Goal: Task Accomplishment & Management: Manage account settings

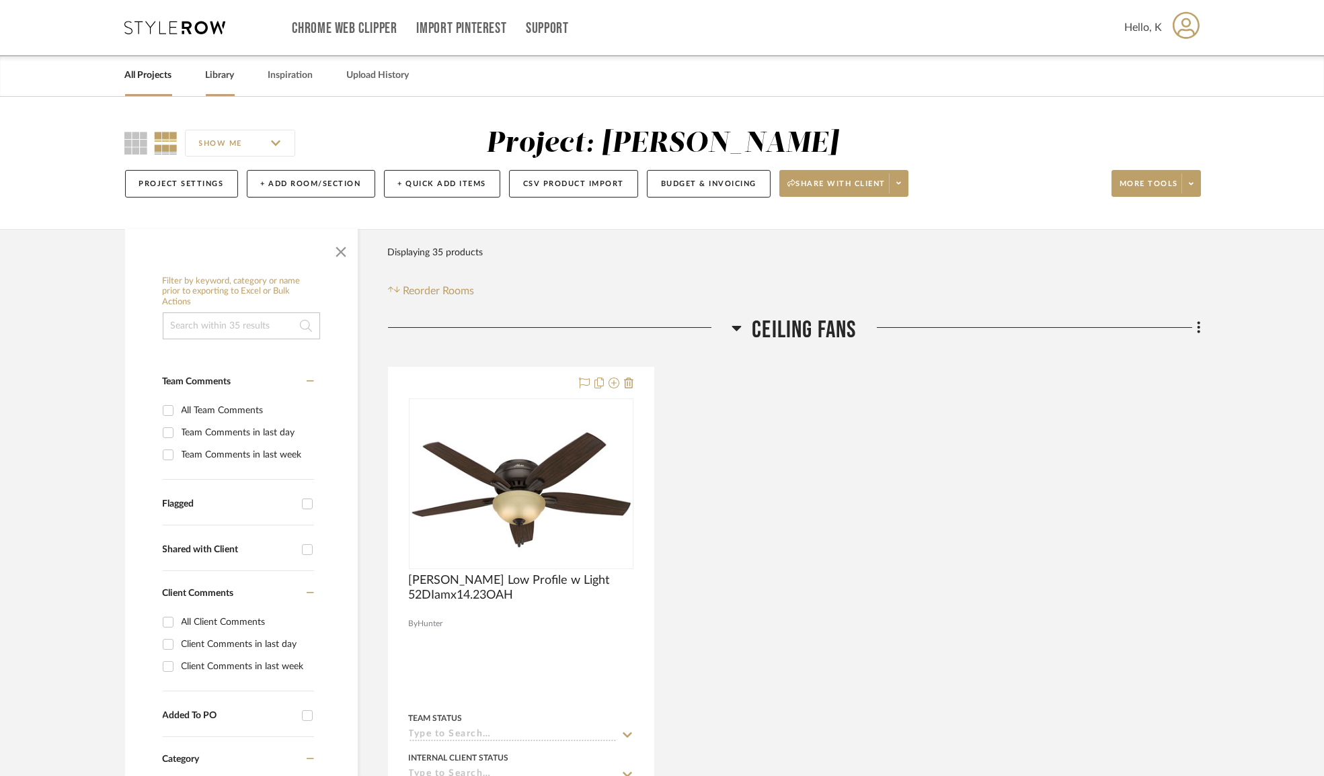
click at [224, 75] on link "Library" at bounding box center [220, 76] width 29 height 18
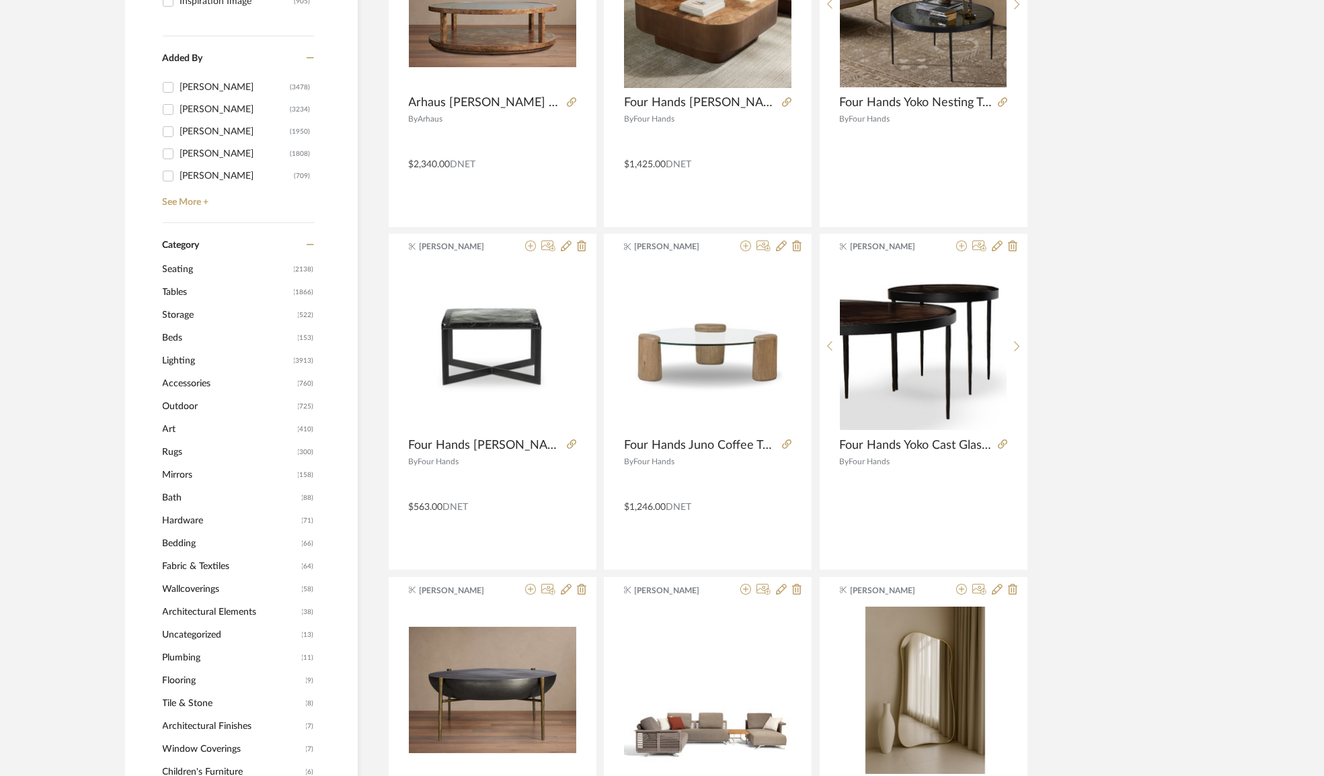
scroll to position [428, 0]
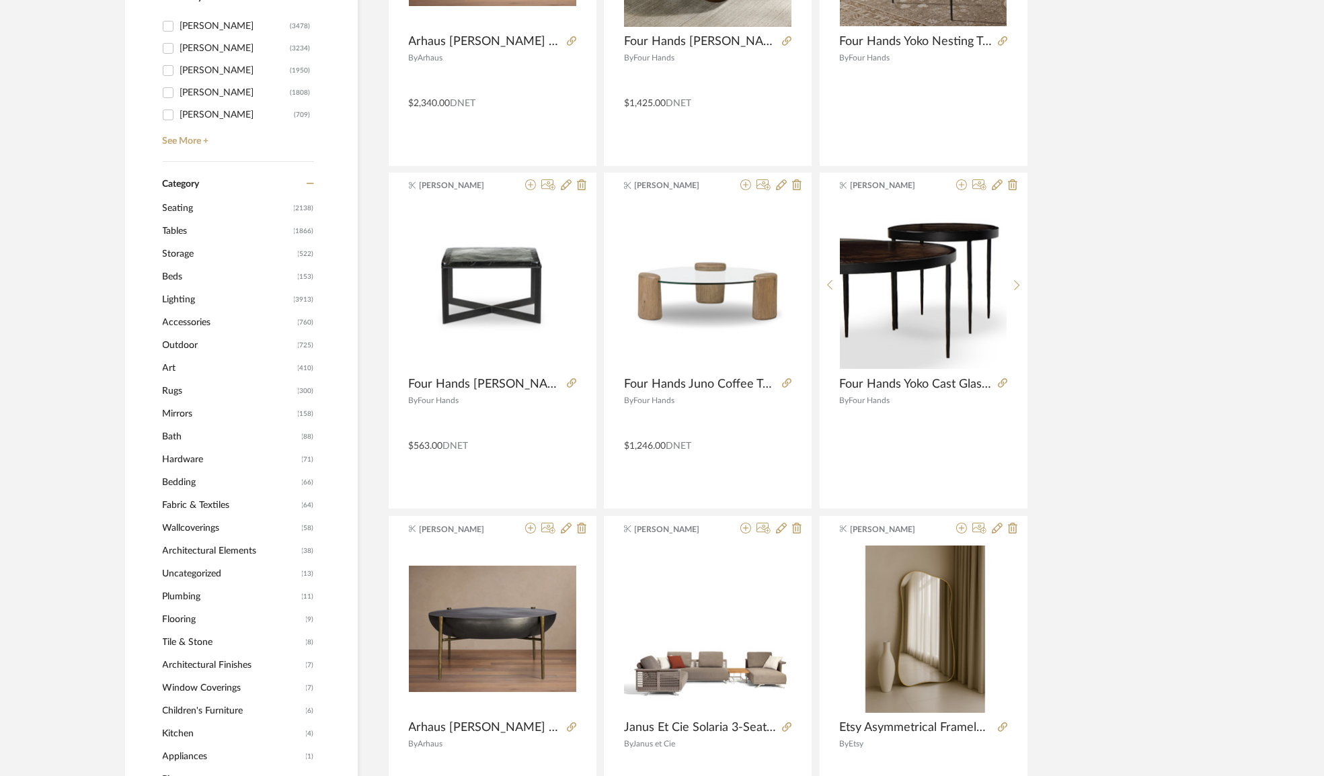
click at [177, 235] on span "Tables" at bounding box center [227, 231] width 128 height 23
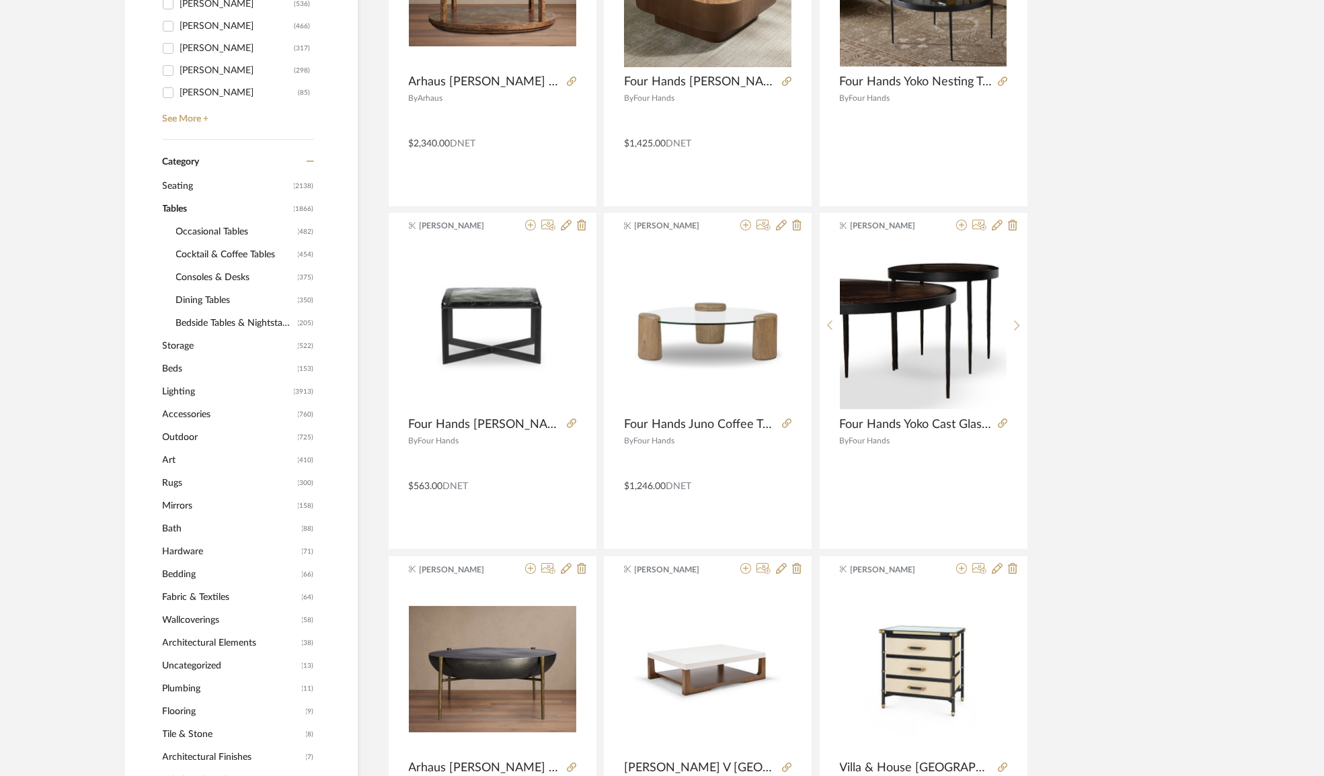
scroll to position [426, 0]
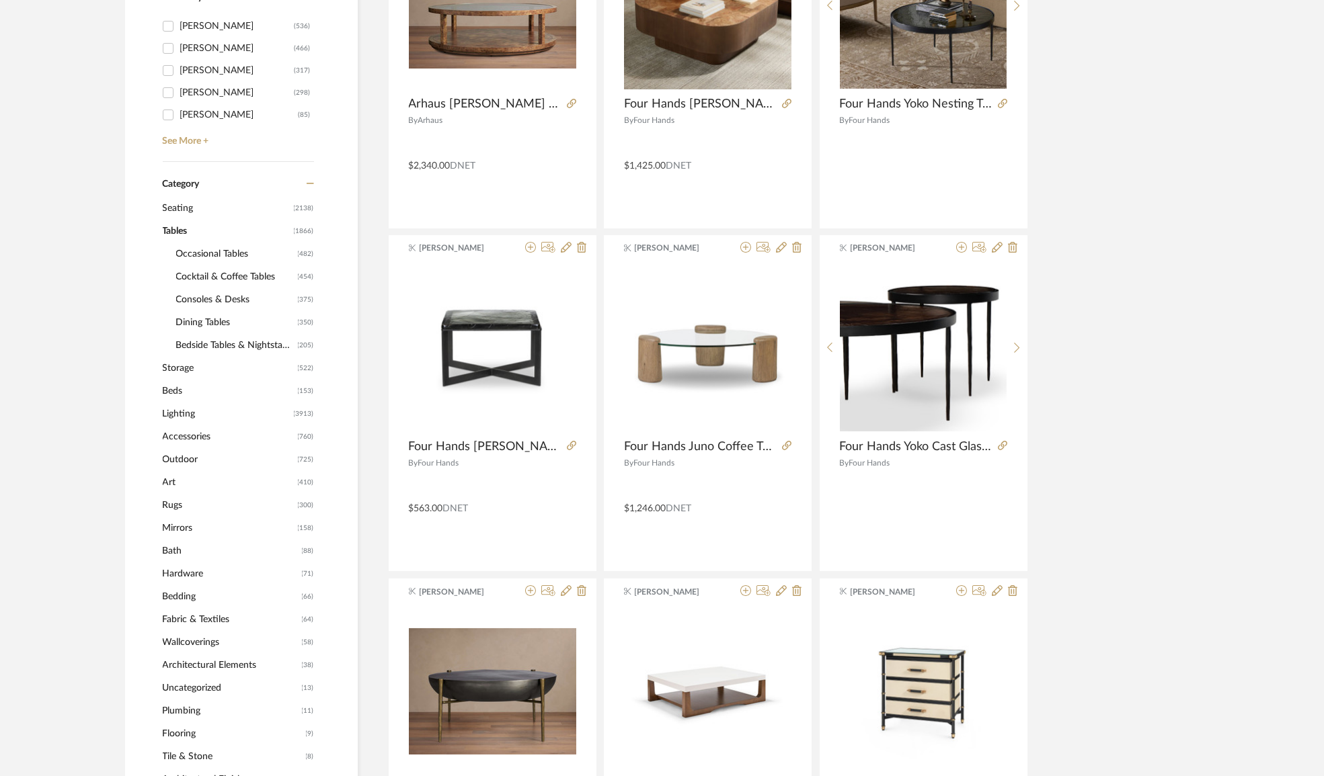
click at [209, 278] on span "Cocktail & Coffee Tables" at bounding box center [235, 277] width 118 height 23
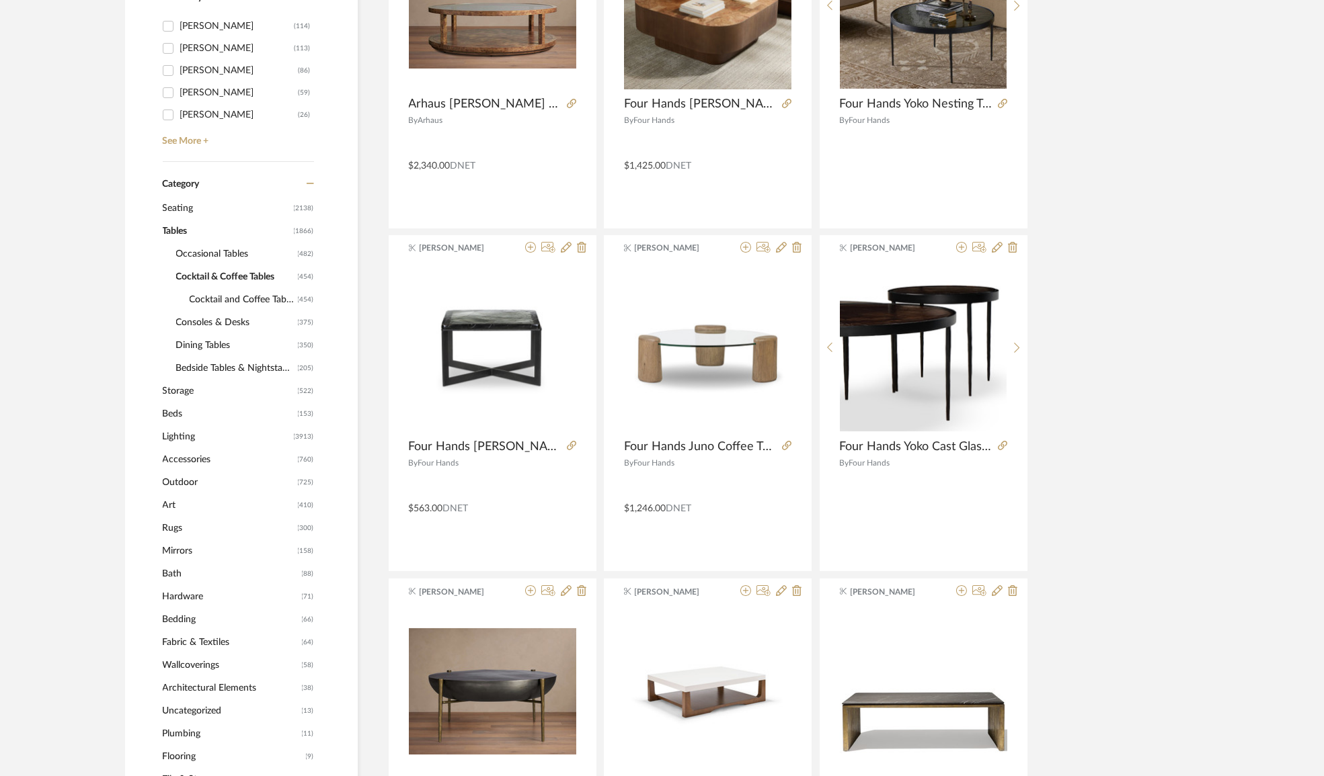
click at [214, 298] on span "Cocktail and Coffee Tables" at bounding box center [242, 299] width 105 height 23
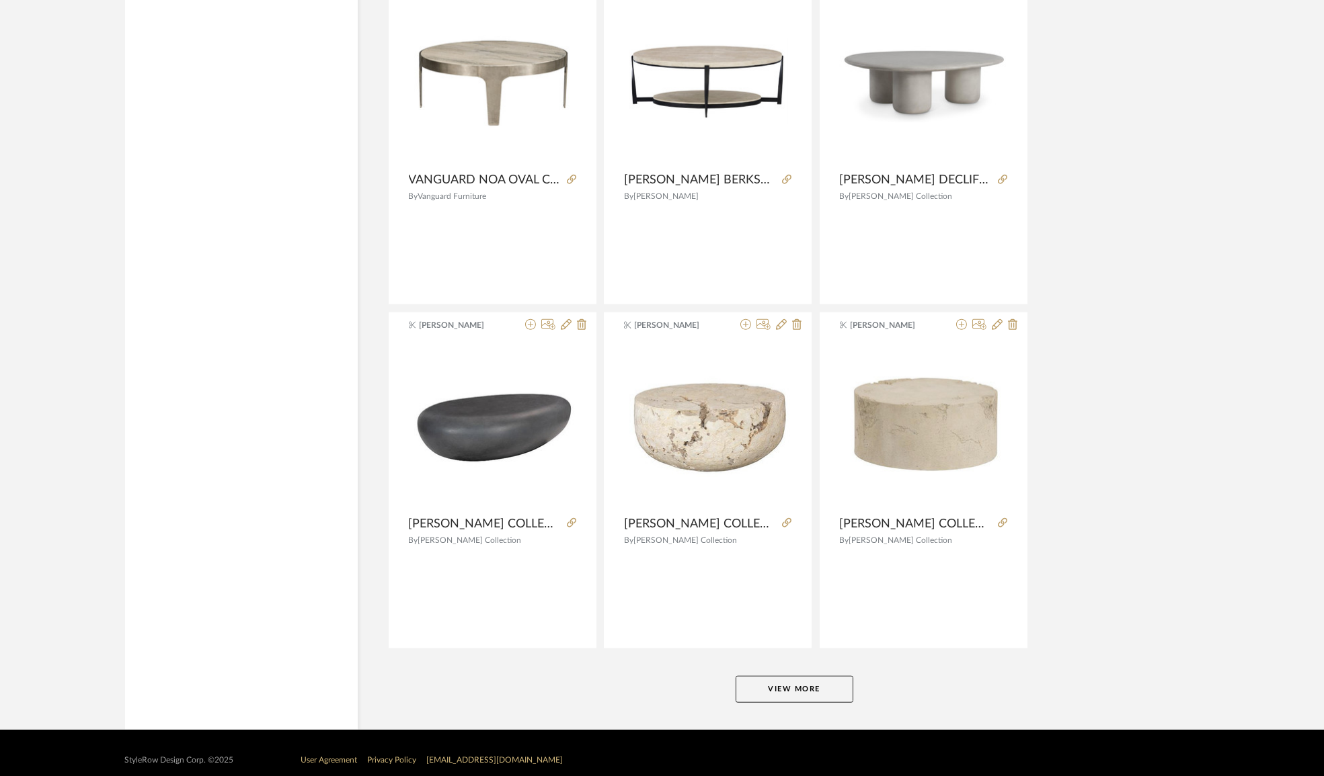
scroll to position [3799, 0]
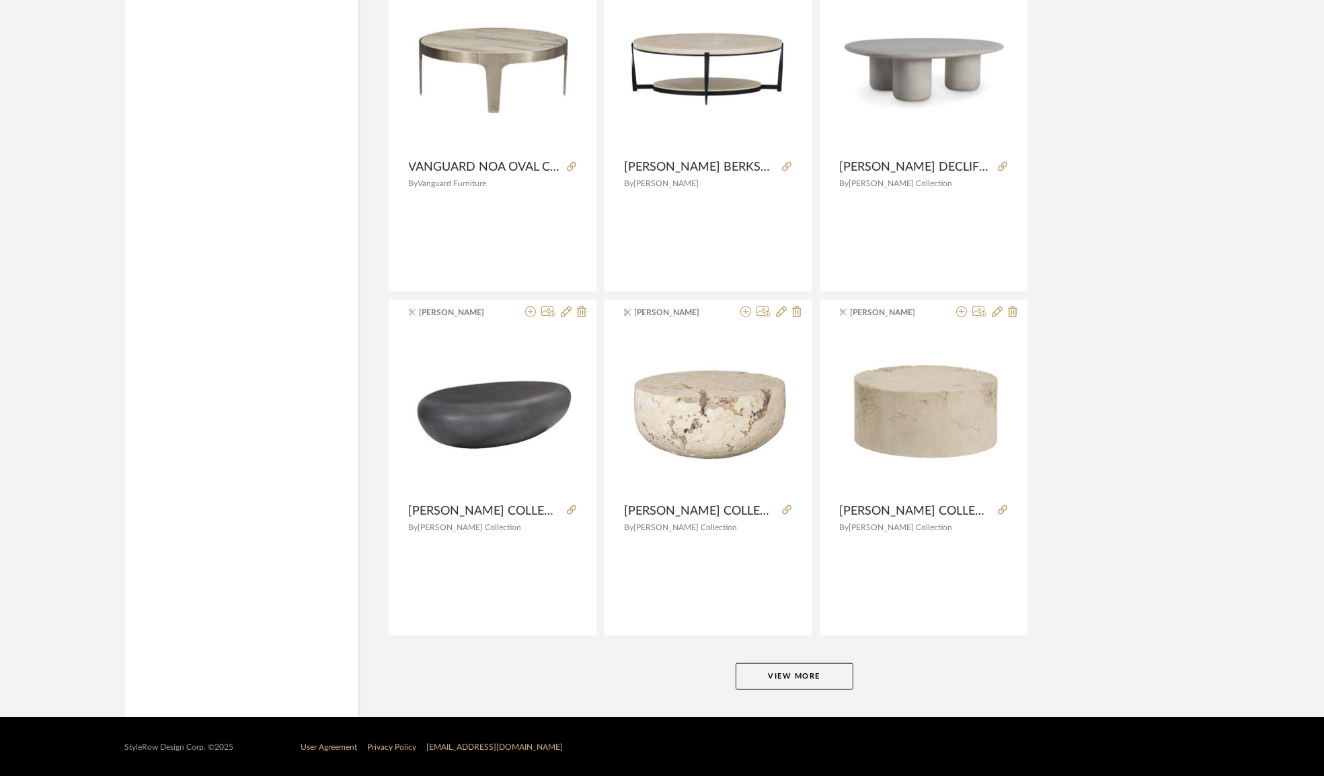
click at [802, 664] on button "View More" at bounding box center [794, 676] width 118 height 27
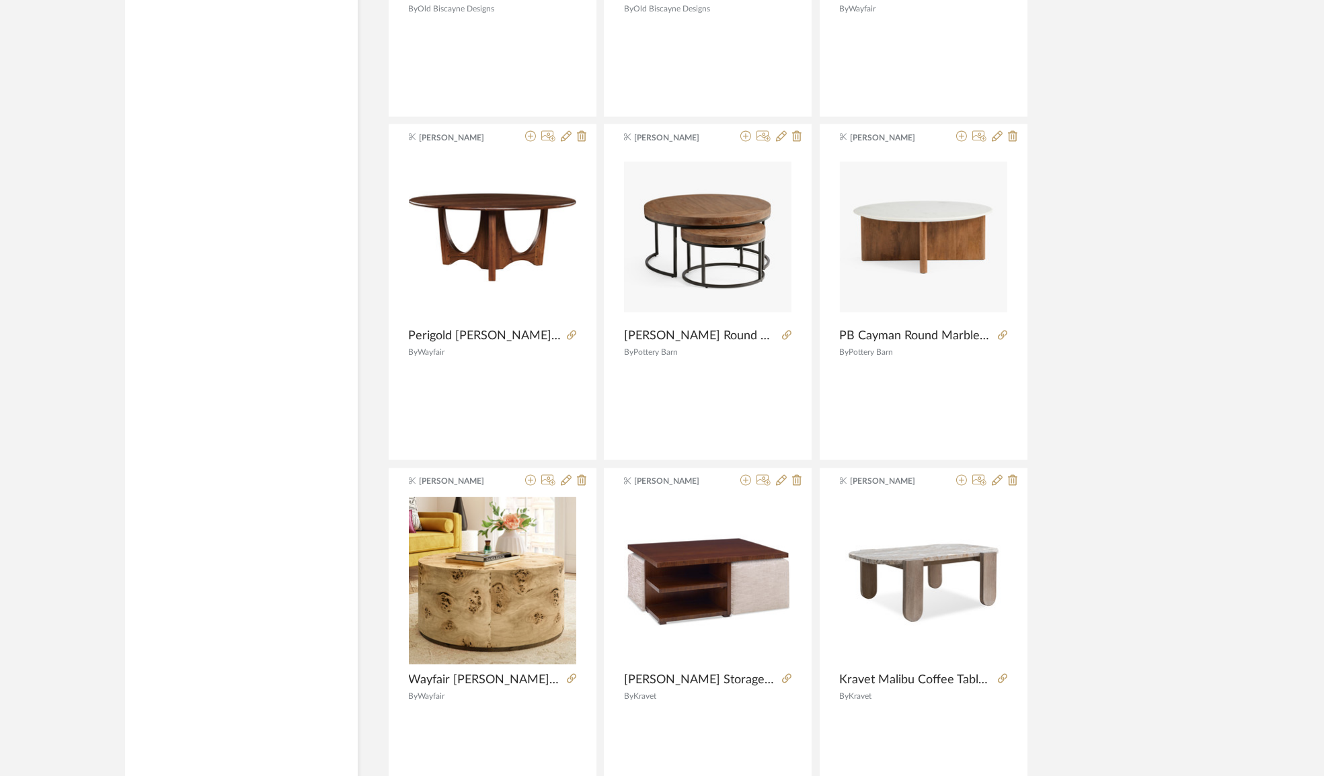
scroll to position [5755, 0]
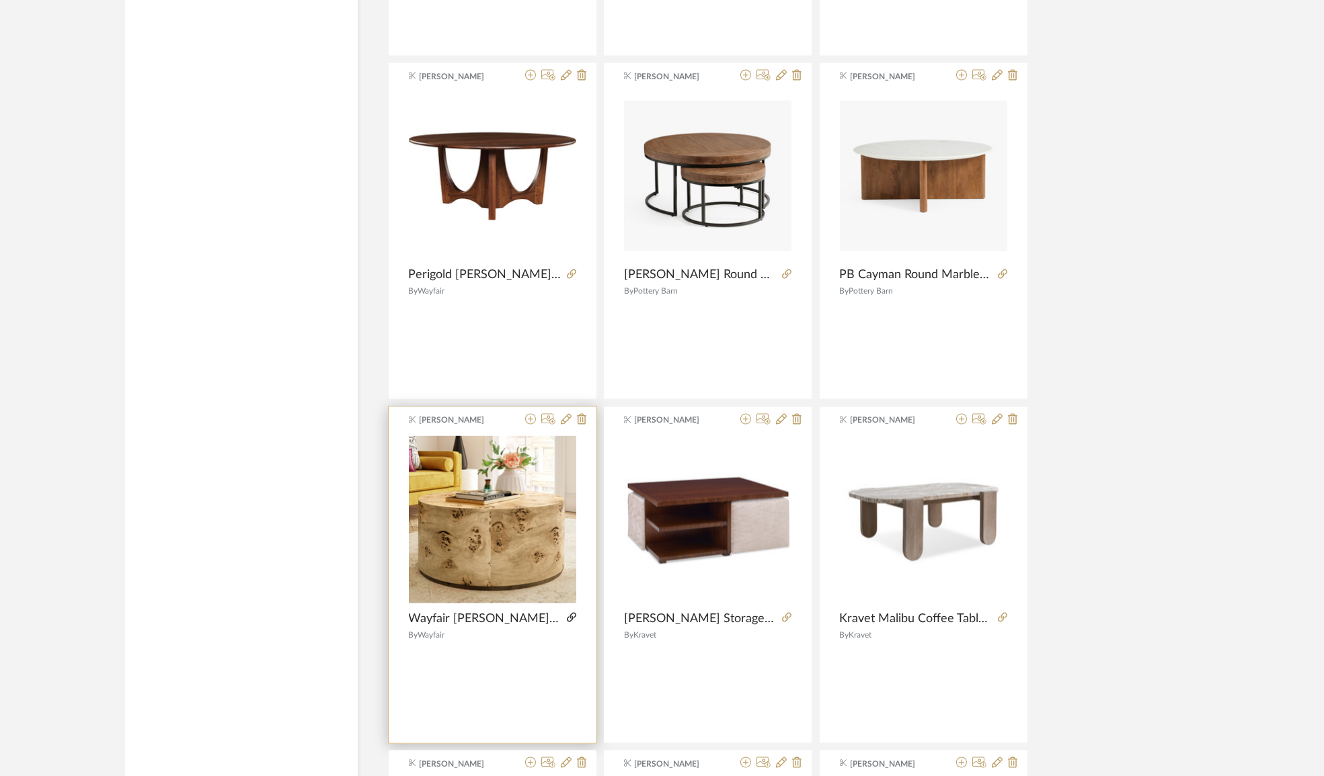
click at [571, 616] on icon at bounding box center [571, 617] width 9 height 9
click at [580, 414] on icon at bounding box center [581, 419] width 9 height 11
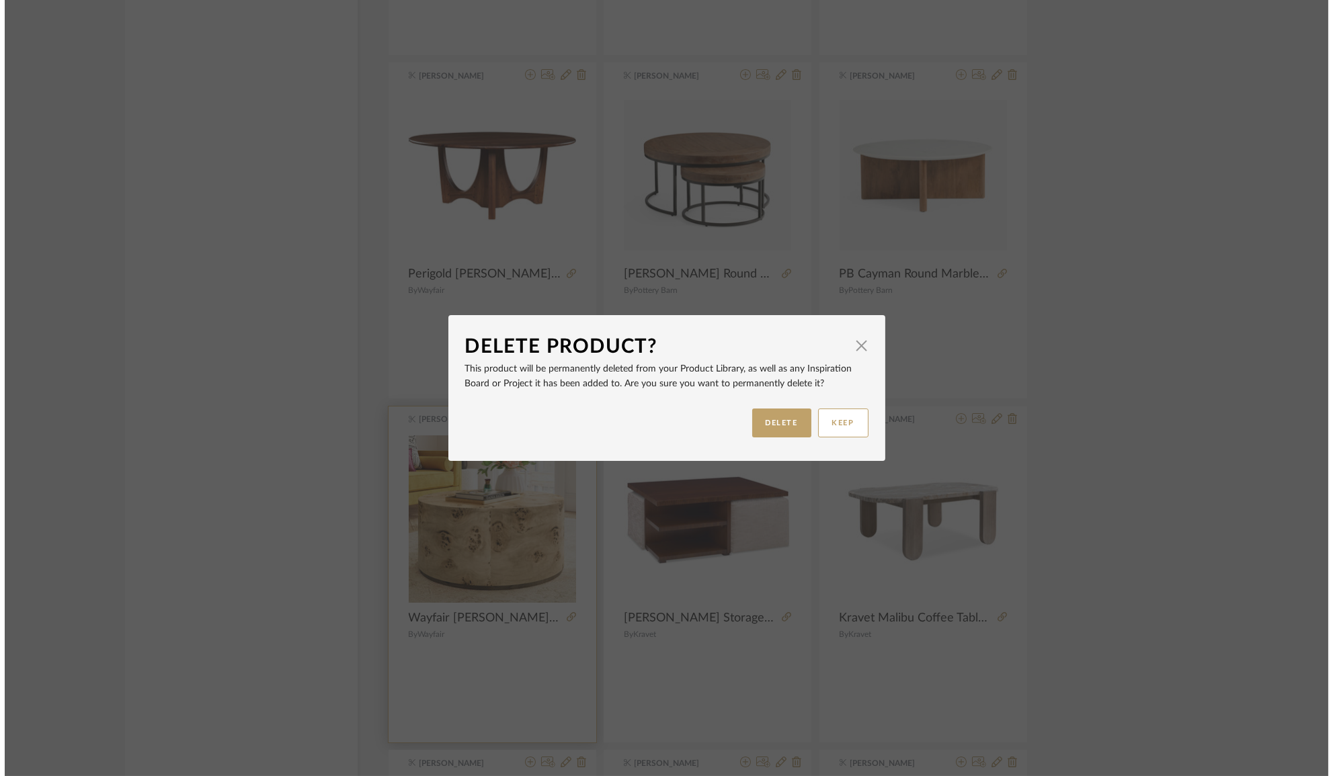
scroll to position [0, 0]
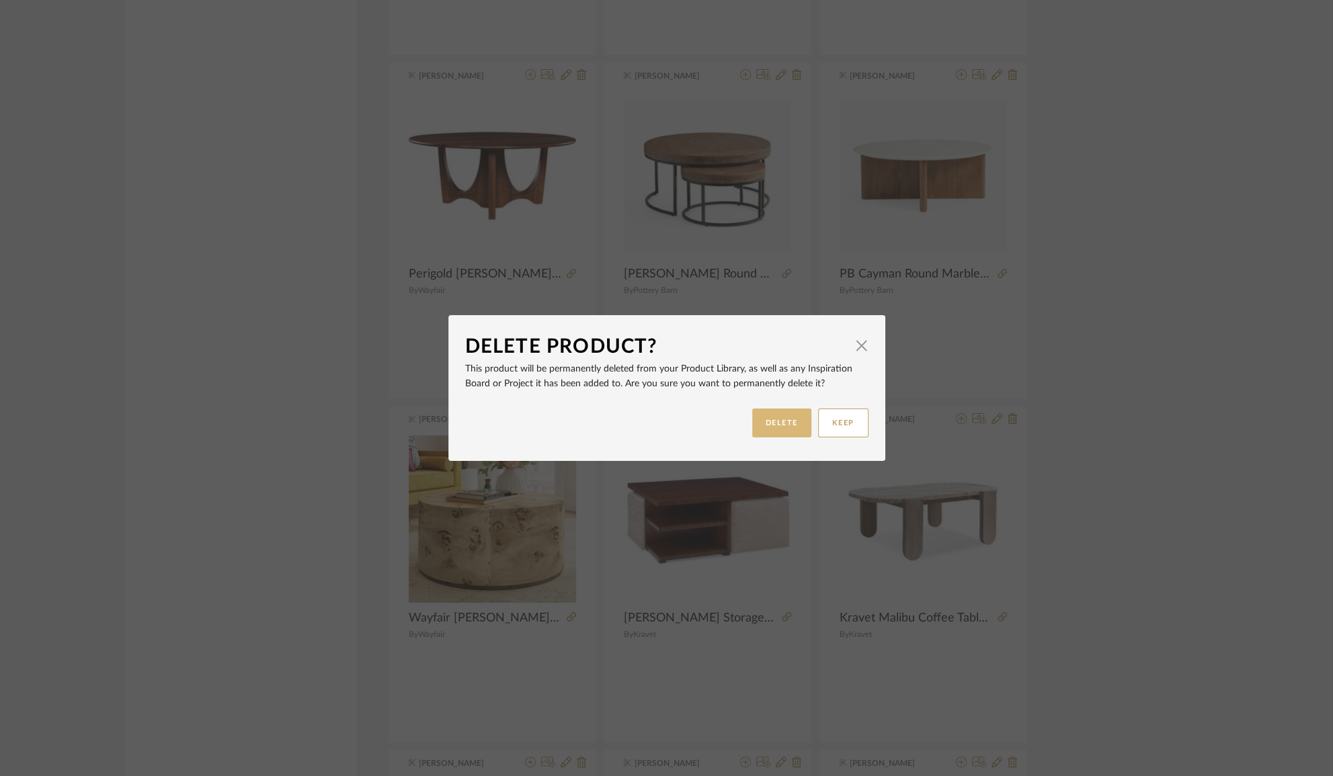
click at [768, 424] on button "DELETE" at bounding box center [781, 423] width 59 height 29
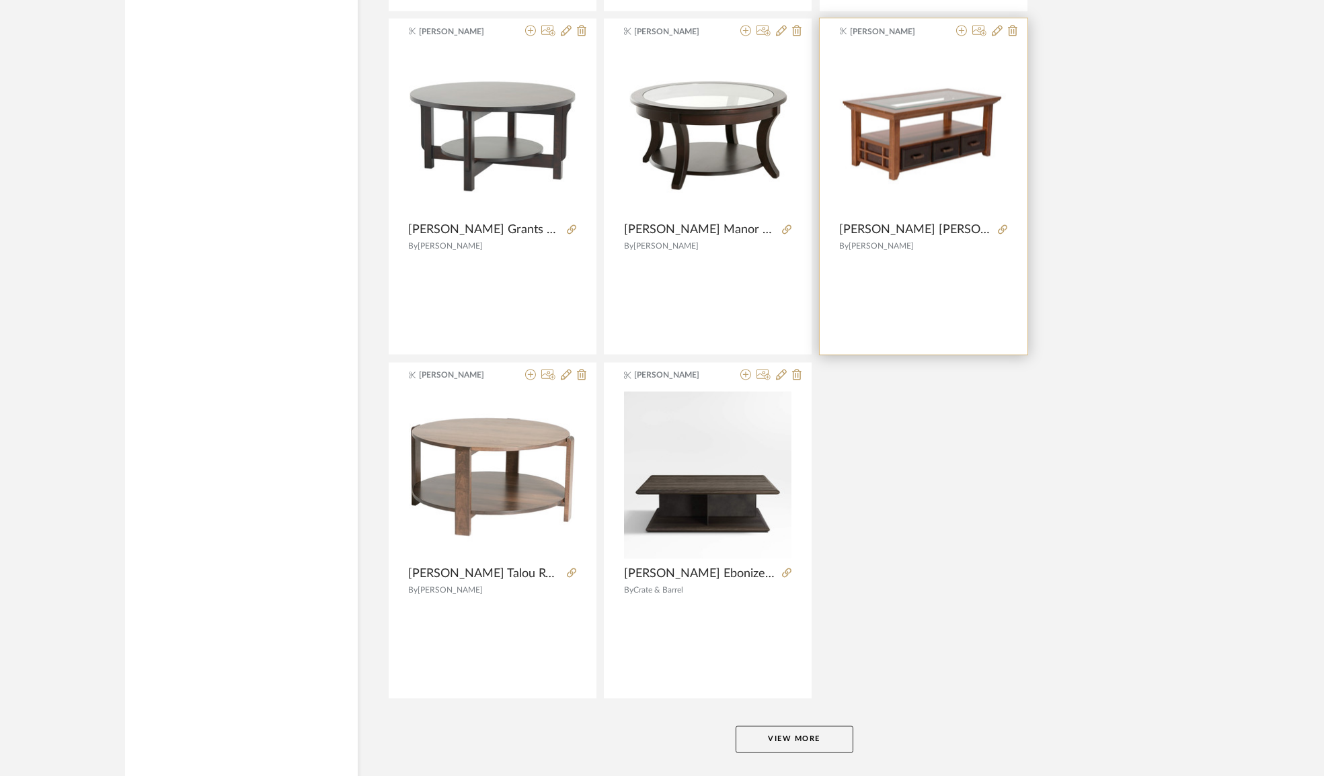
scroll to position [7741, 0]
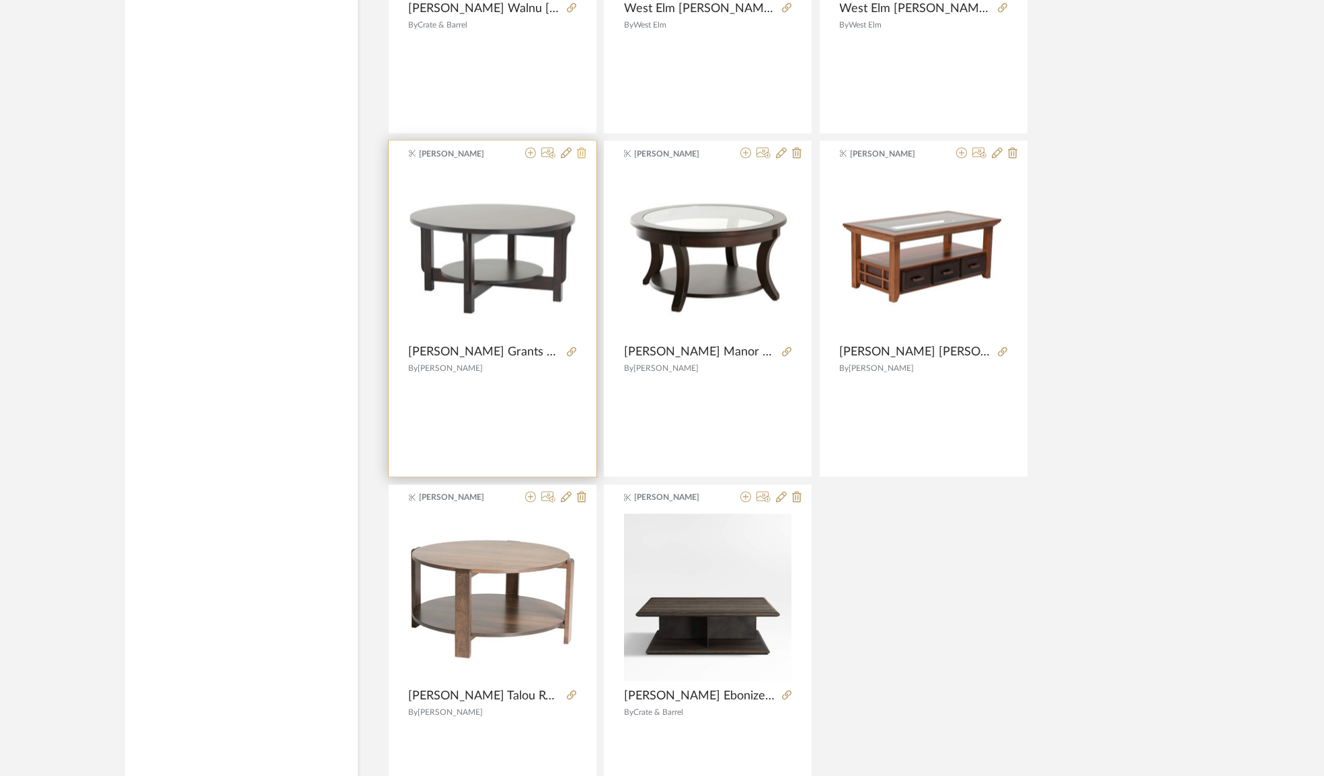
click at [579, 147] on icon at bounding box center [581, 152] width 9 height 11
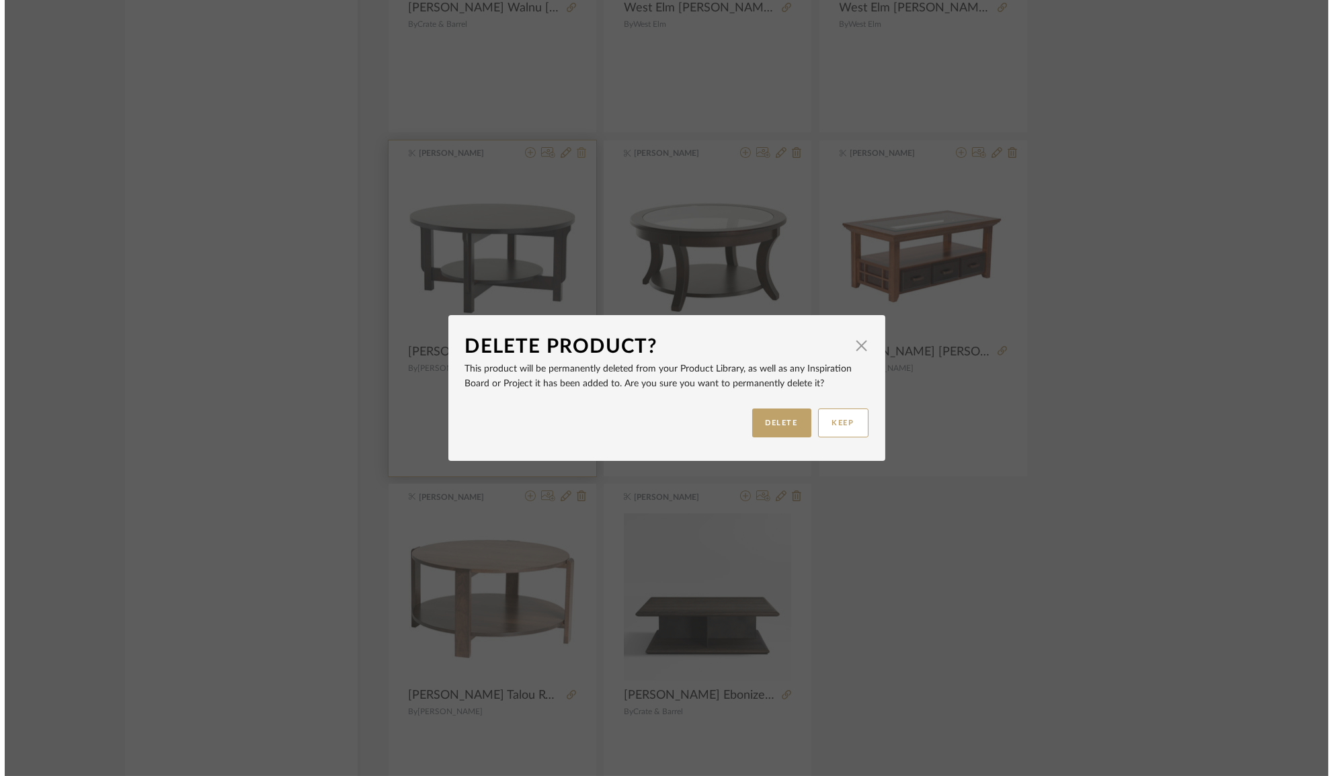
scroll to position [0, 0]
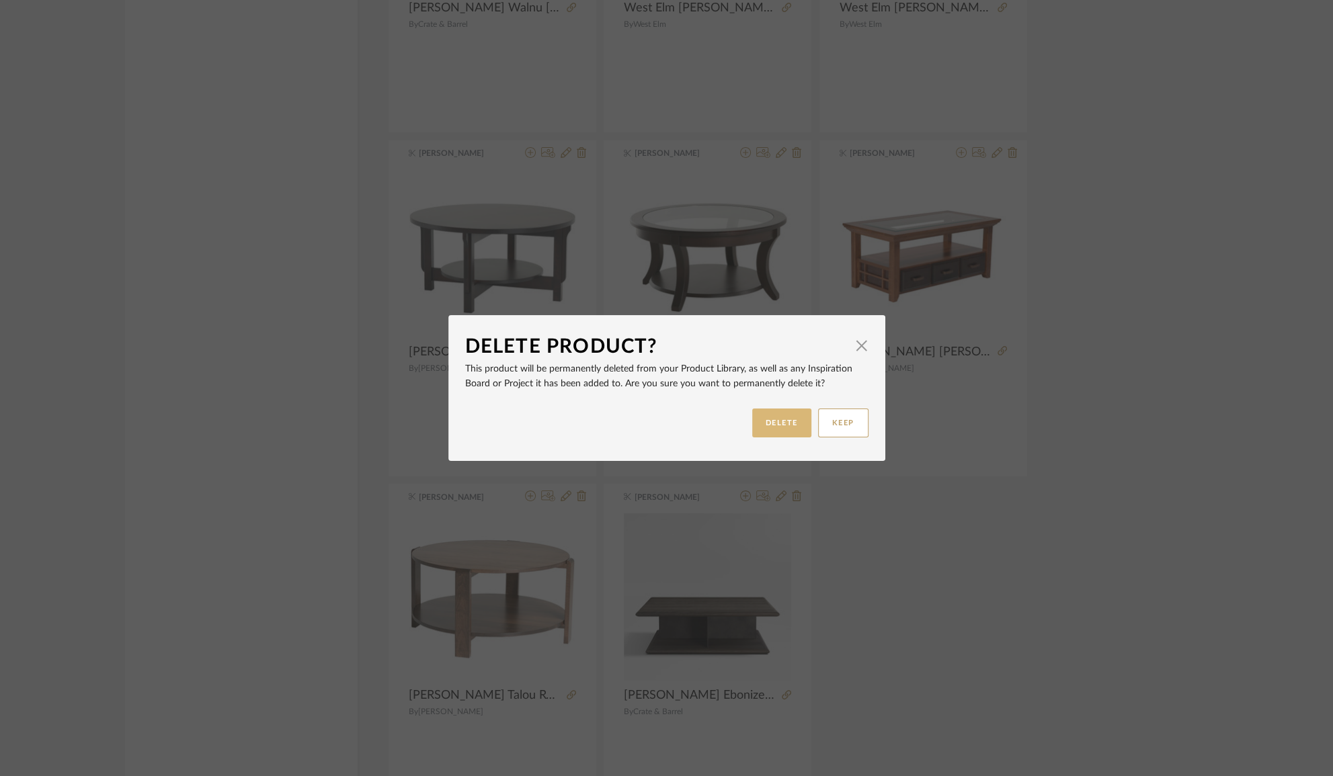
click at [788, 425] on button "DELETE" at bounding box center [781, 423] width 59 height 29
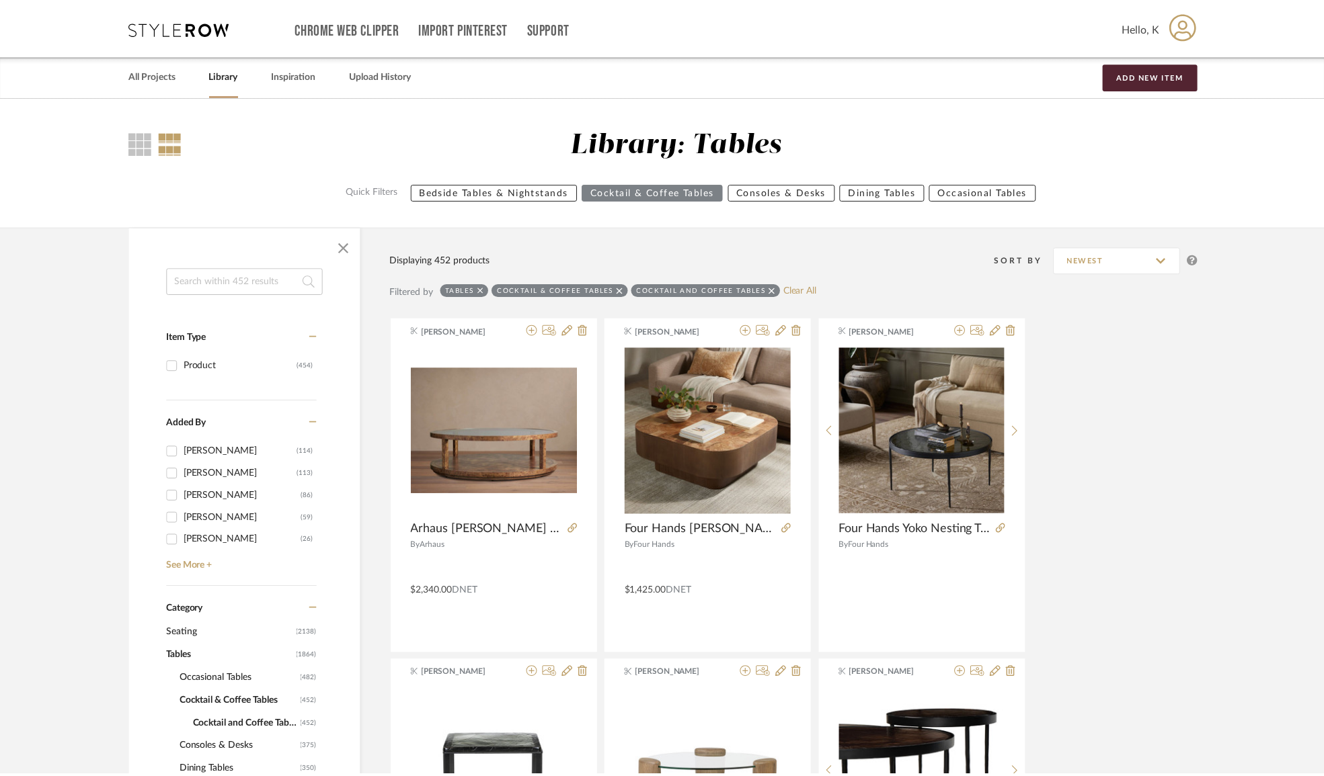
scroll to position [7741, 0]
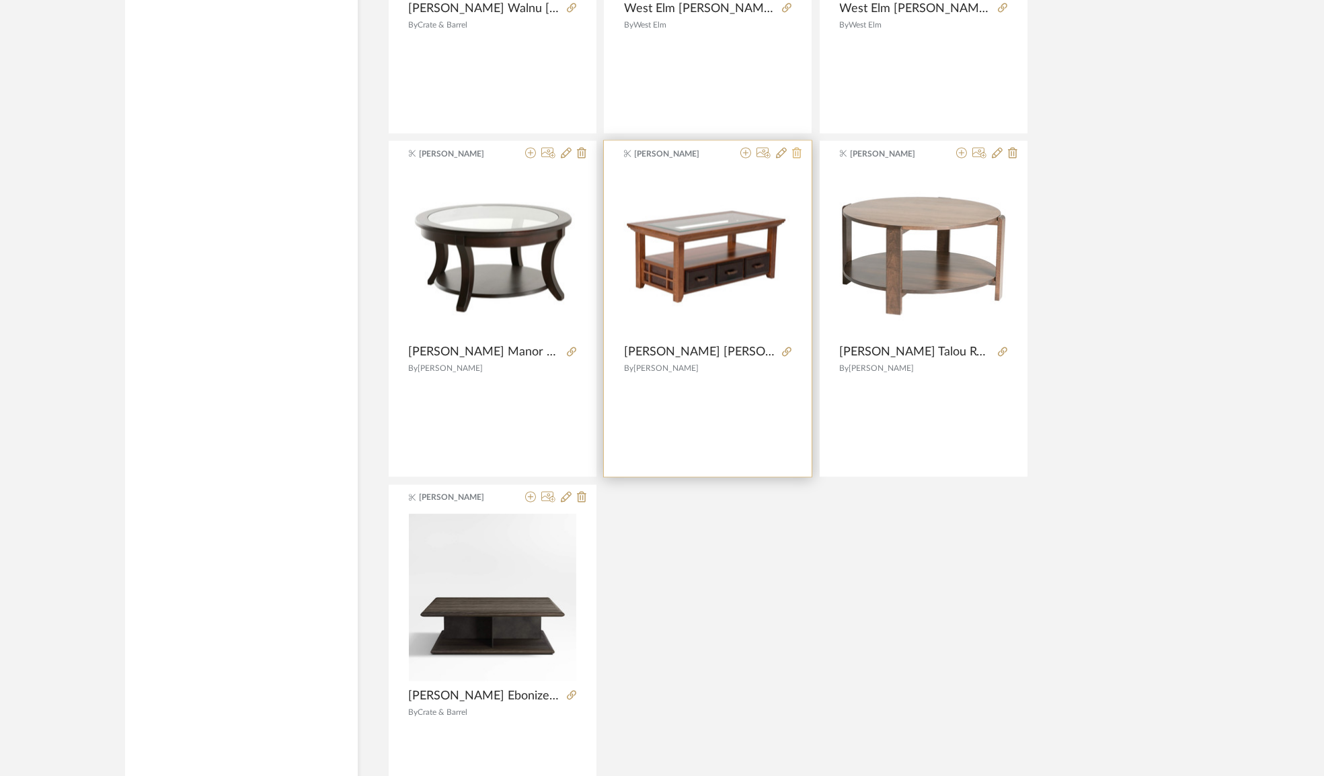
click at [800, 150] on icon at bounding box center [796, 152] width 9 height 11
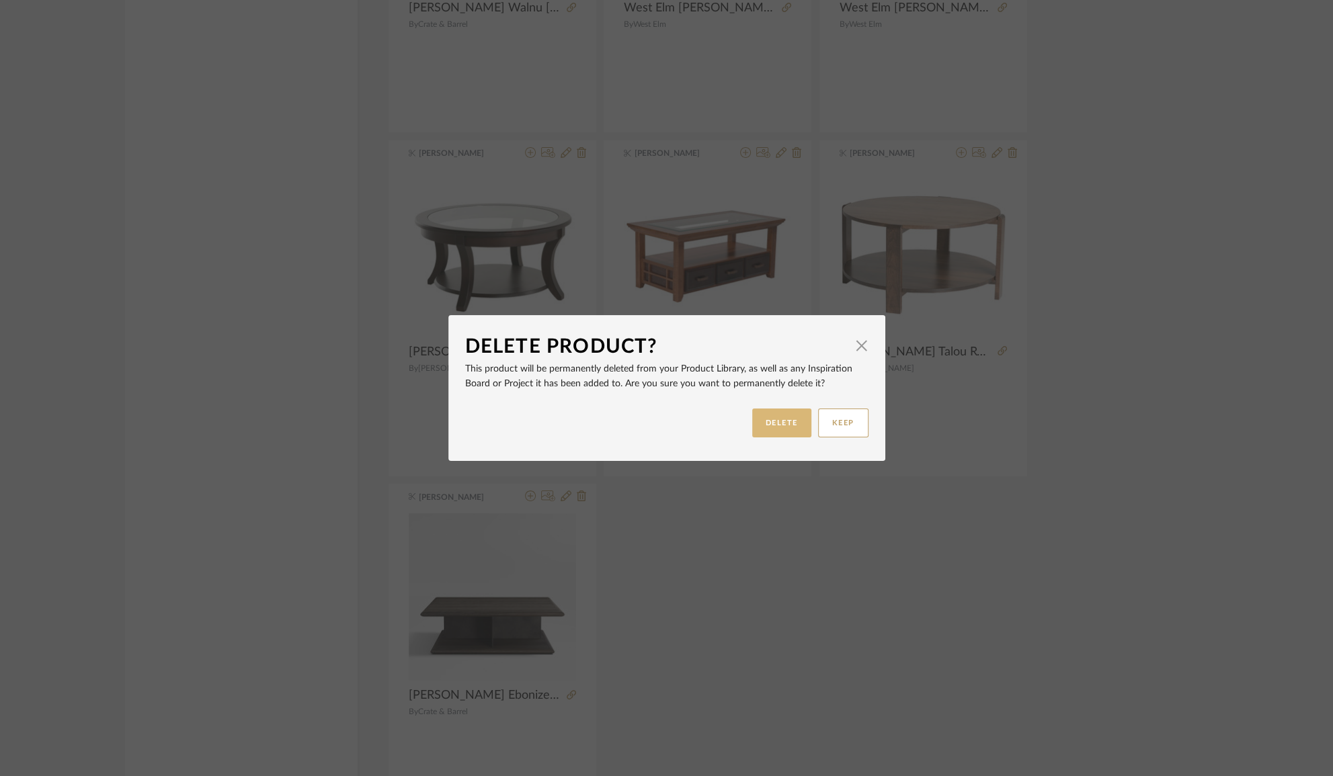
click at [791, 422] on button "DELETE" at bounding box center [781, 423] width 59 height 29
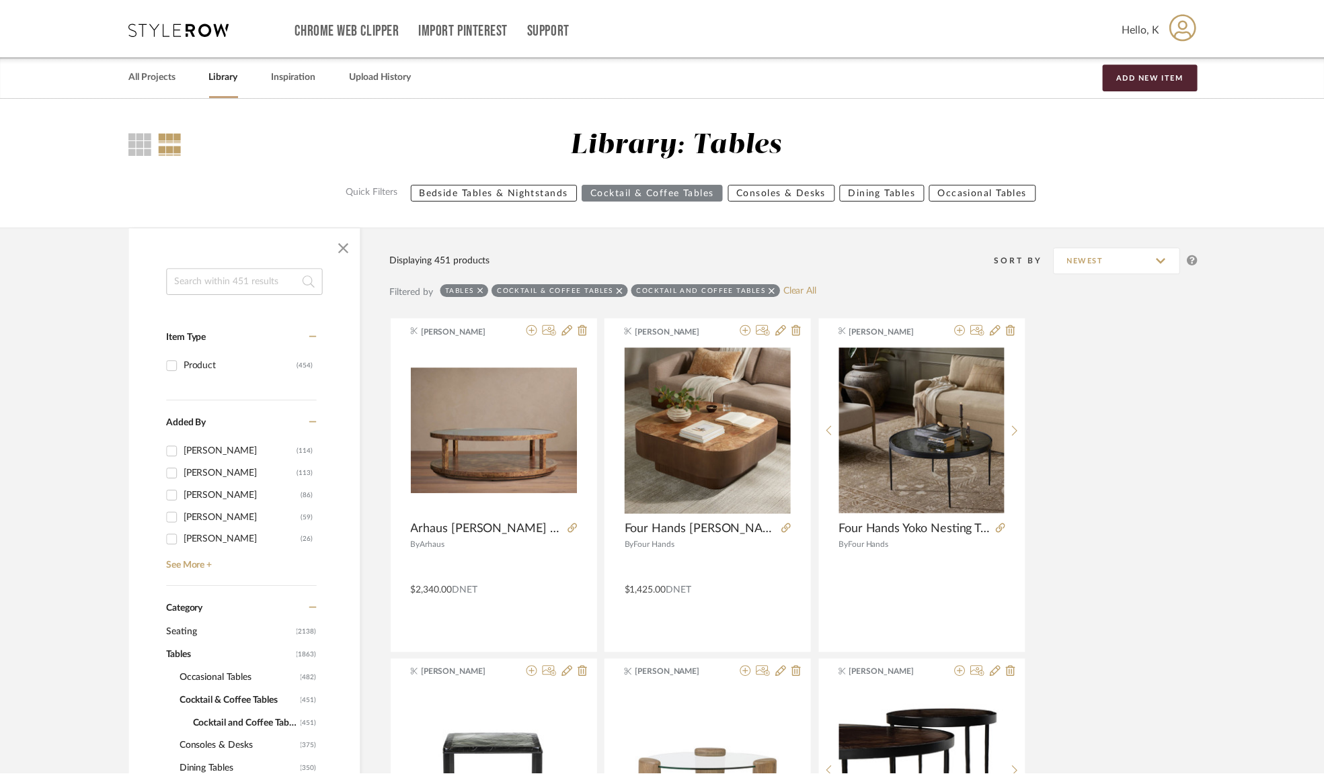
scroll to position [7581, 0]
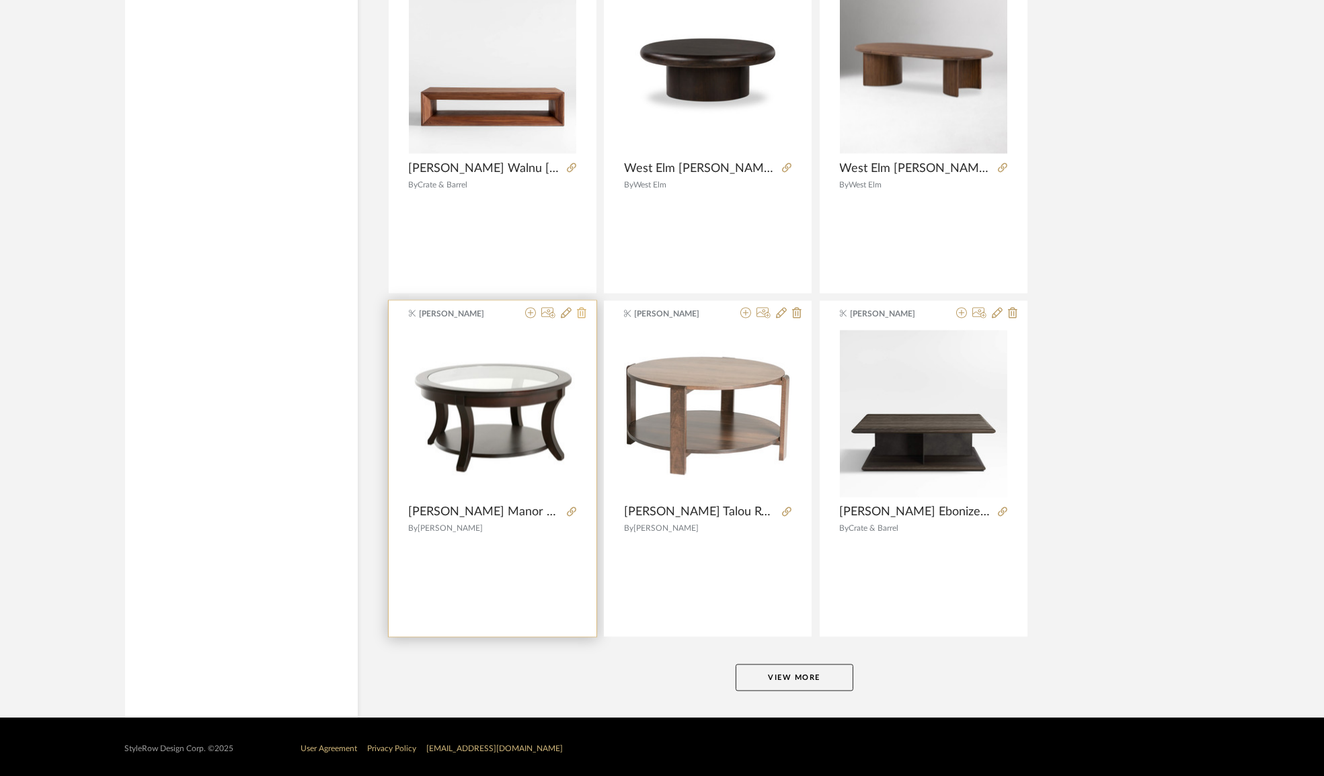
click at [582, 309] on icon at bounding box center [581, 312] width 9 height 11
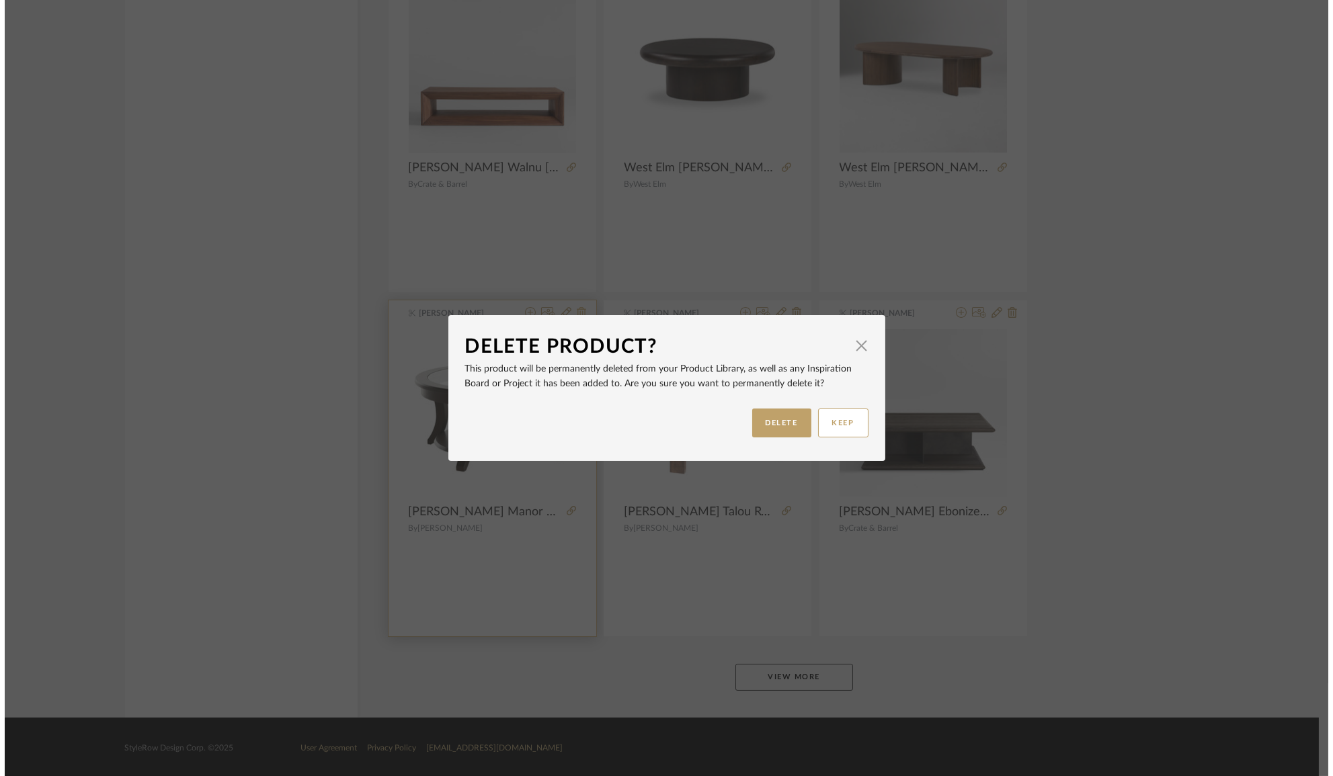
scroll to position [0, 0]
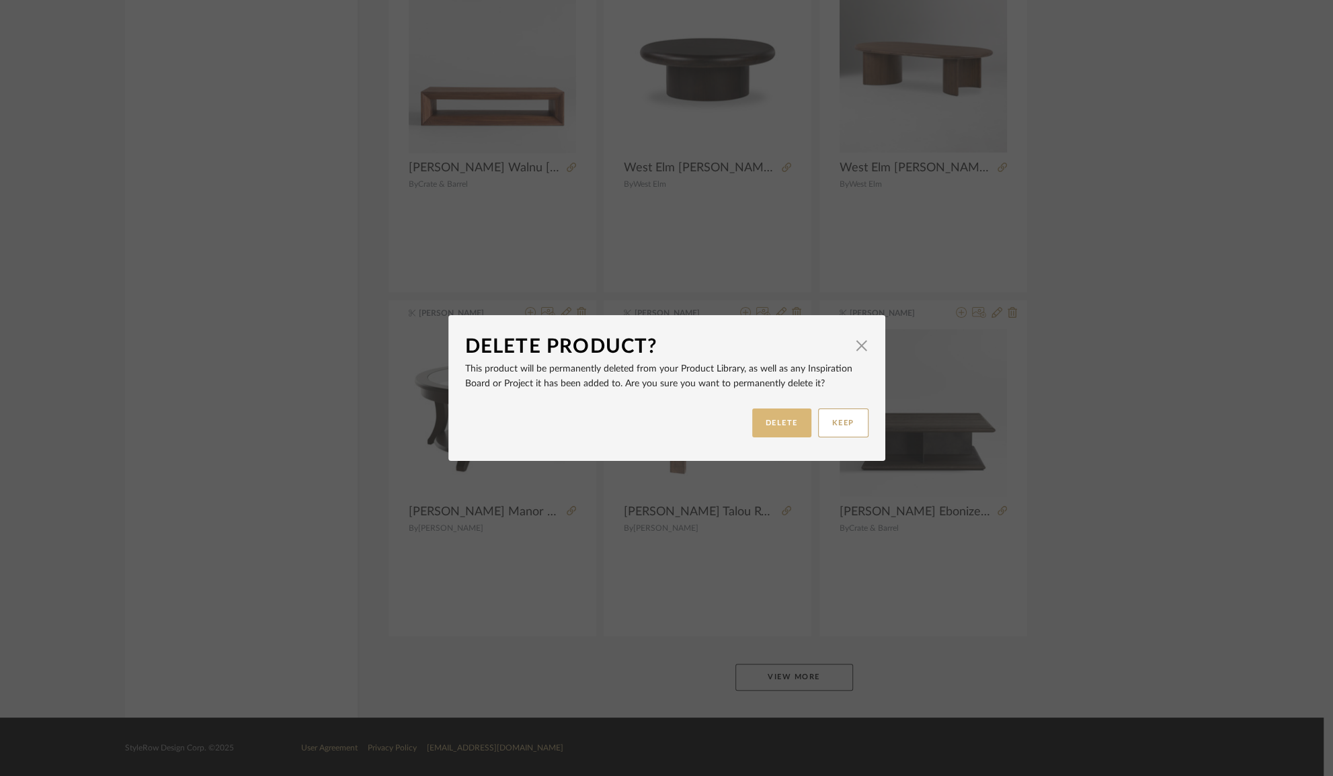
click at [774, 420] on button "DELETE" at bounding box center [781, 423] width 59 height 29
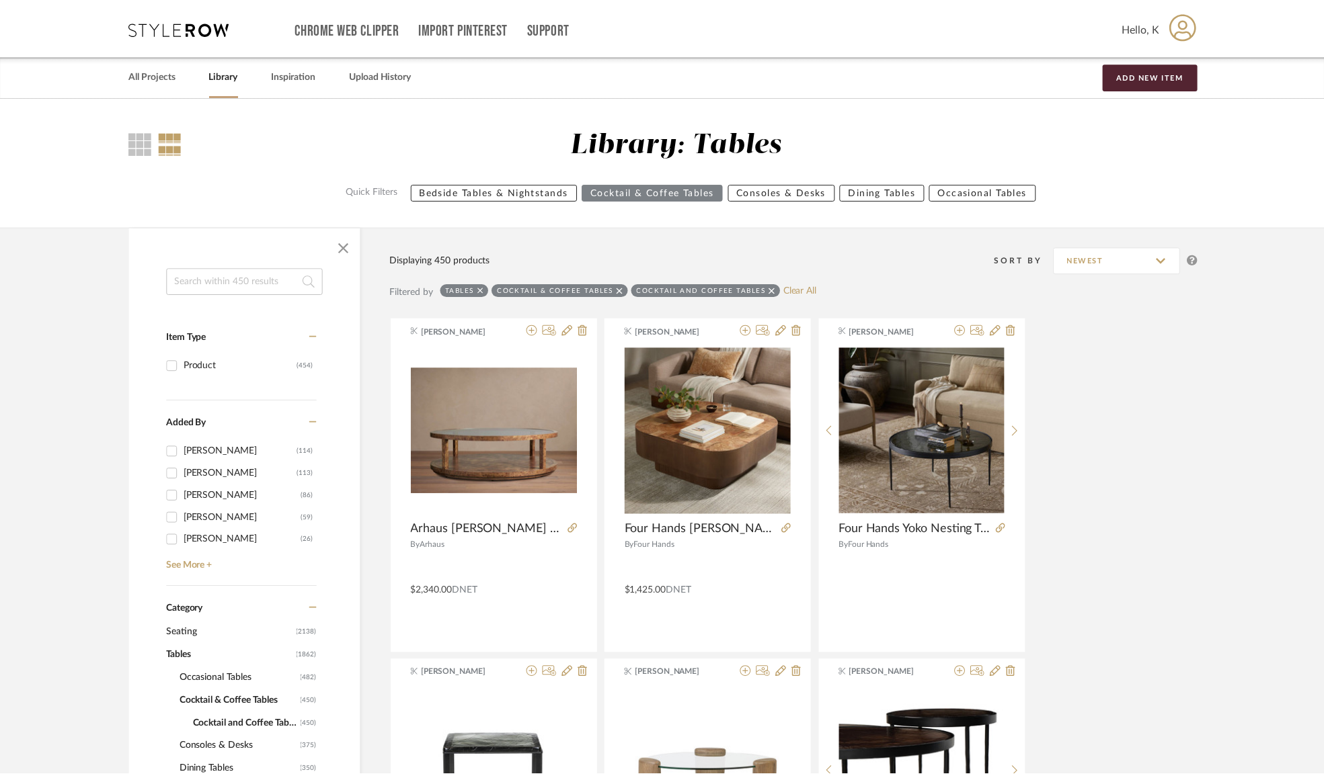
scroll to position [7581, 0]
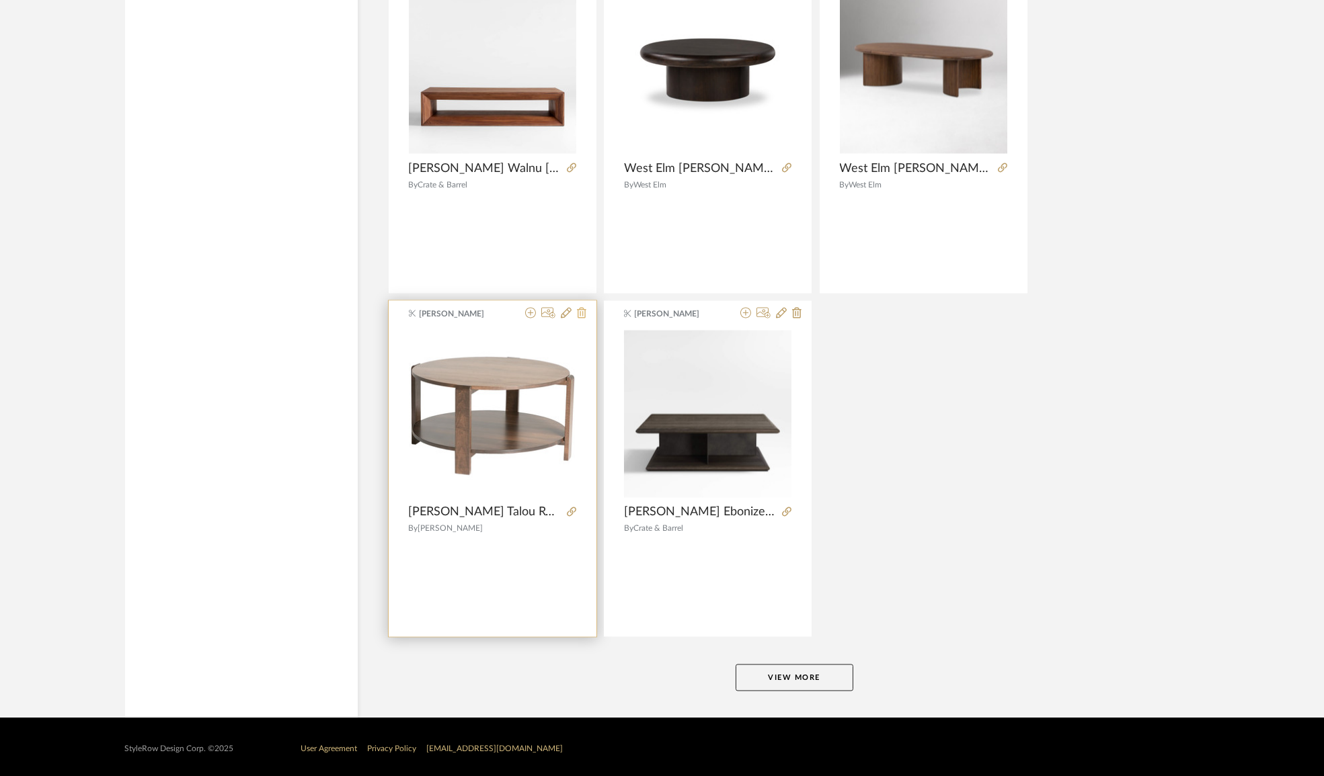
click at [577, 307] on icon at bounding box center [581, 312] width 9 height 11
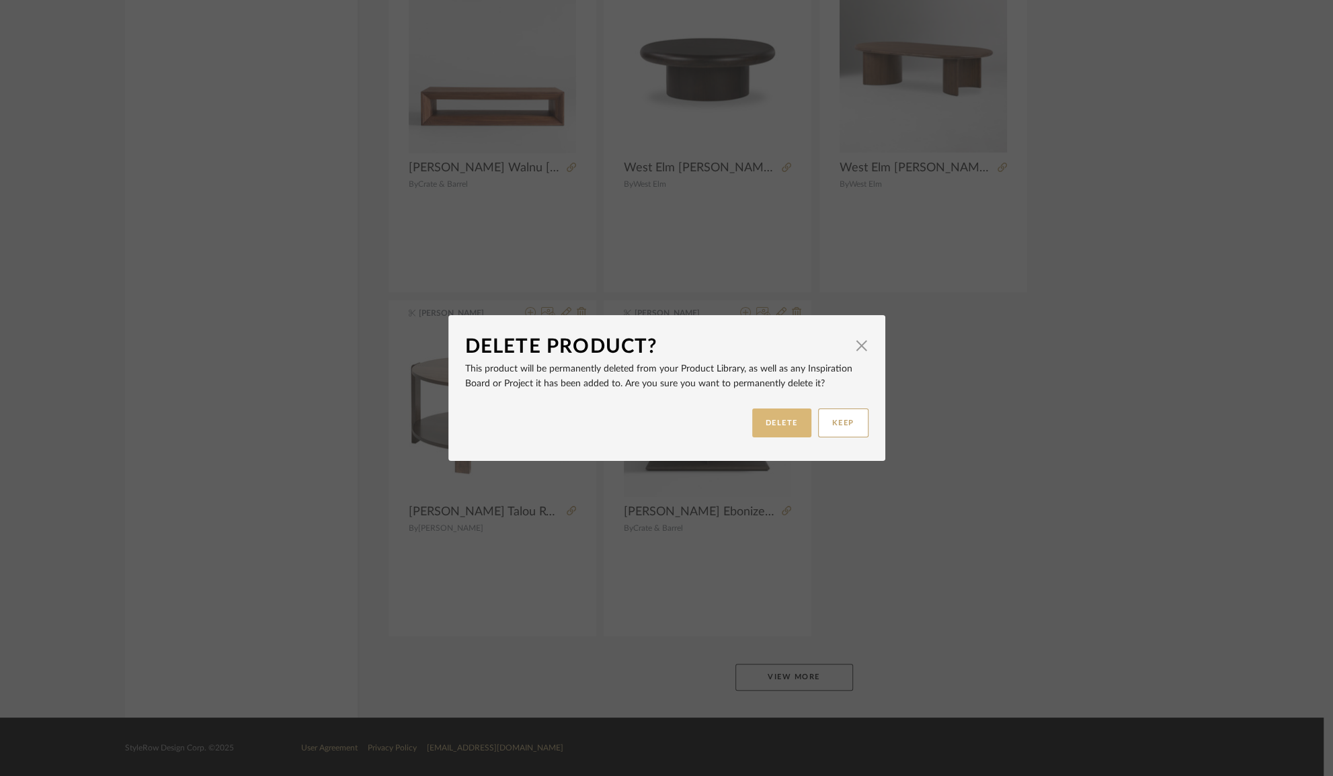
click at [758, 421] on button "DELETE" at bounding box center [781, 423] width 59 height 29
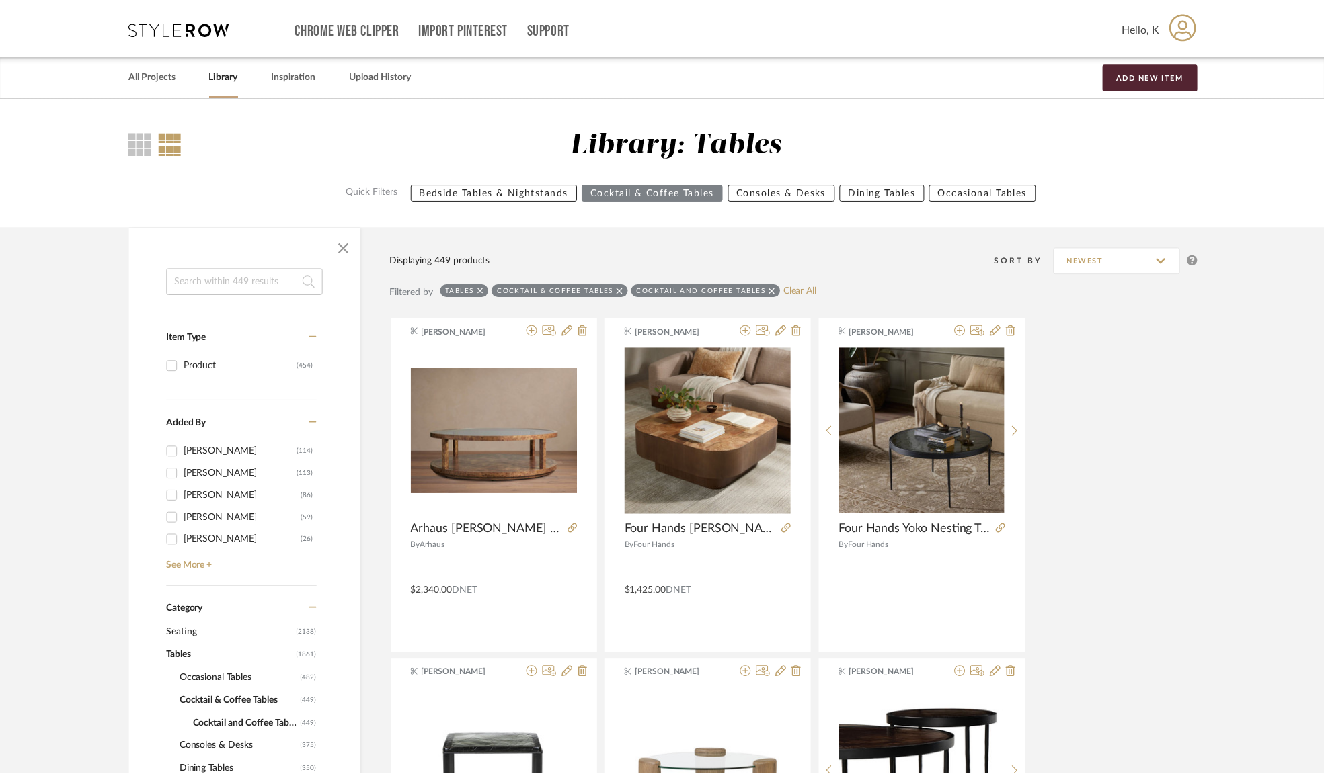
scroll to position [7581, 0]
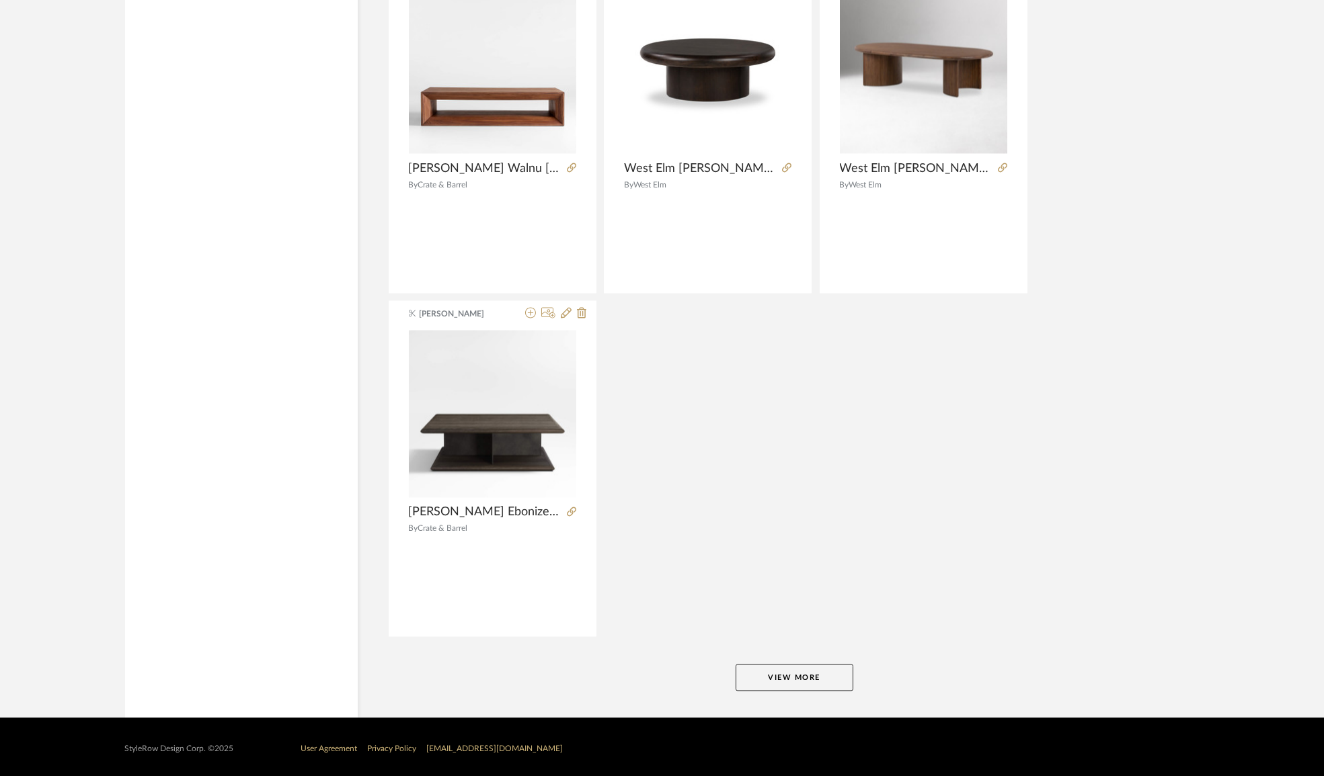
click at [783, 687] on button "View More" at bounding box center [794, 677] width 118 height 27
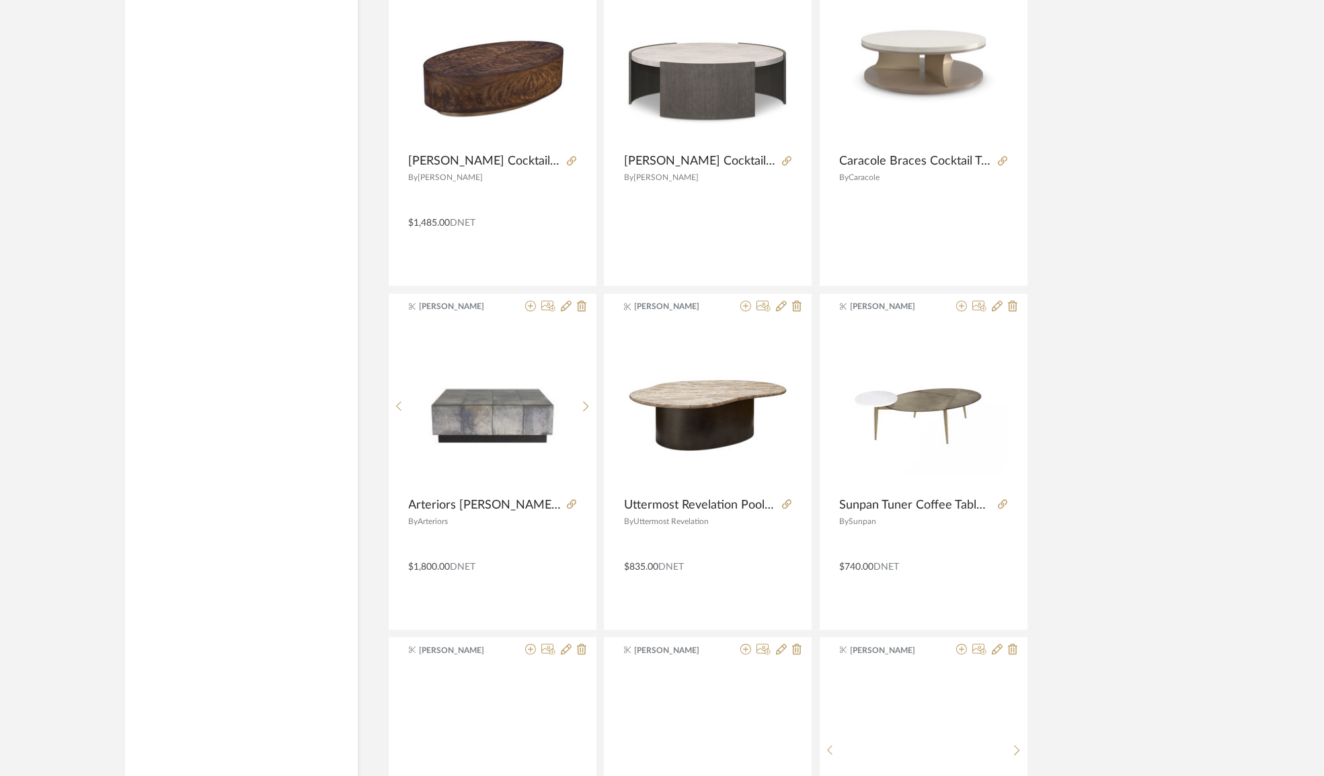
scroll to position [8680, 0]
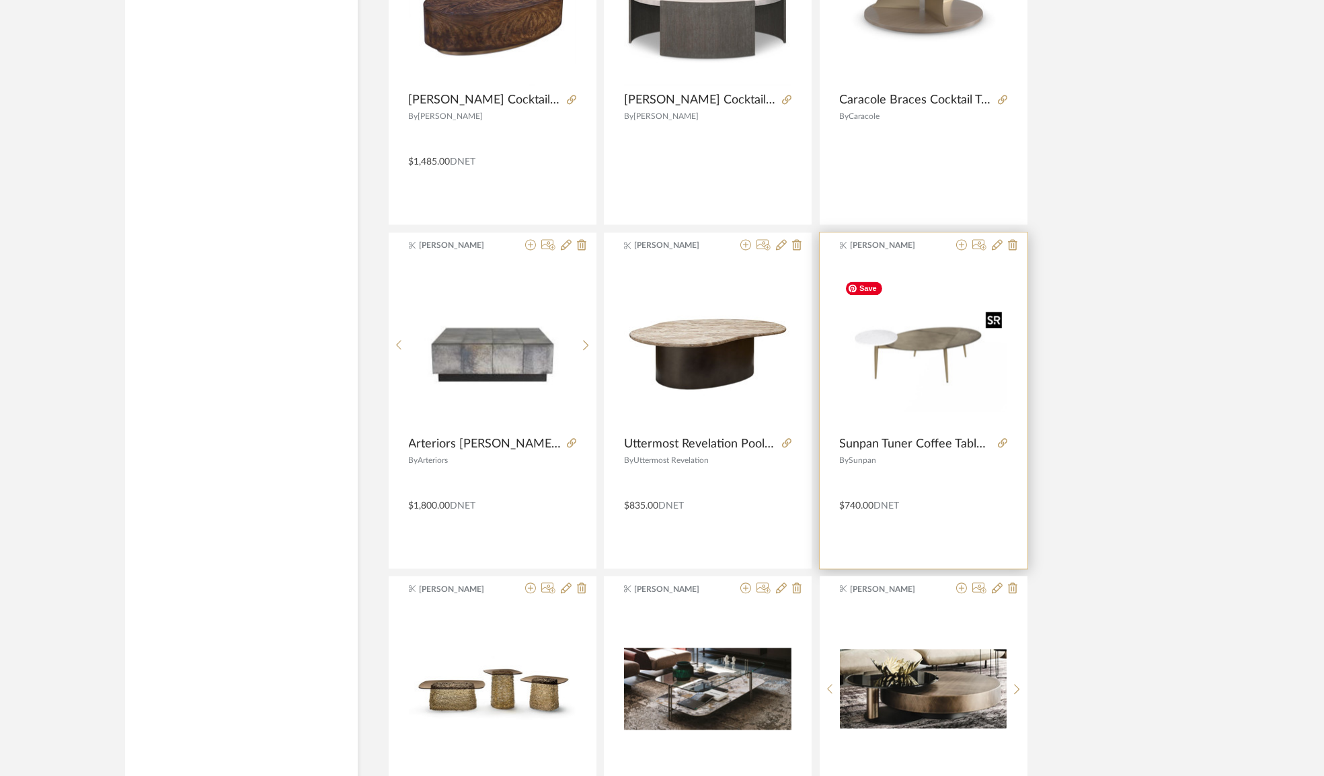
click at [926, 331] on img "0" at bounding box center [923, 345] width 167 height 134
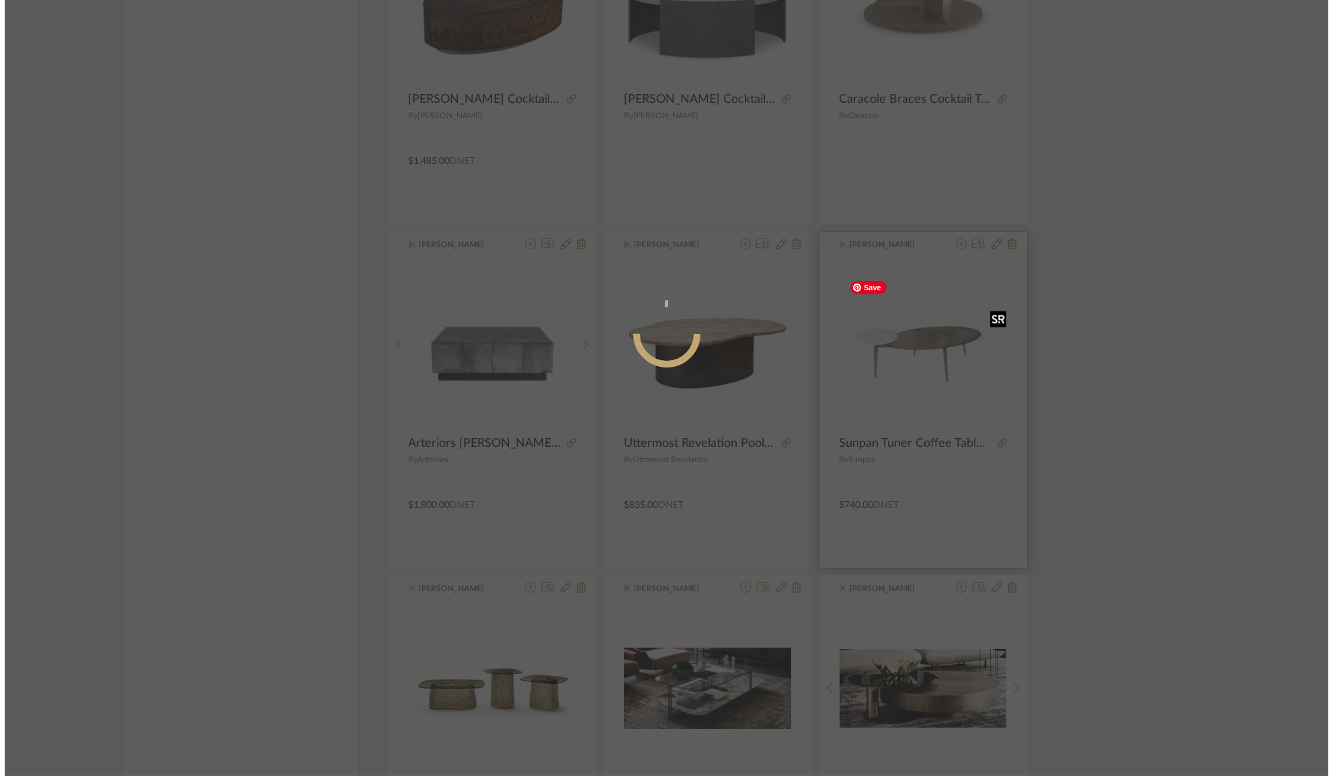
scroll to position [0, 0]
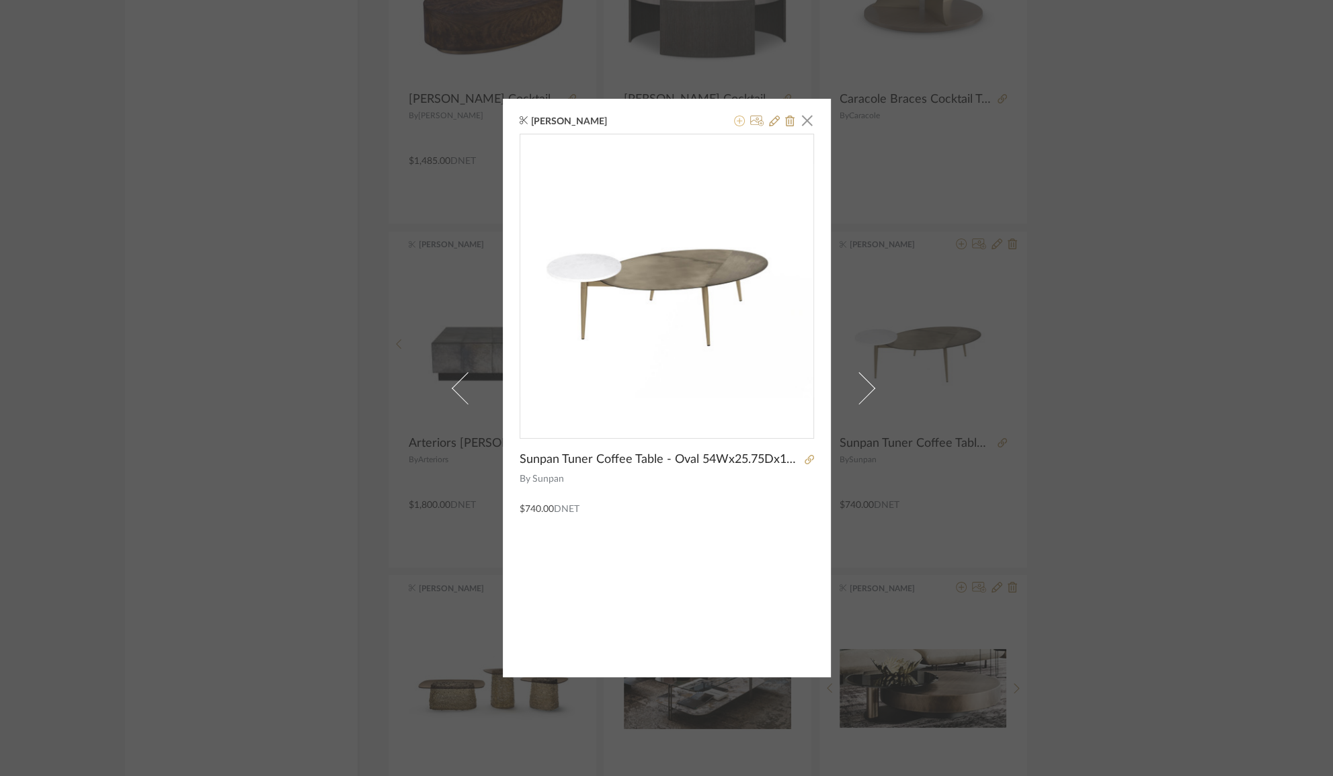
click at [734, 119] on icon at bounding box center [739, 121] width 11 height 11
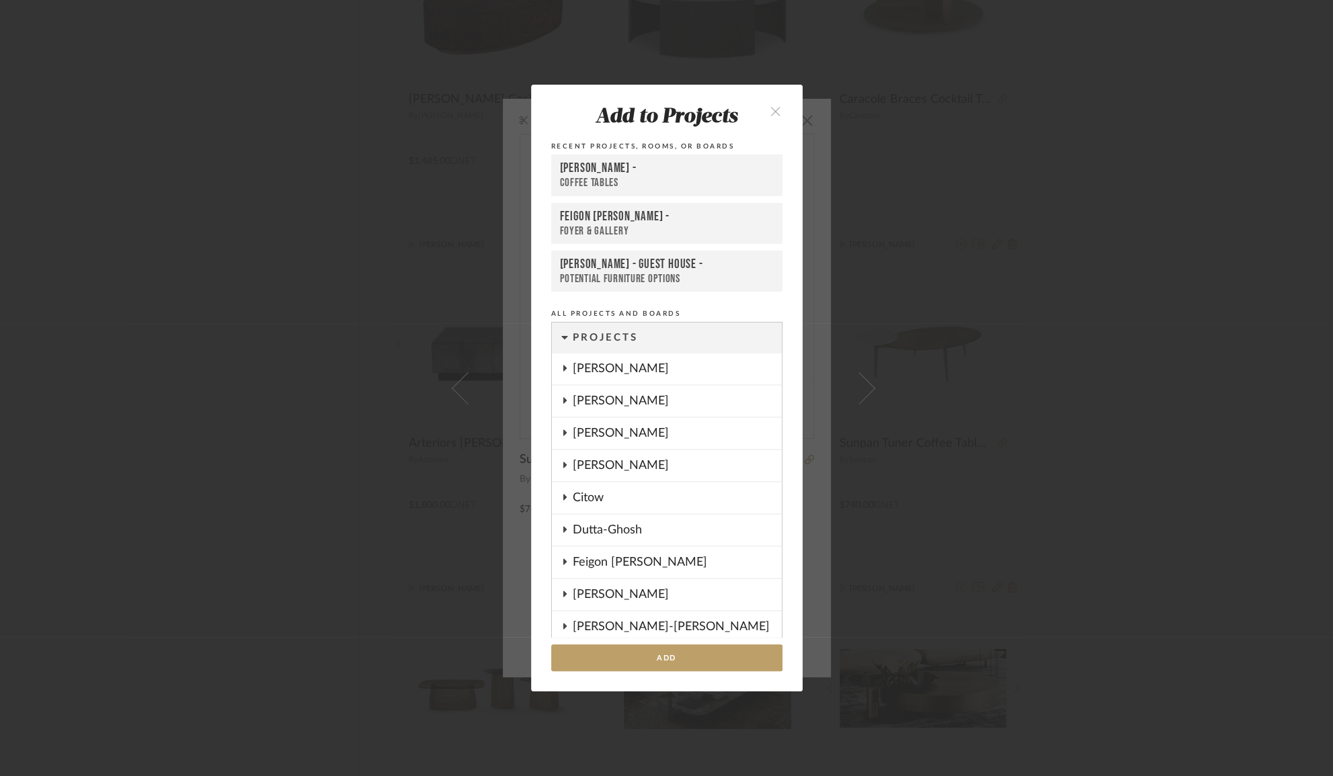
scroll to position [751, 0]
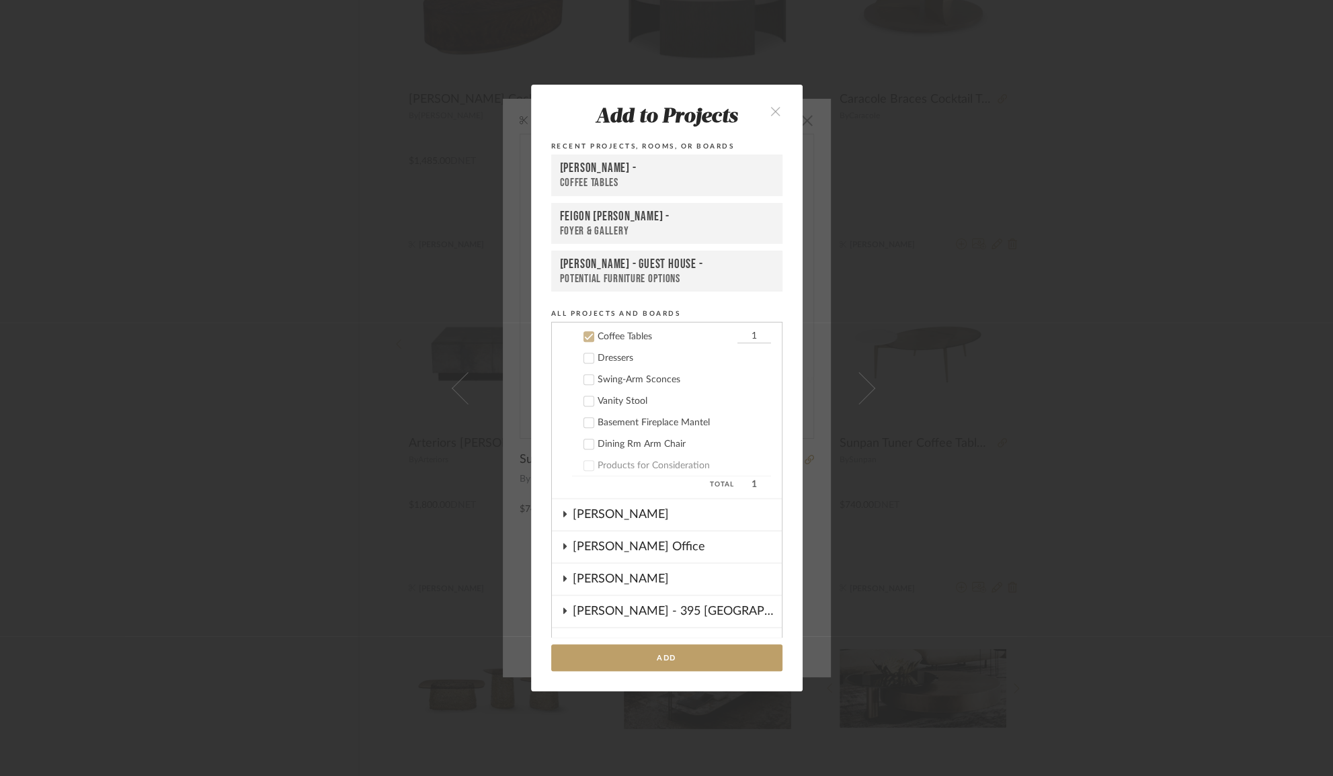
click at [680, 180] on div "Coffee Tables" at bounding box center [667, 183] width 214 height 14
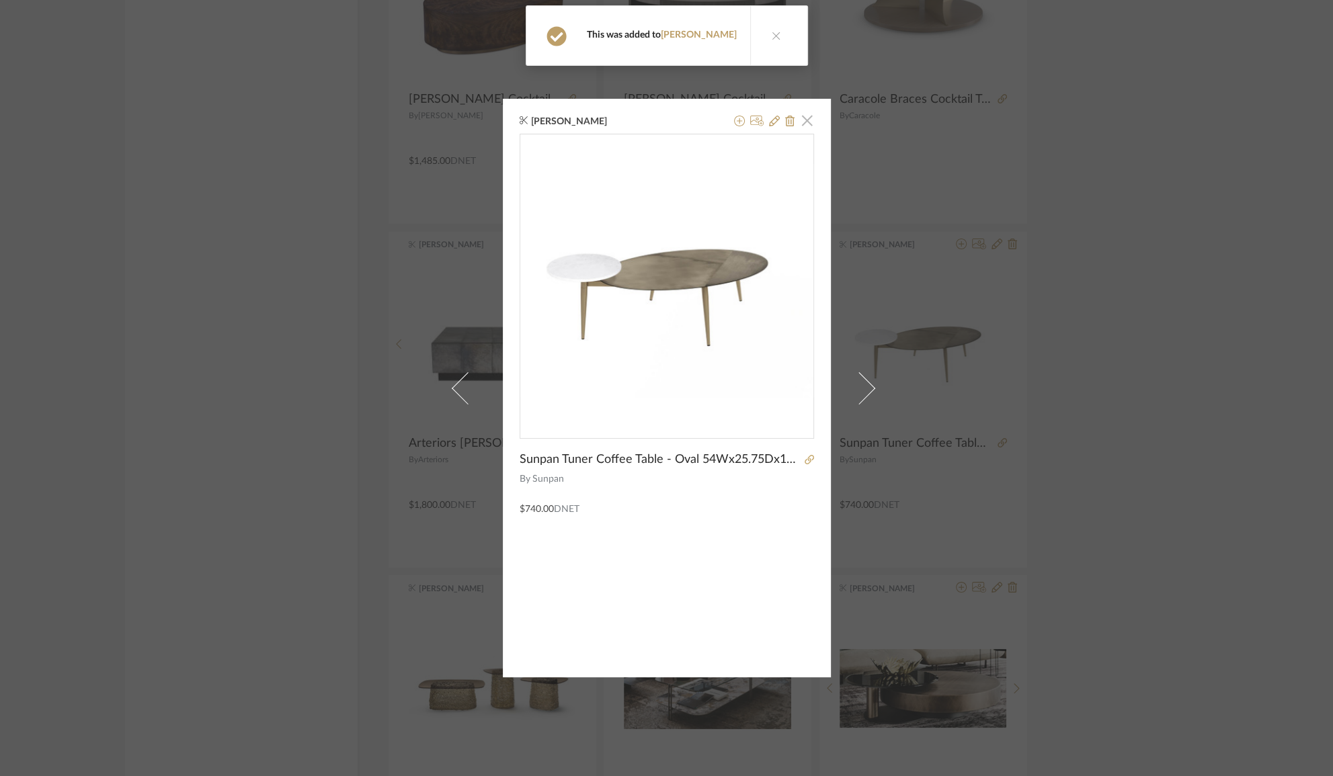
click at [799, 118] on span "button" at bounding box center [807, 120] width 27 height 27
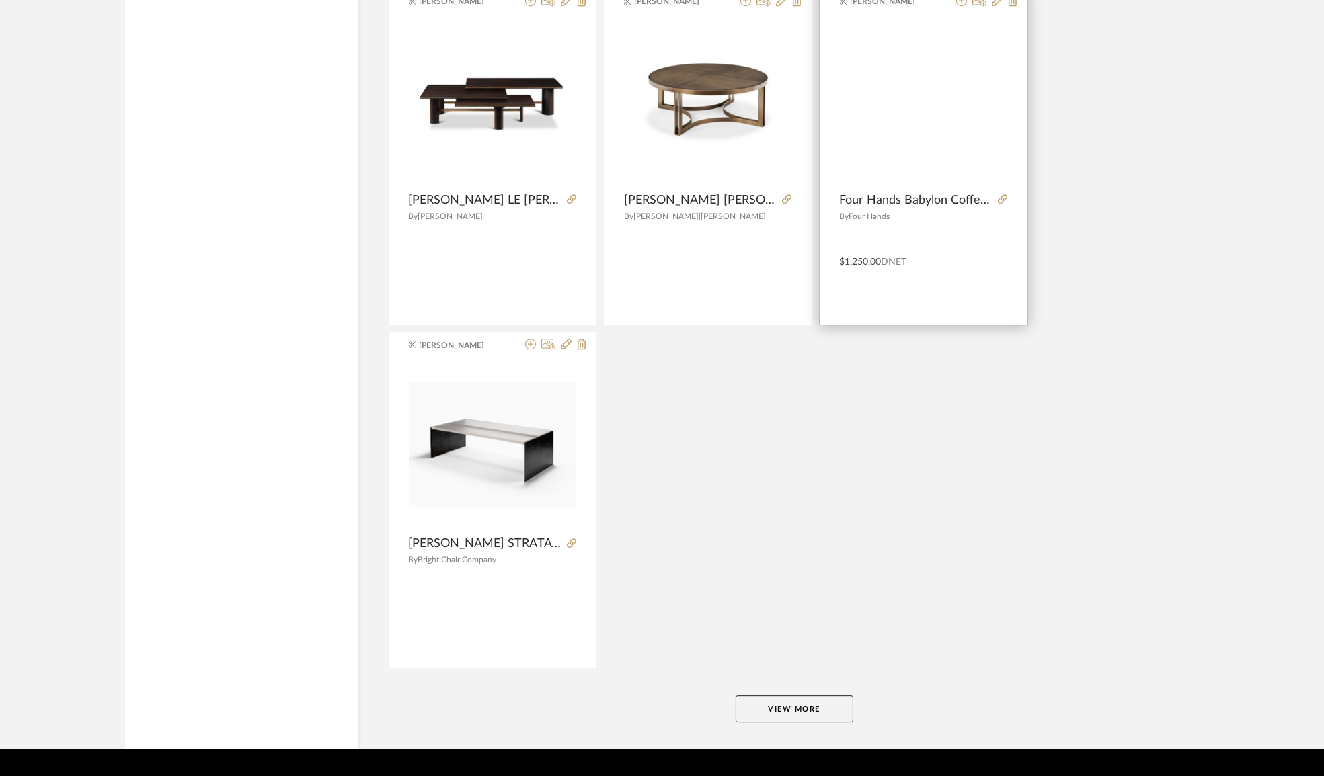
scroll to position [11705, 0]
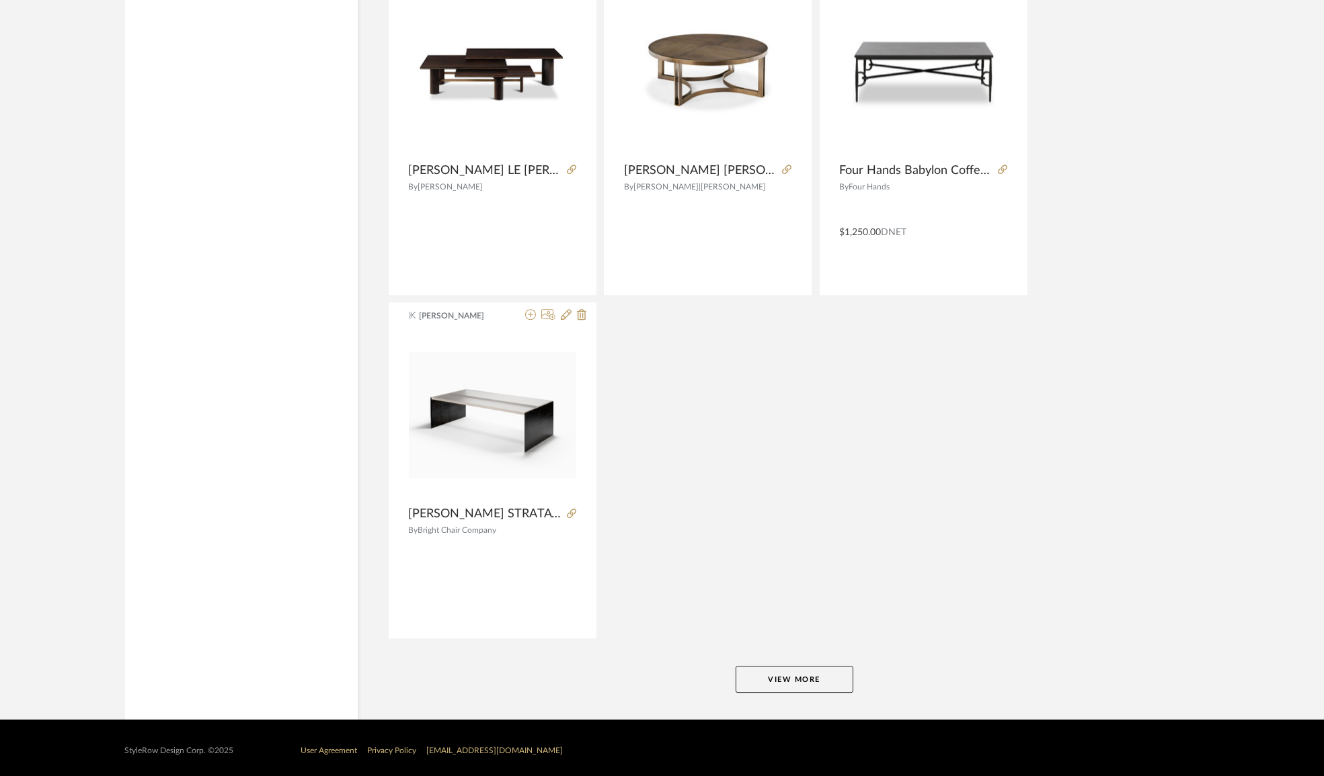
click at [774, 670] on button "View More" at bounding box center [794, 679] width 118 height 27
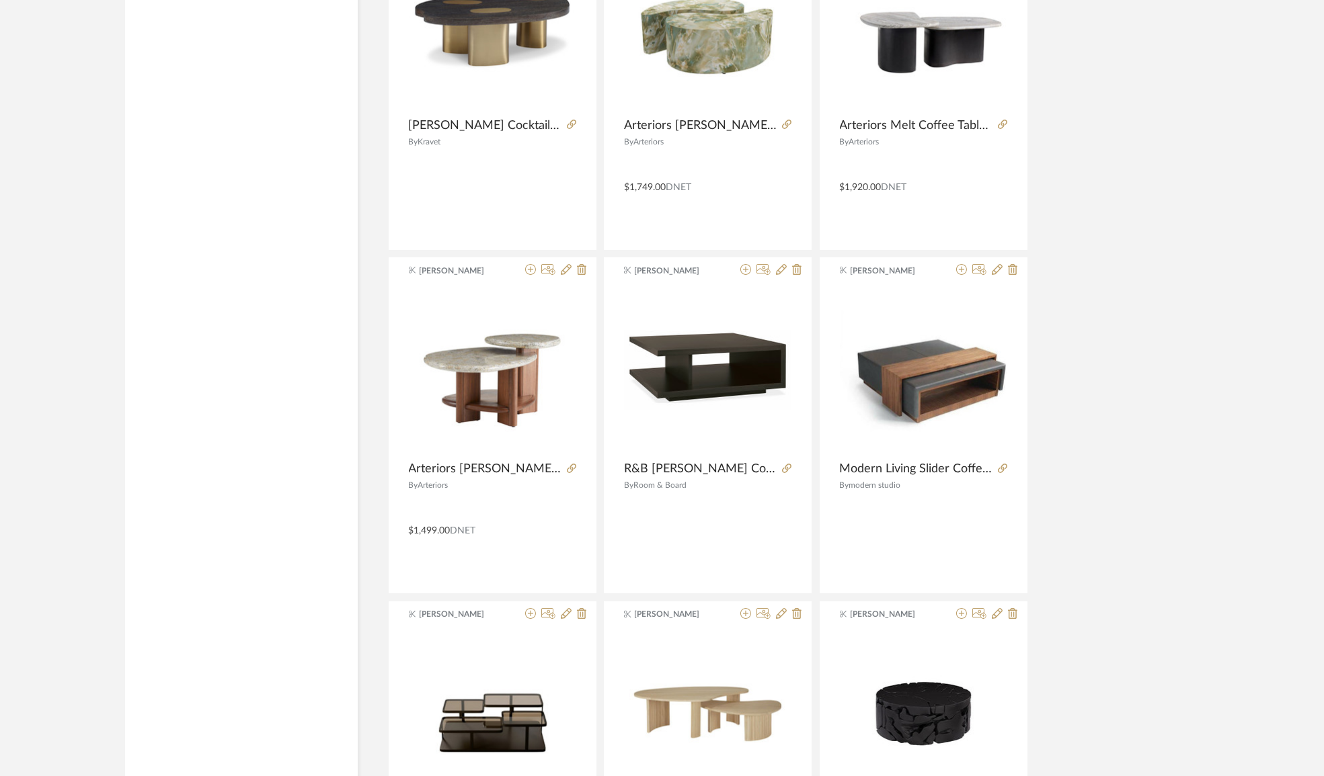
scroll to position [15311, 0]
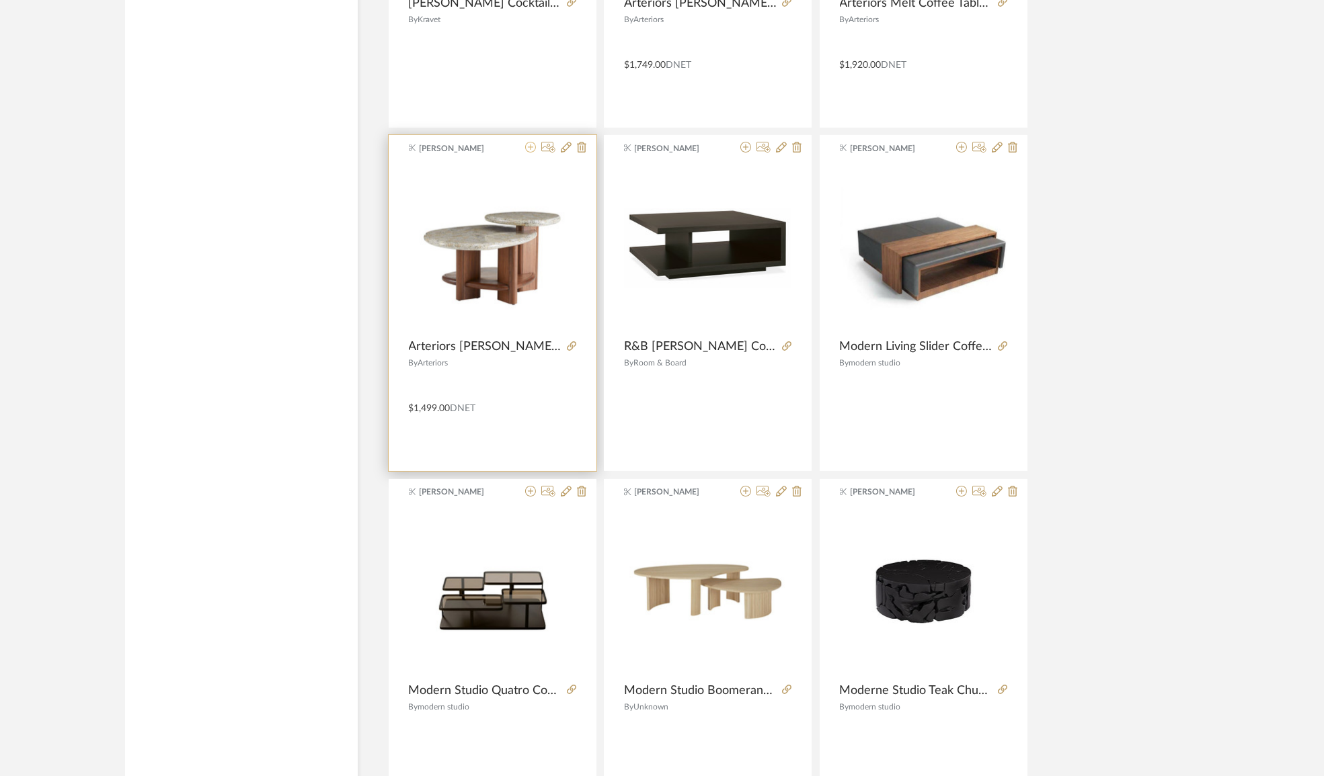
click at [531, 143] on icon at bounding box center [530, 147] width 11 height 11
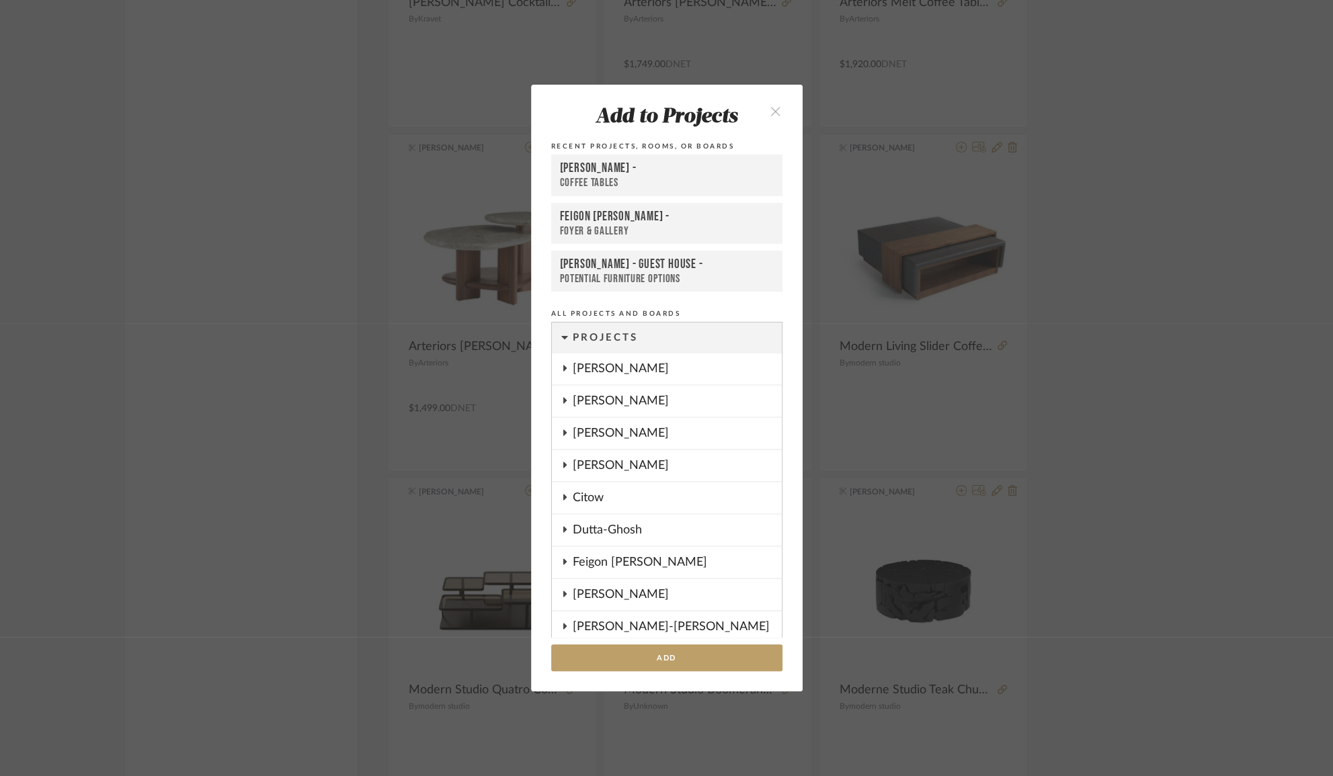
scroll to position [751, 0]
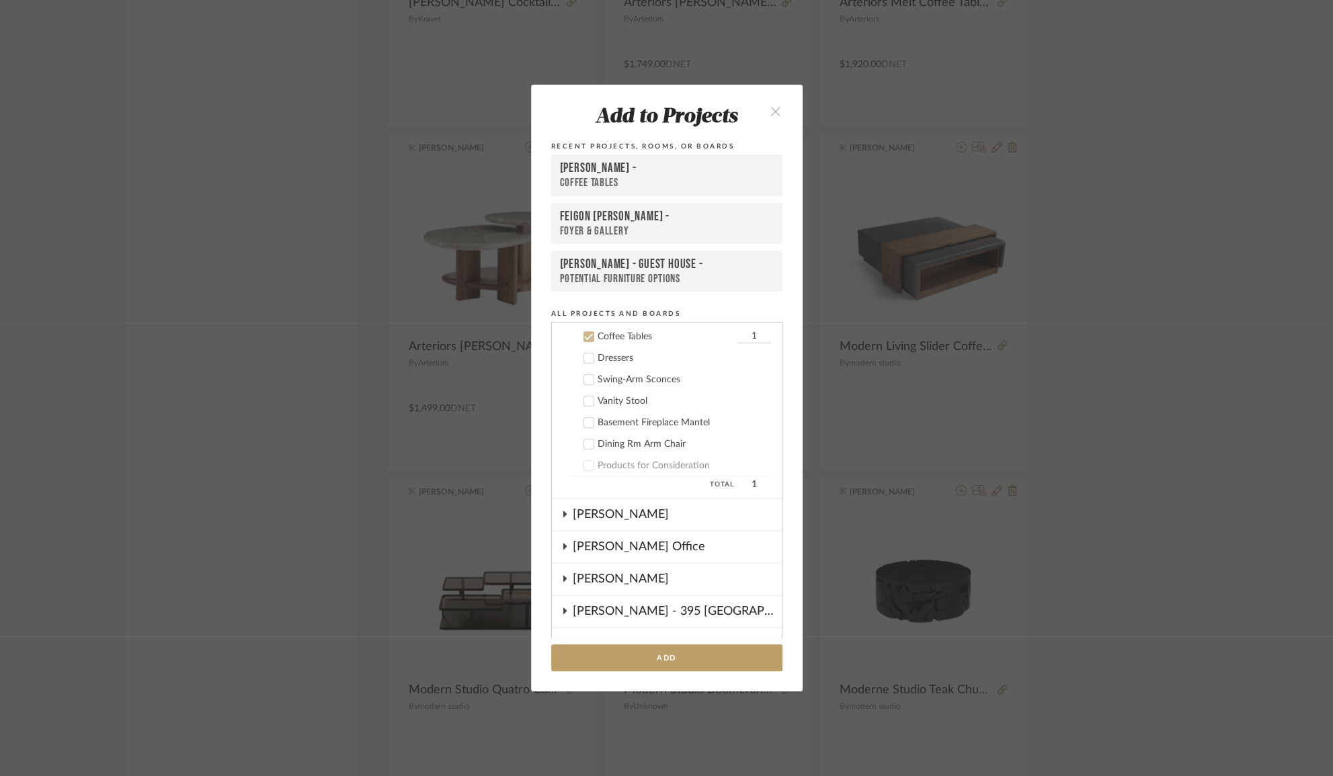
click at [575, 175] on div "[PERSON_NAME] -" at bounding box center [667, 169] width 214 height 16
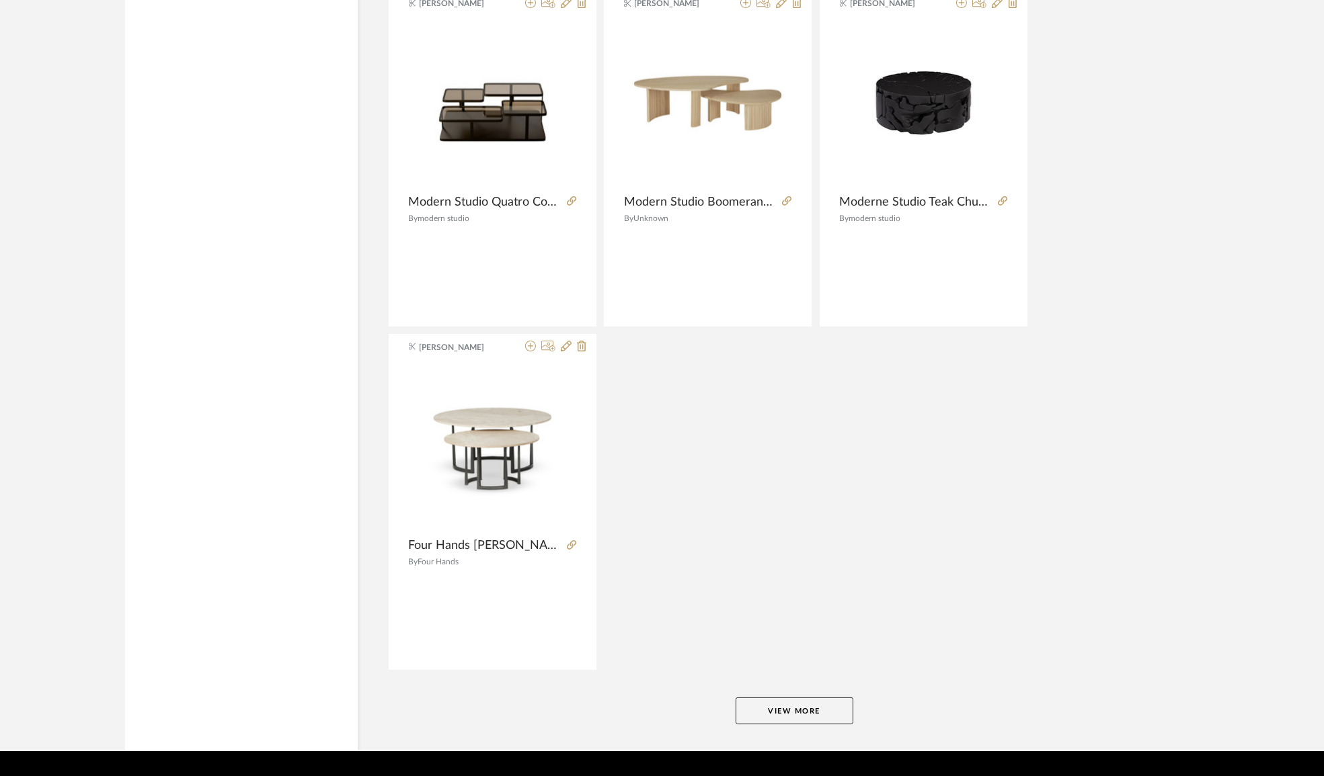
scroll to position [15830, 0]
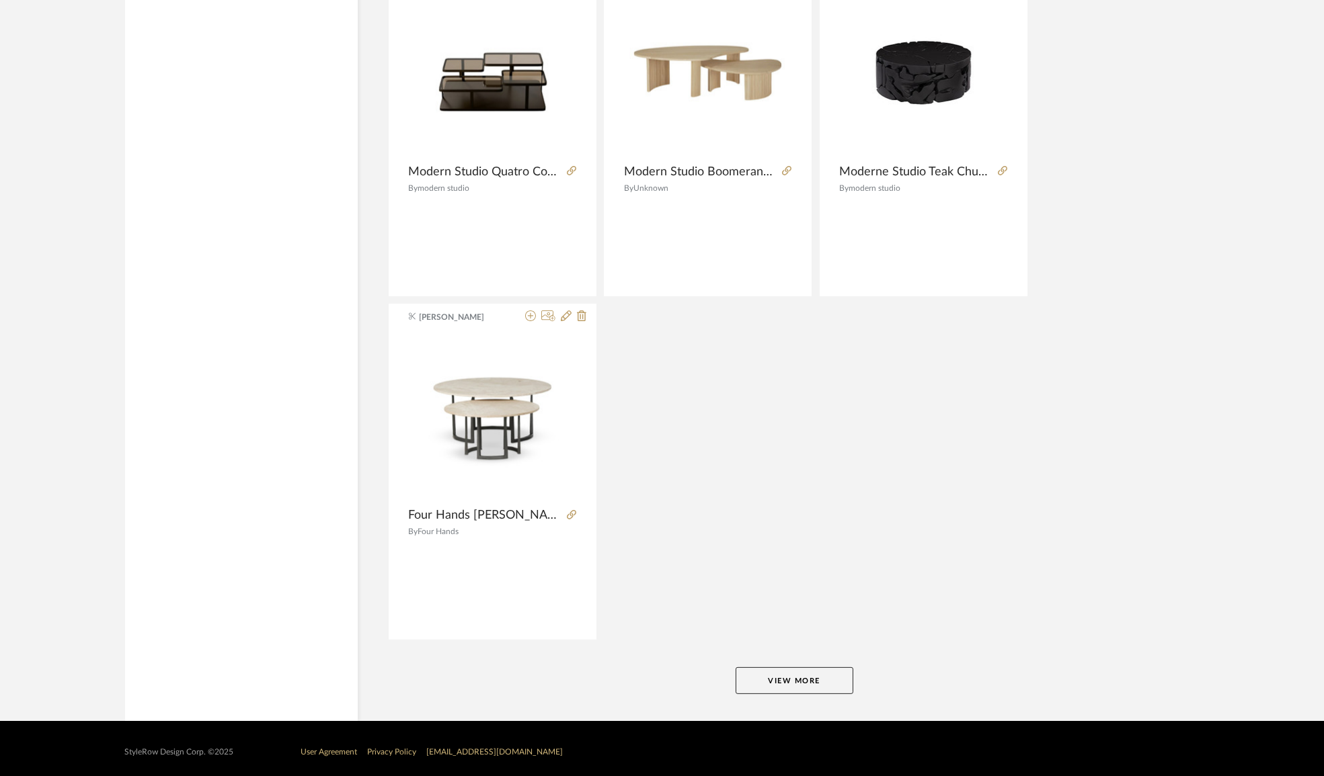
click at [741, 674] on button "View More" at bounding box center [794, 681] width 118 height 27
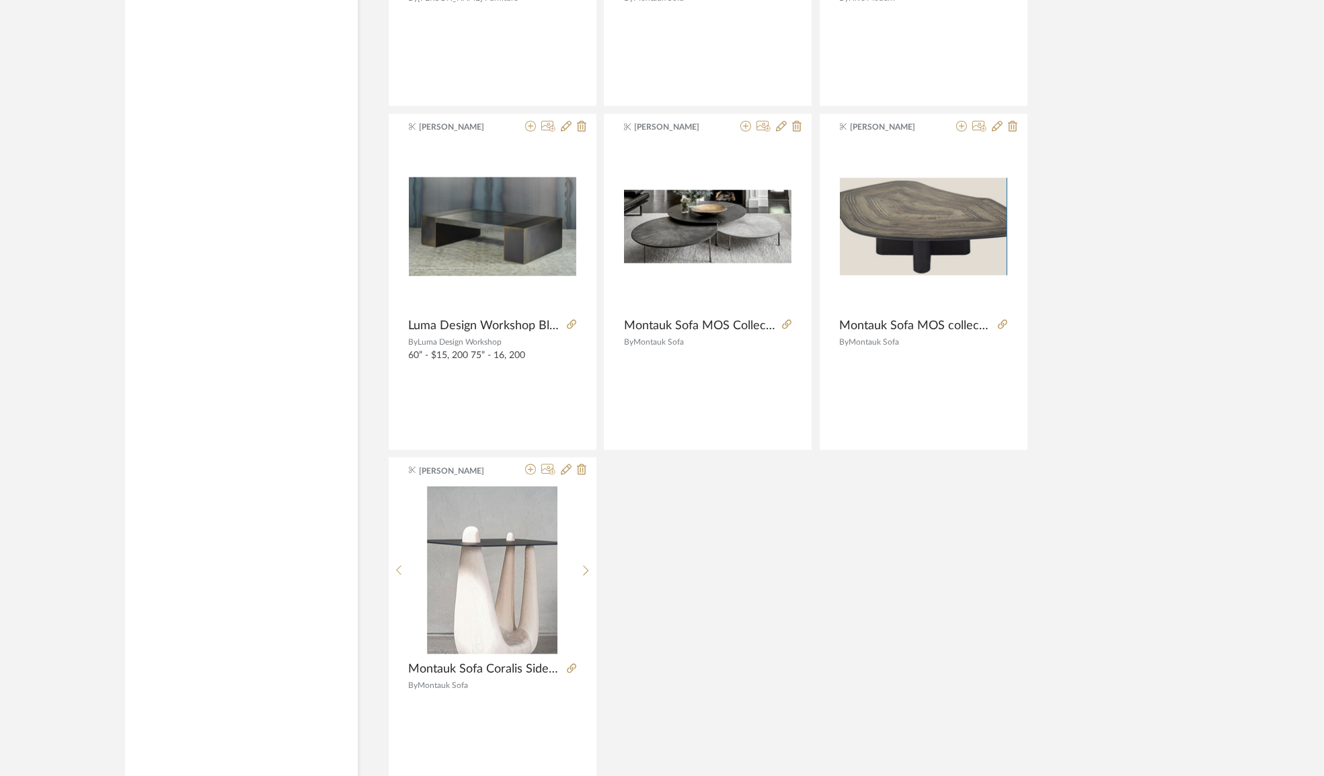
scroll to position [19924, 0]
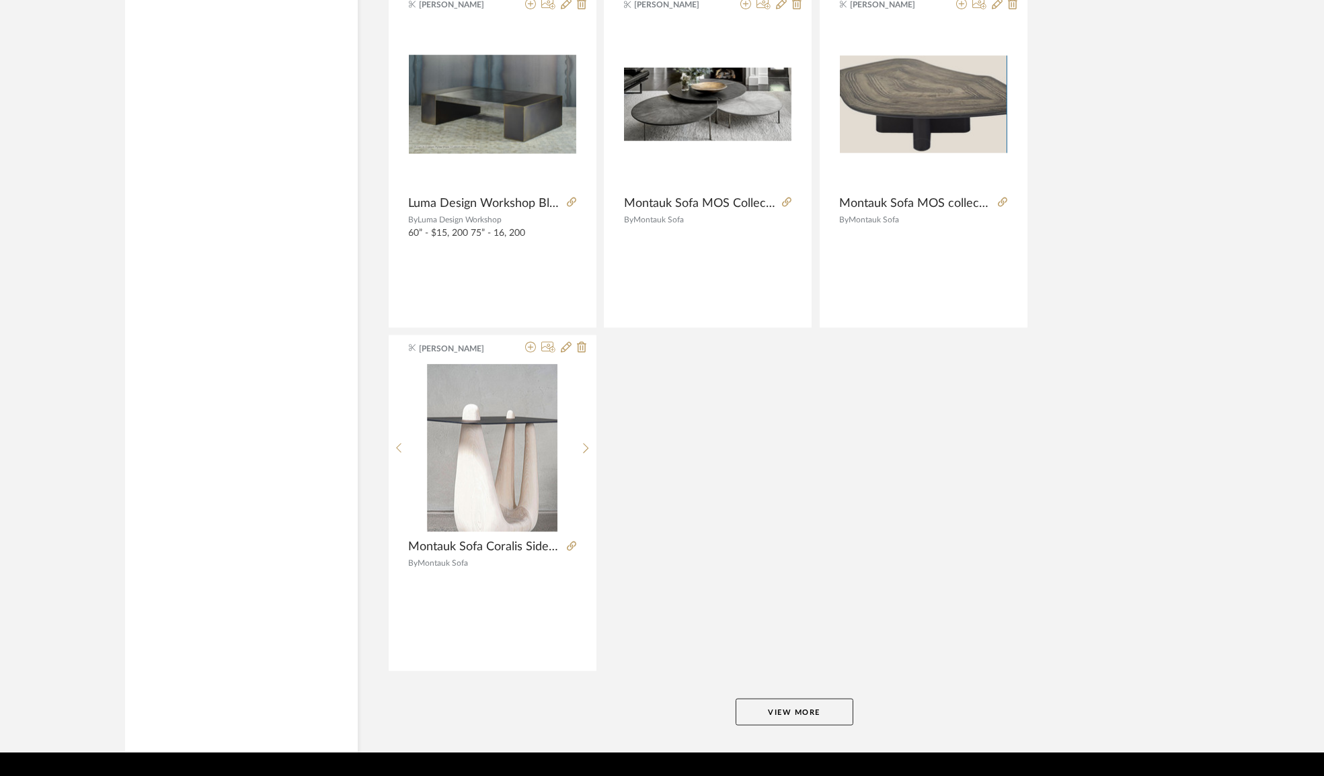
click at [797, 699] on button "View More" at bounding box center [794, 712] width 118 height 27
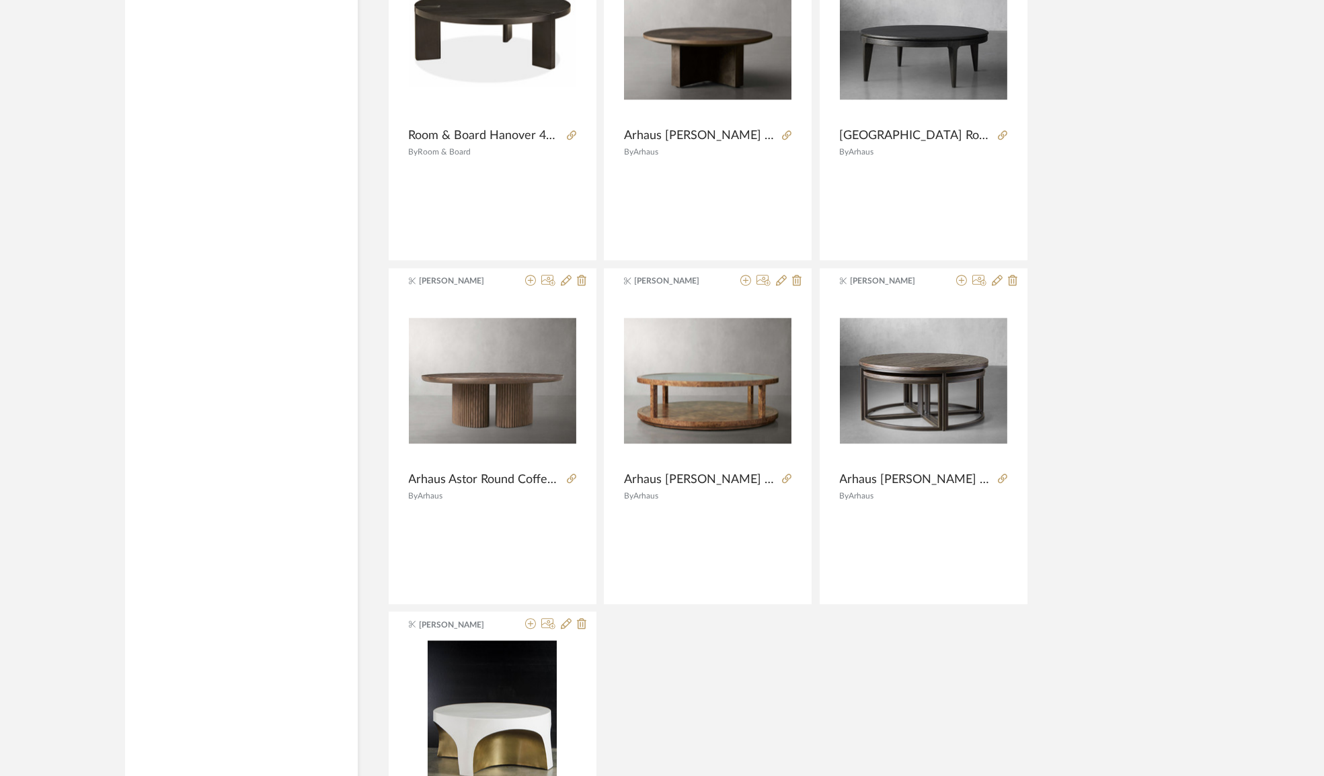
scroll to position [24079, 0]
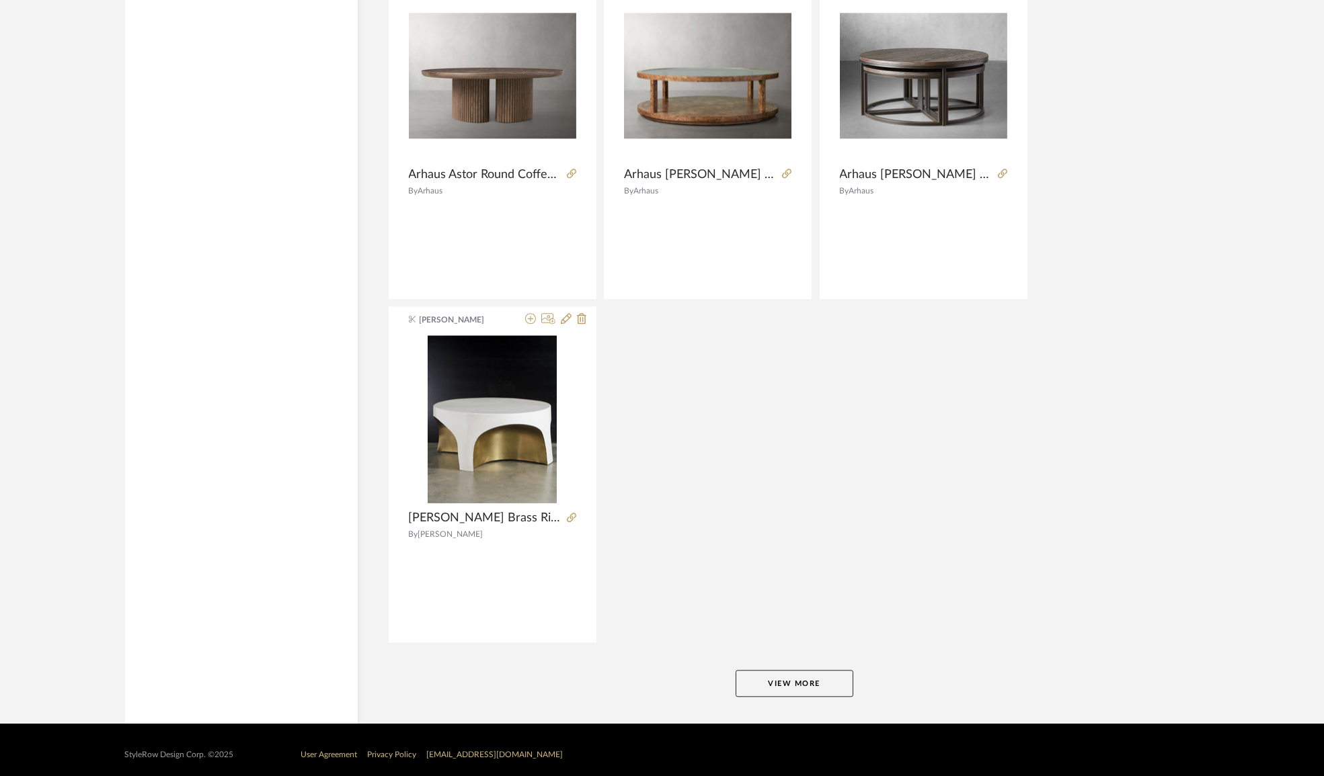
click at [791, 674] on button "View More" at bounding box center [794, 683] width 118 height 27
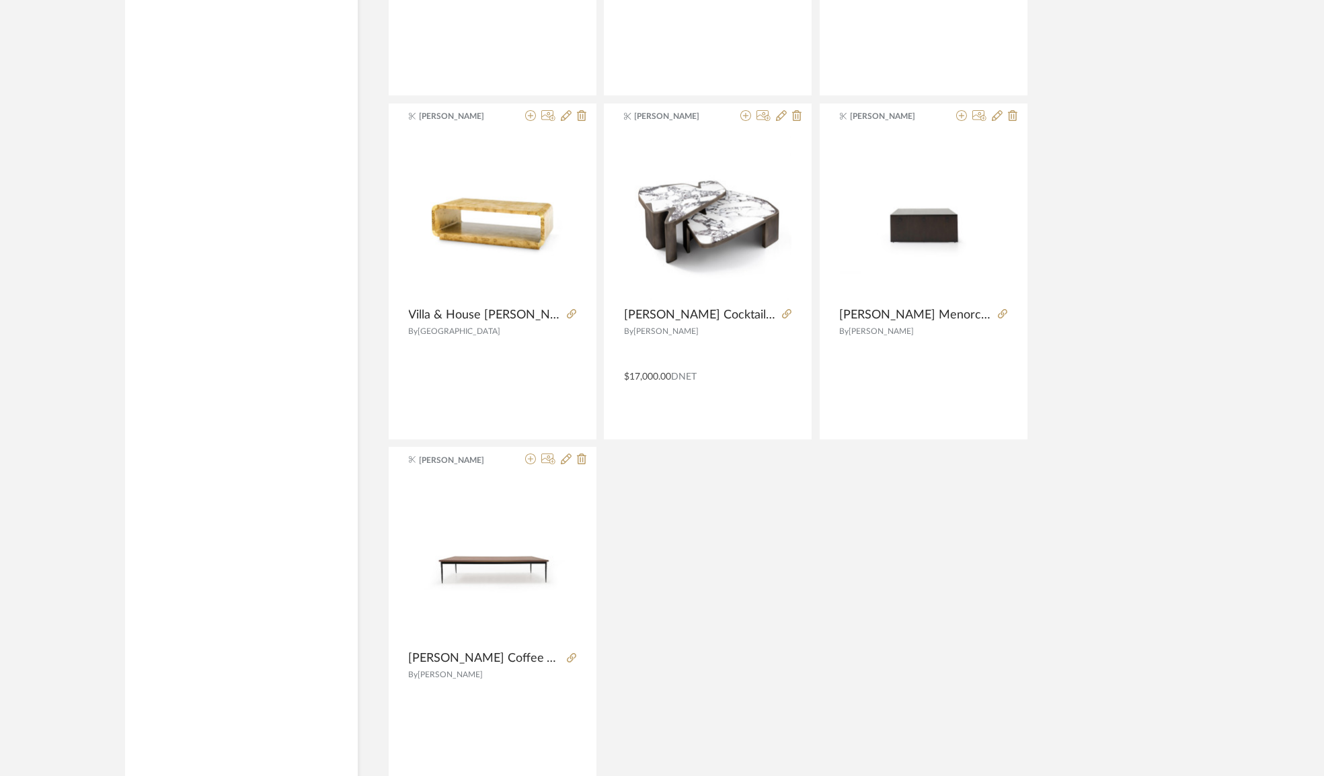
scroll to position [28203, 0]
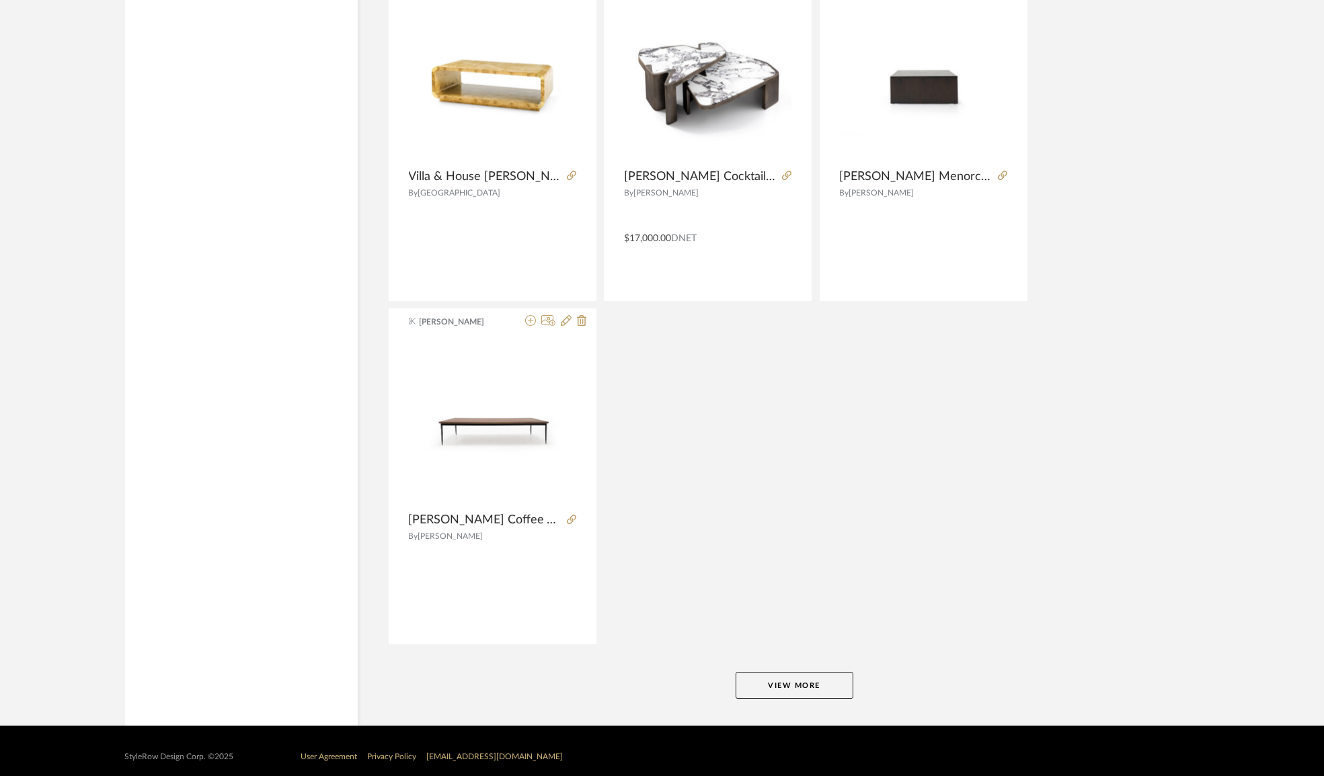
click at [745, 680] on button "View More" at bounding box center [794, 685] width 118 height 27
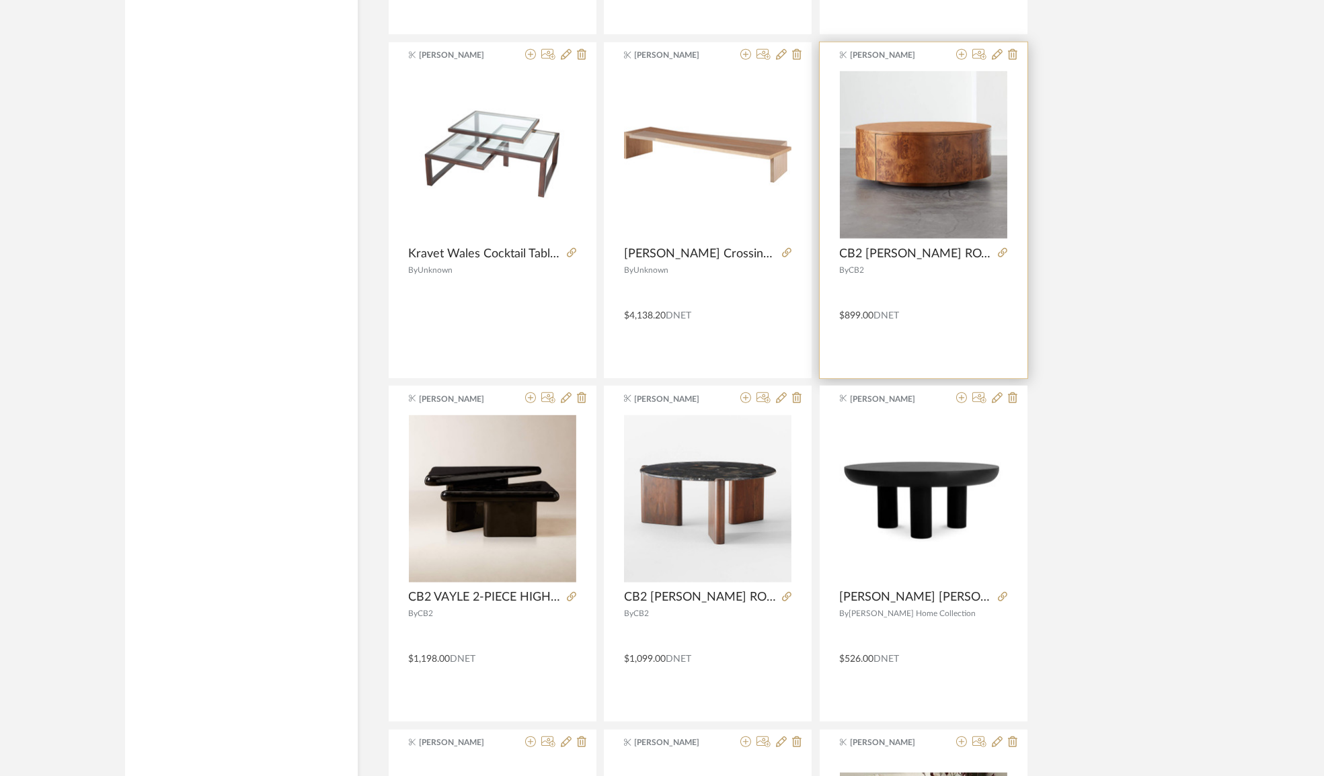
scroll to position [31931, 0]
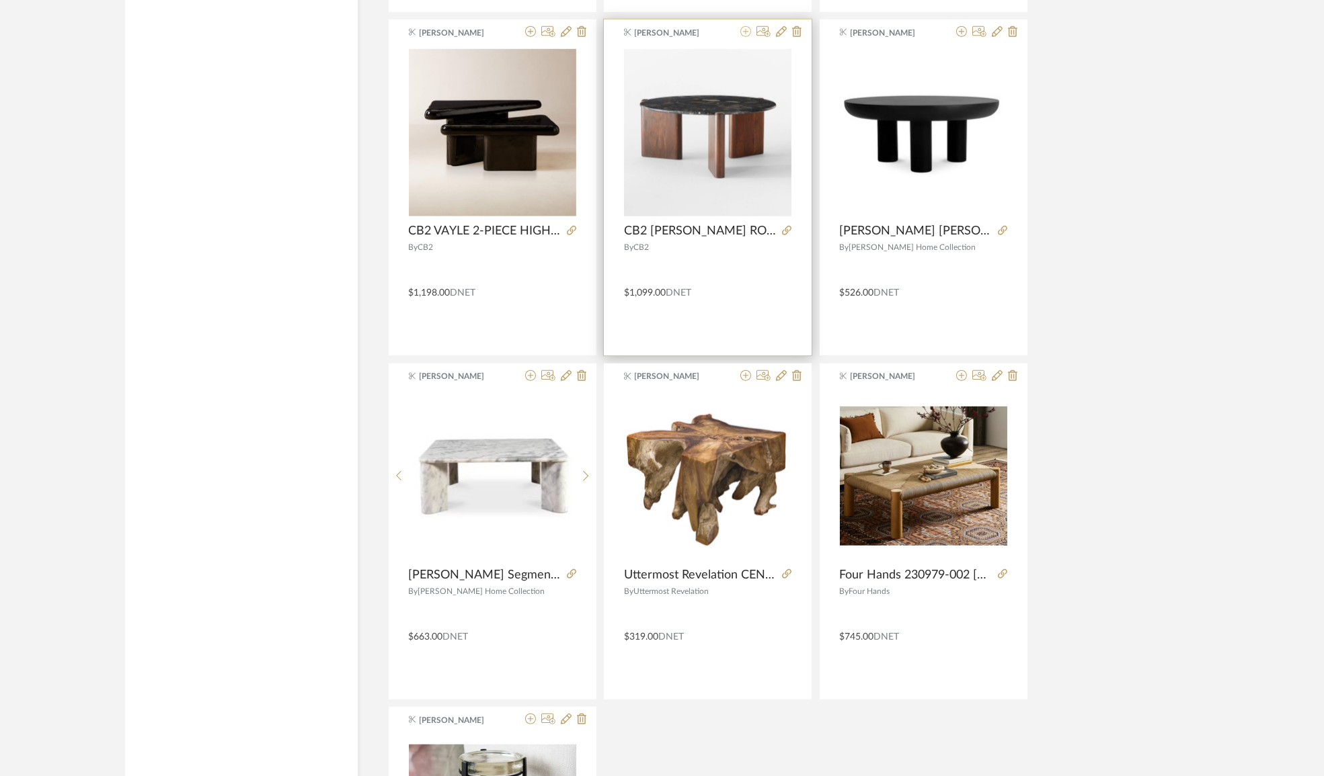
click at [744, 26] on icon at bounding box center [745, 31] width 11 height 11
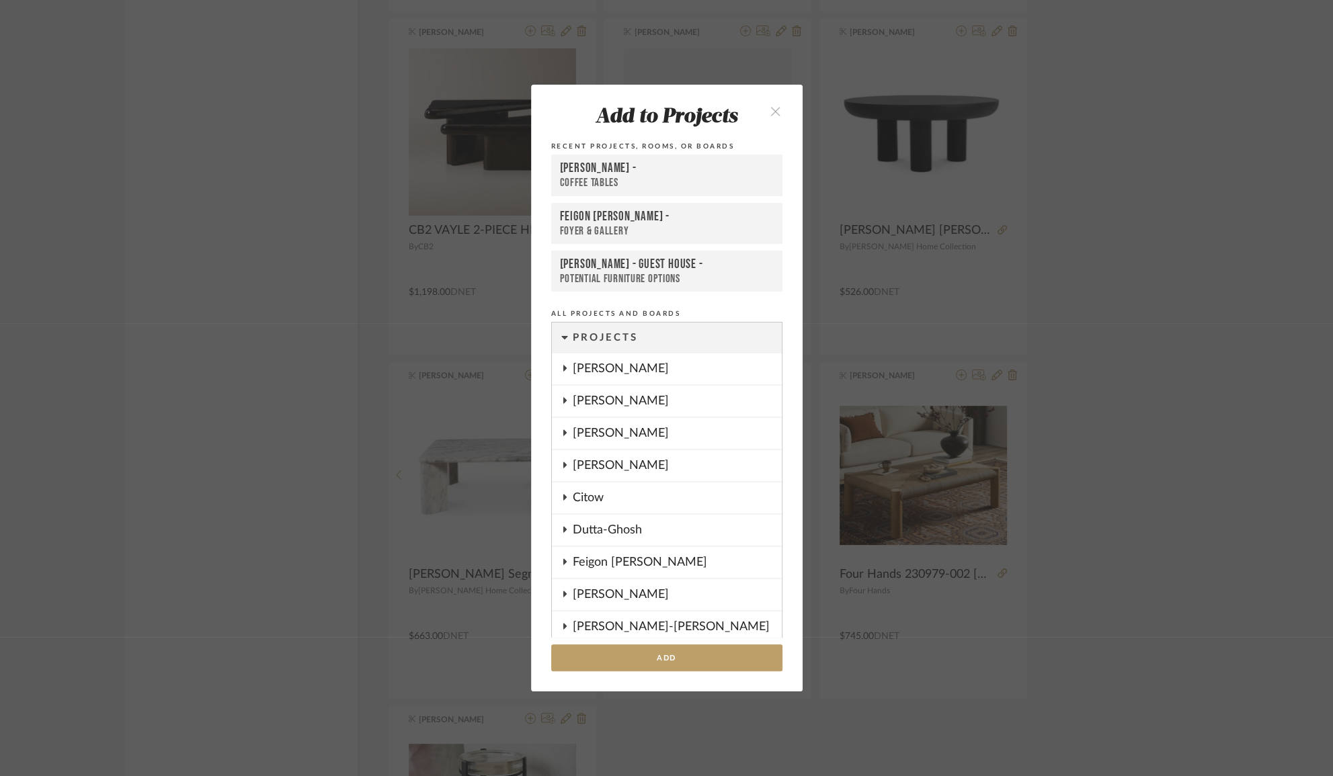
scroll to position [751, 0]
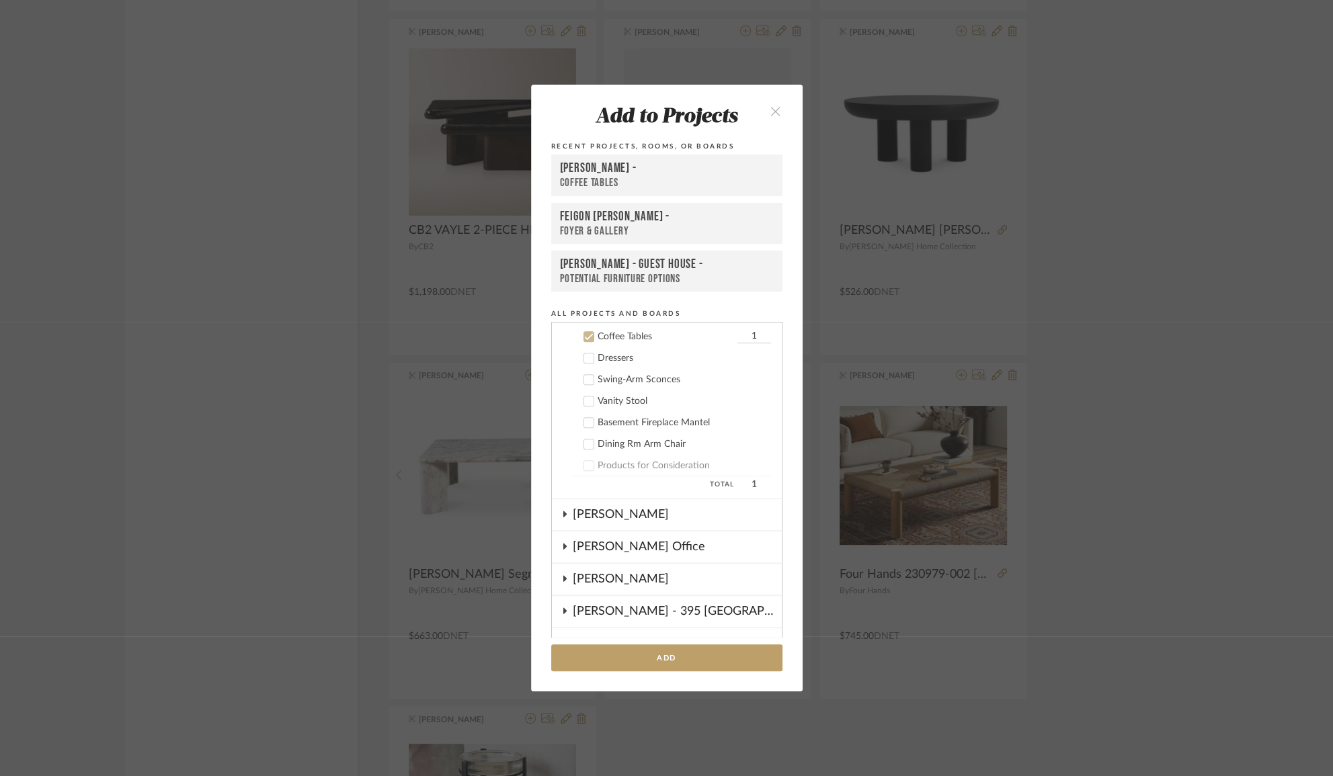
click at [624, 176] on div "Coffee Tables" at bounding box center [667, 183] width 214 height 14
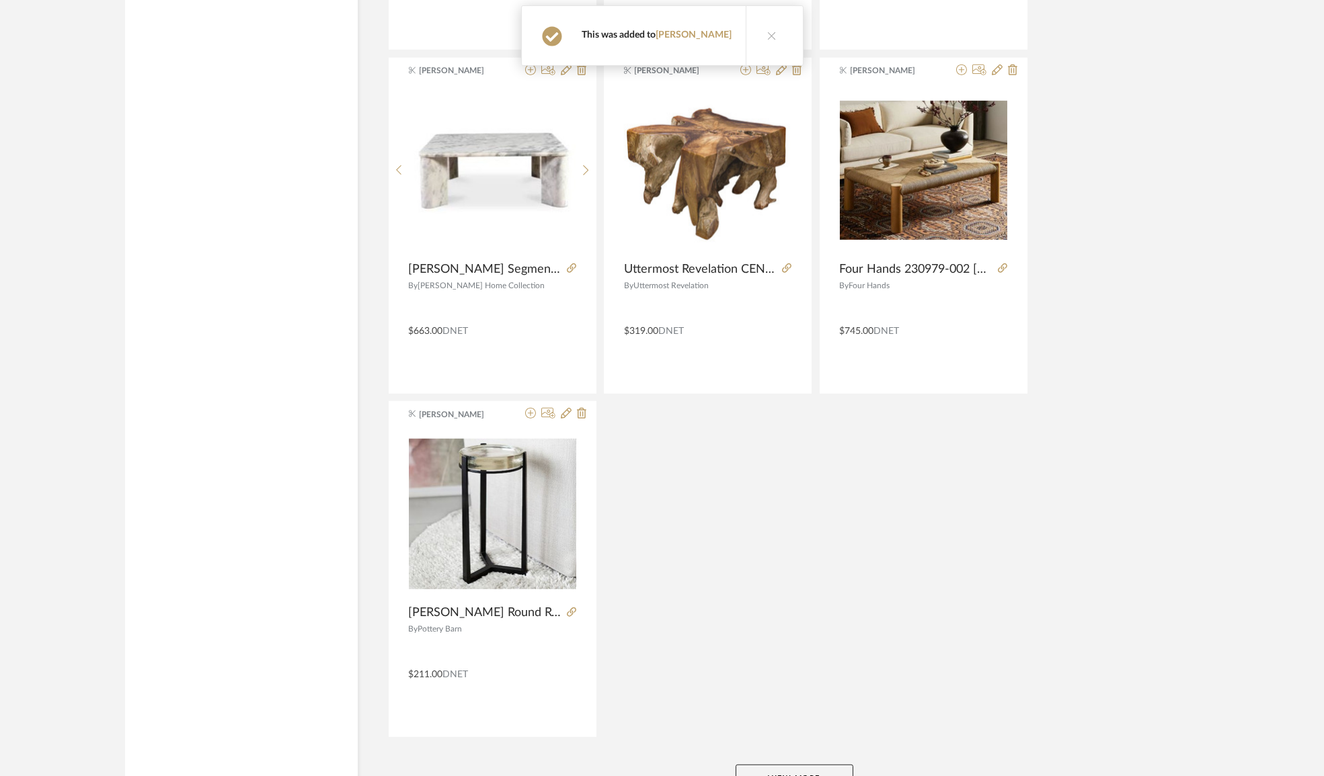
scroll to position [32327, 0]
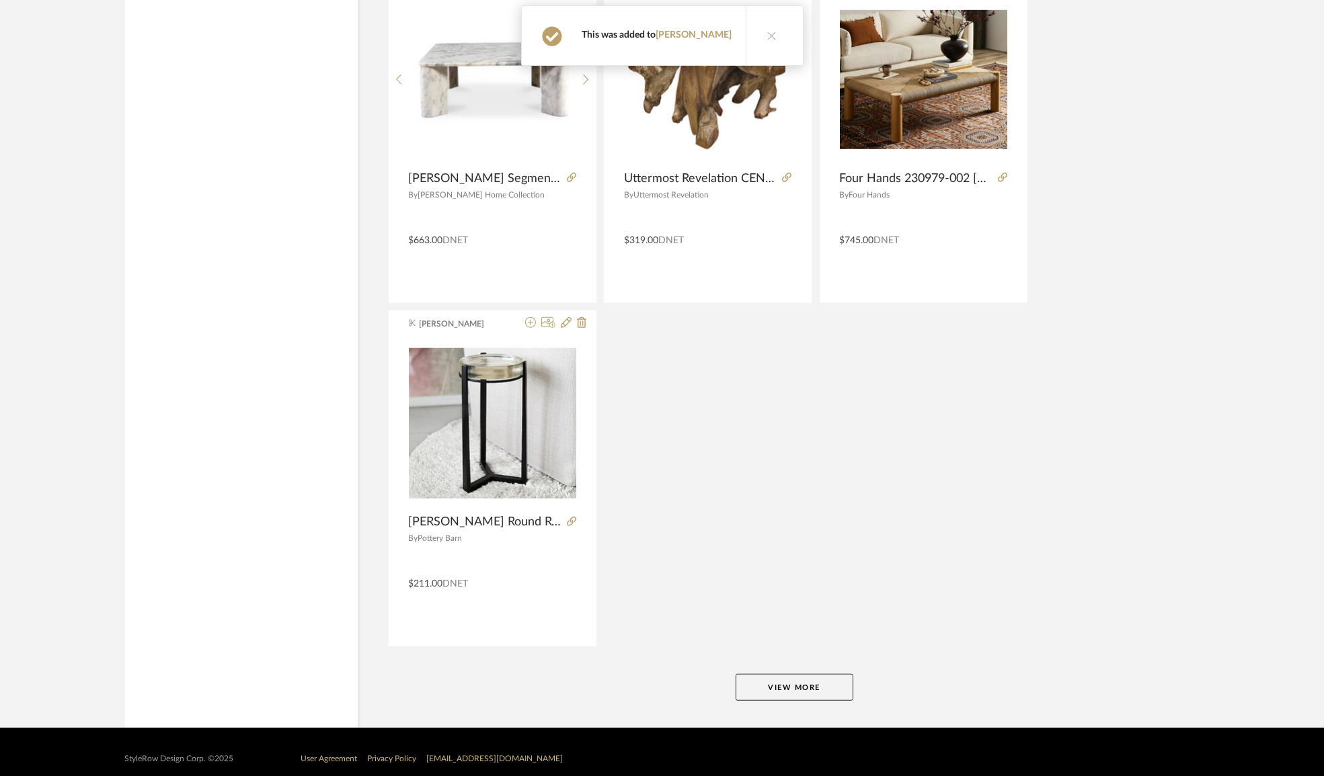
click at [772, 677] on button "View More" at bounding box center [794, 687] width 118 height 27
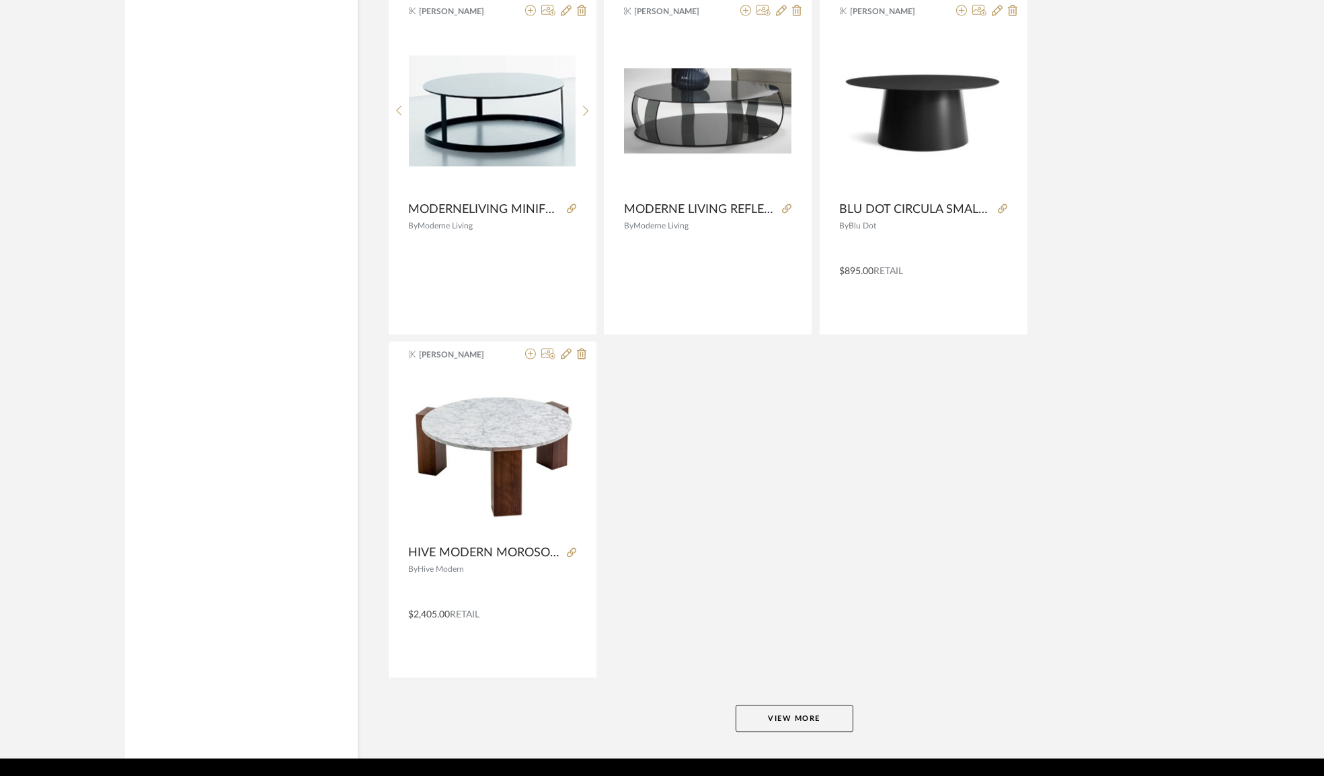
scroll to position [36453, 0]
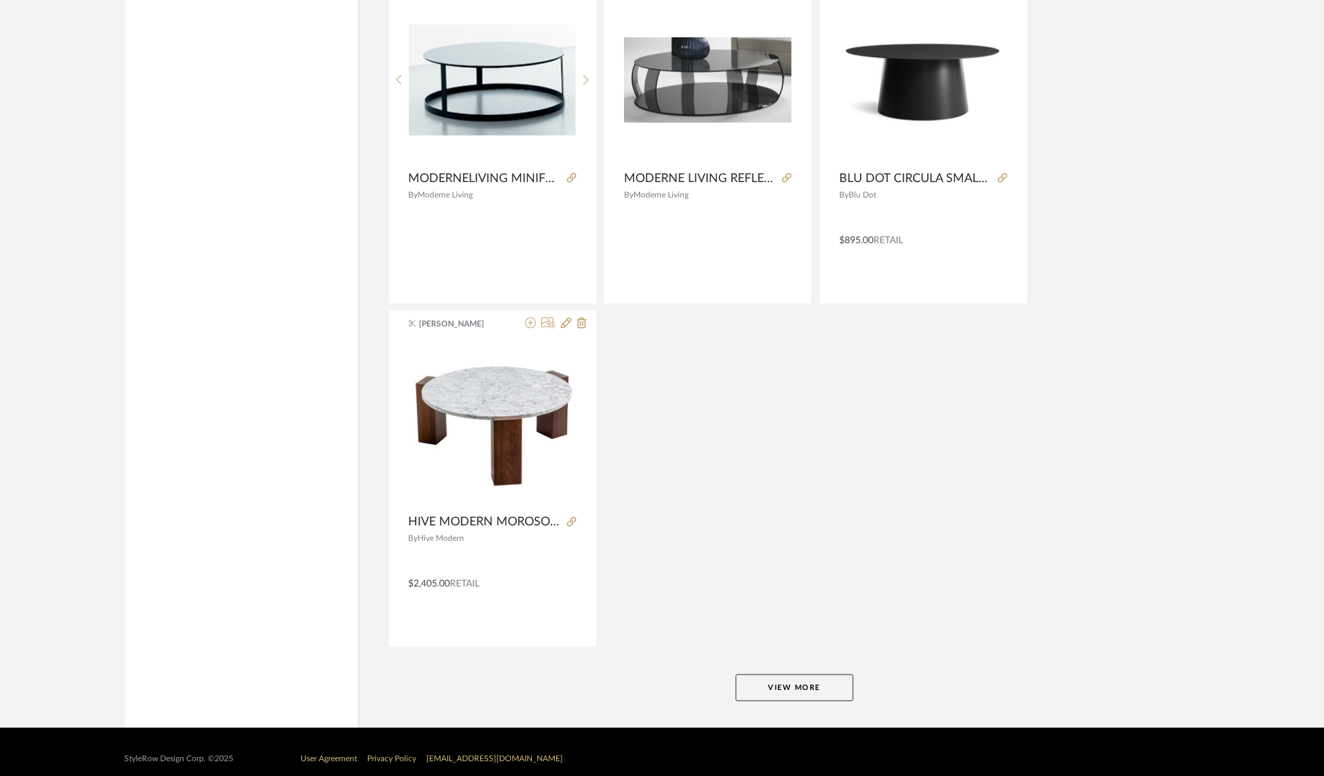
click at [793, 675] on button "View More" at bounding box center [794, 688] width 118 height 27
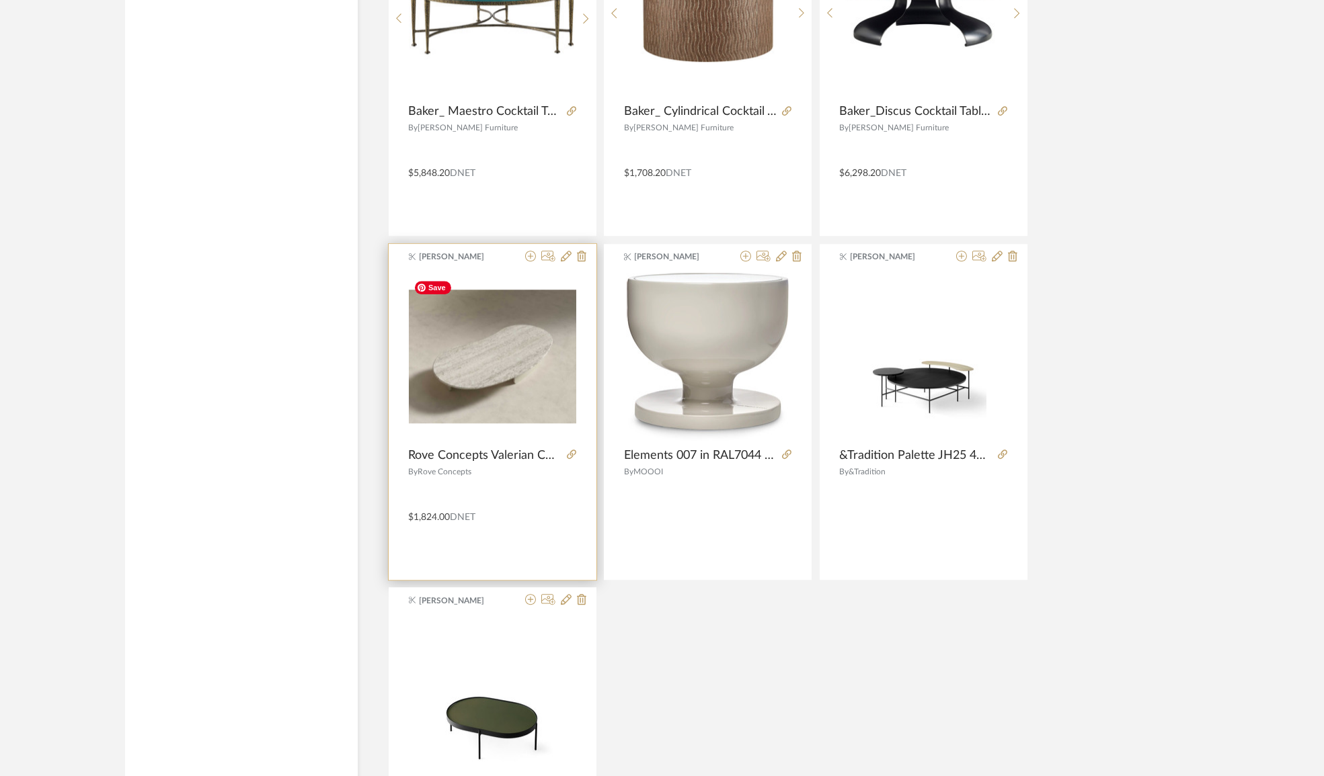
scroll to position [40577, 0]
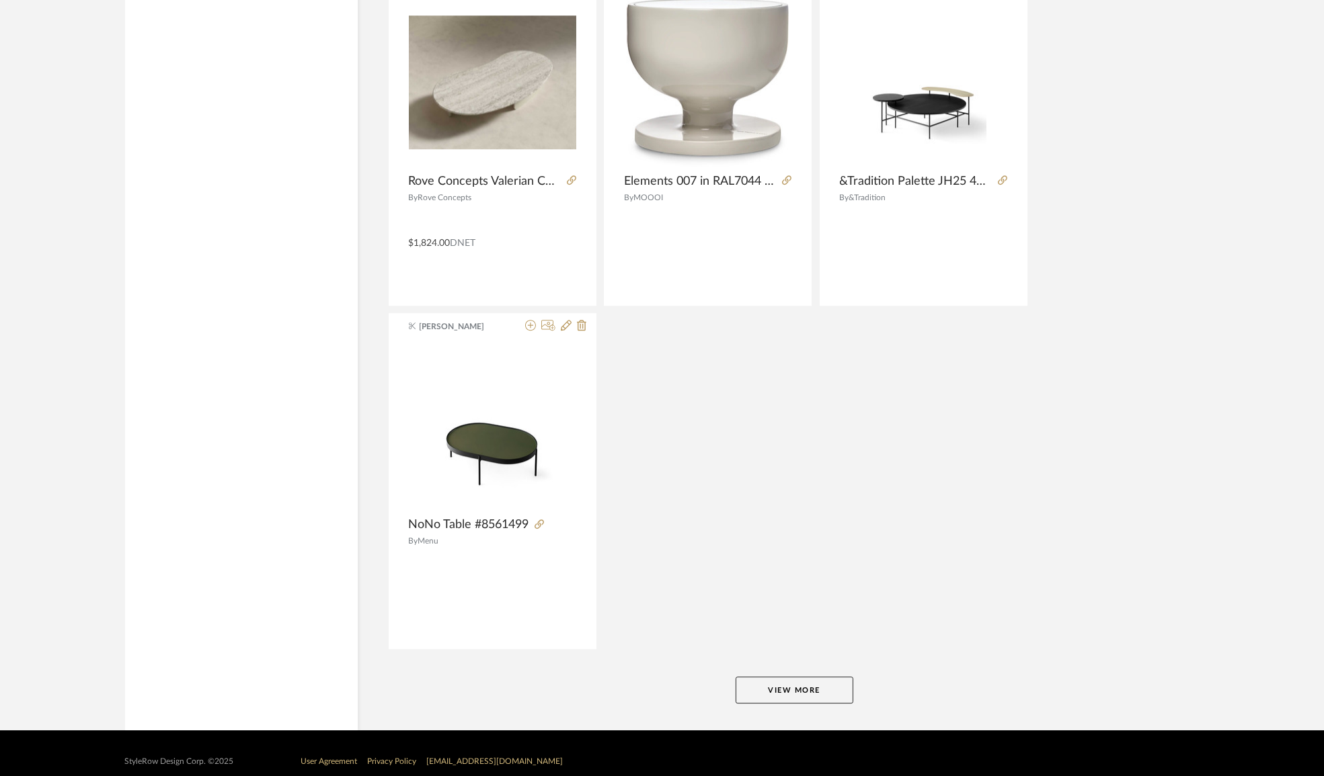
click at [784, 680] on button "View More" at bounding box center [794, 690] width 118 height 27
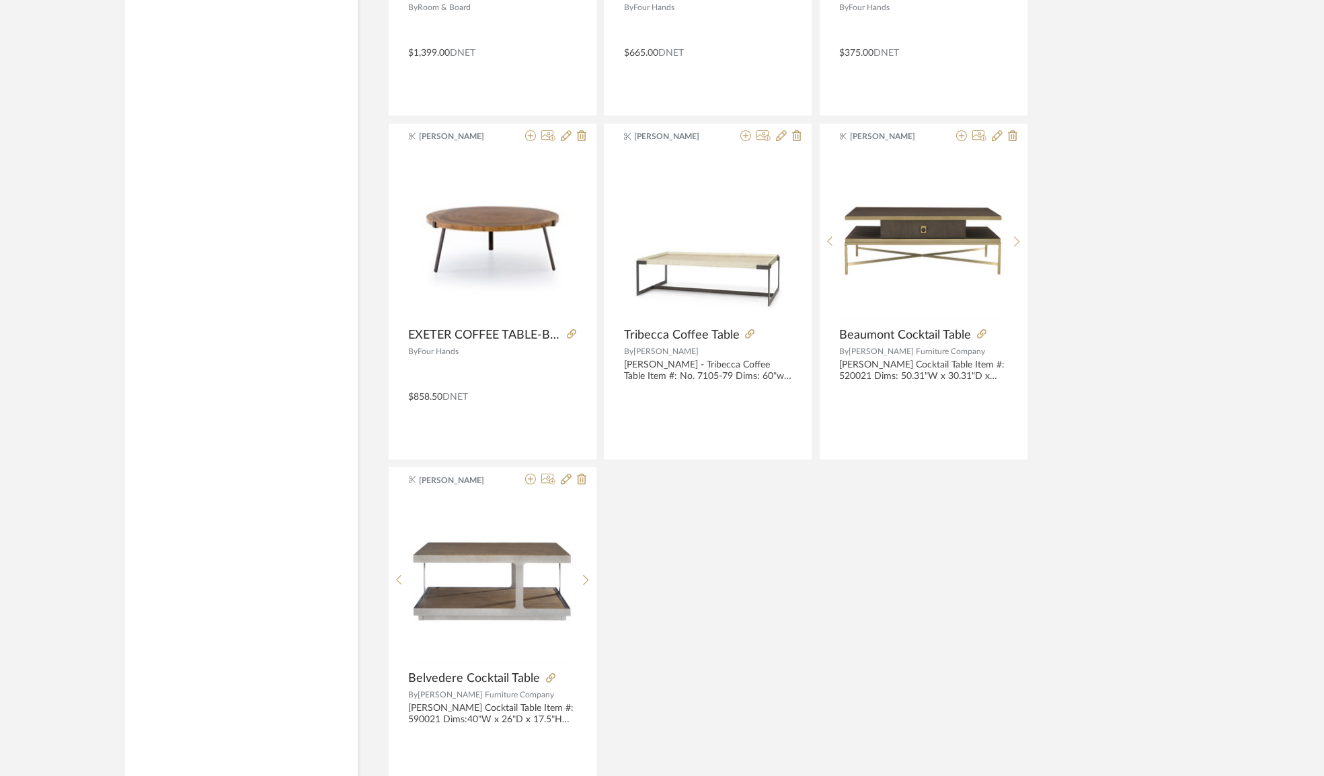
scroll to position [44702, 0]
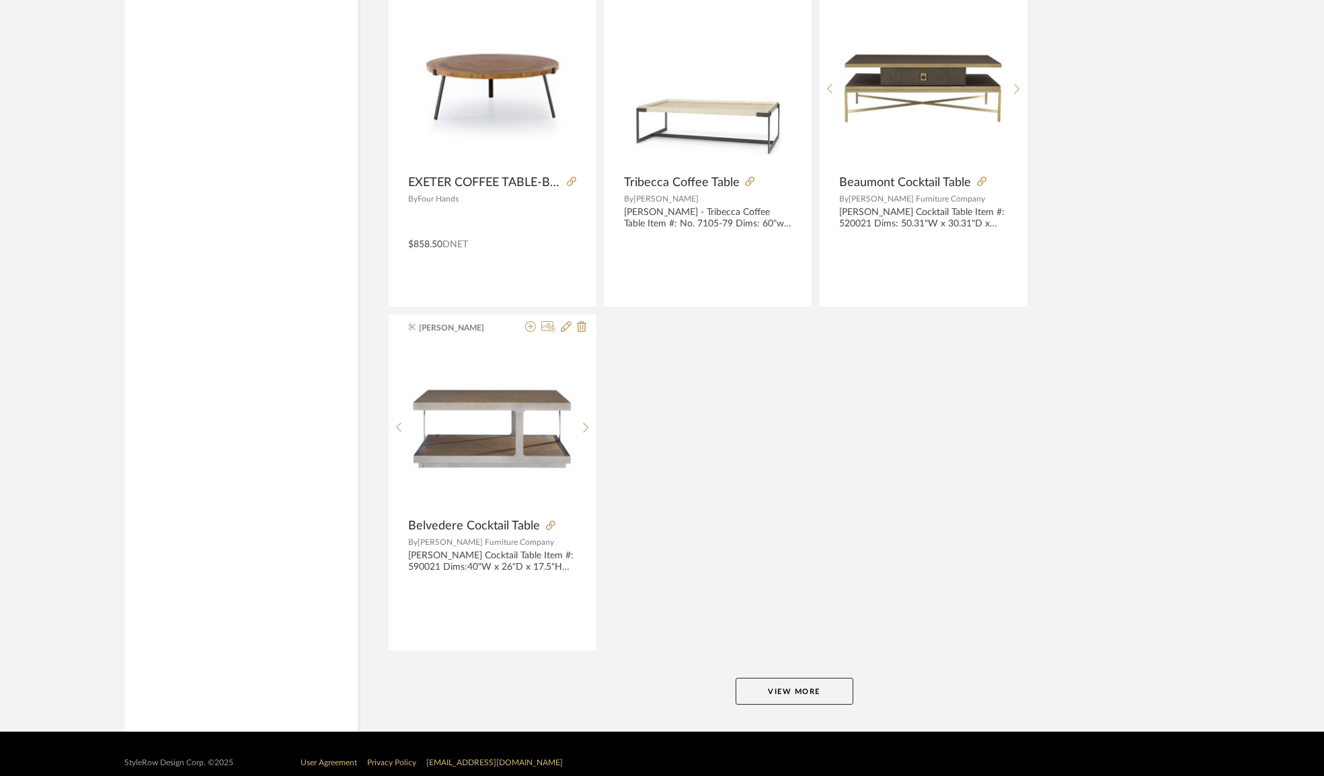
click at [784, 678] on button "View More" at bounding box center [794, 691] width 118 height 27
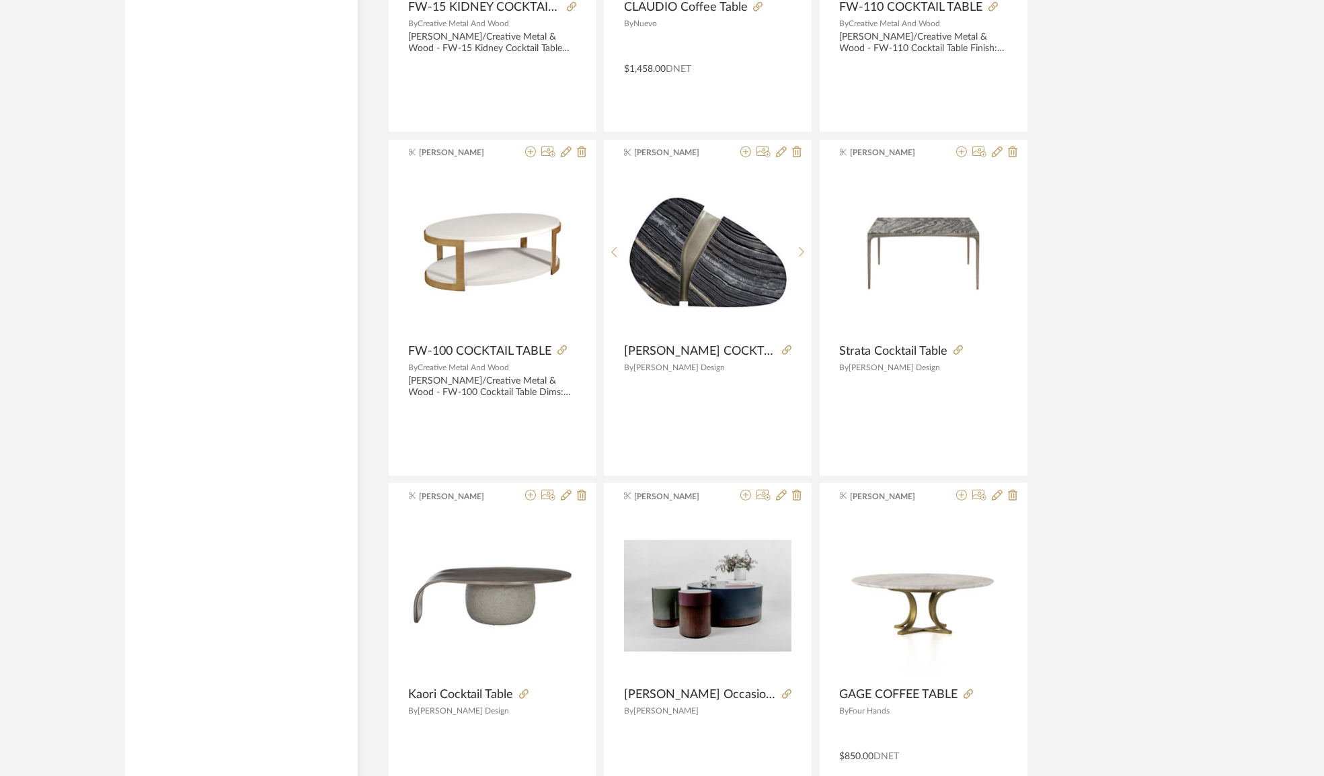
scroll to position [46962, 0]
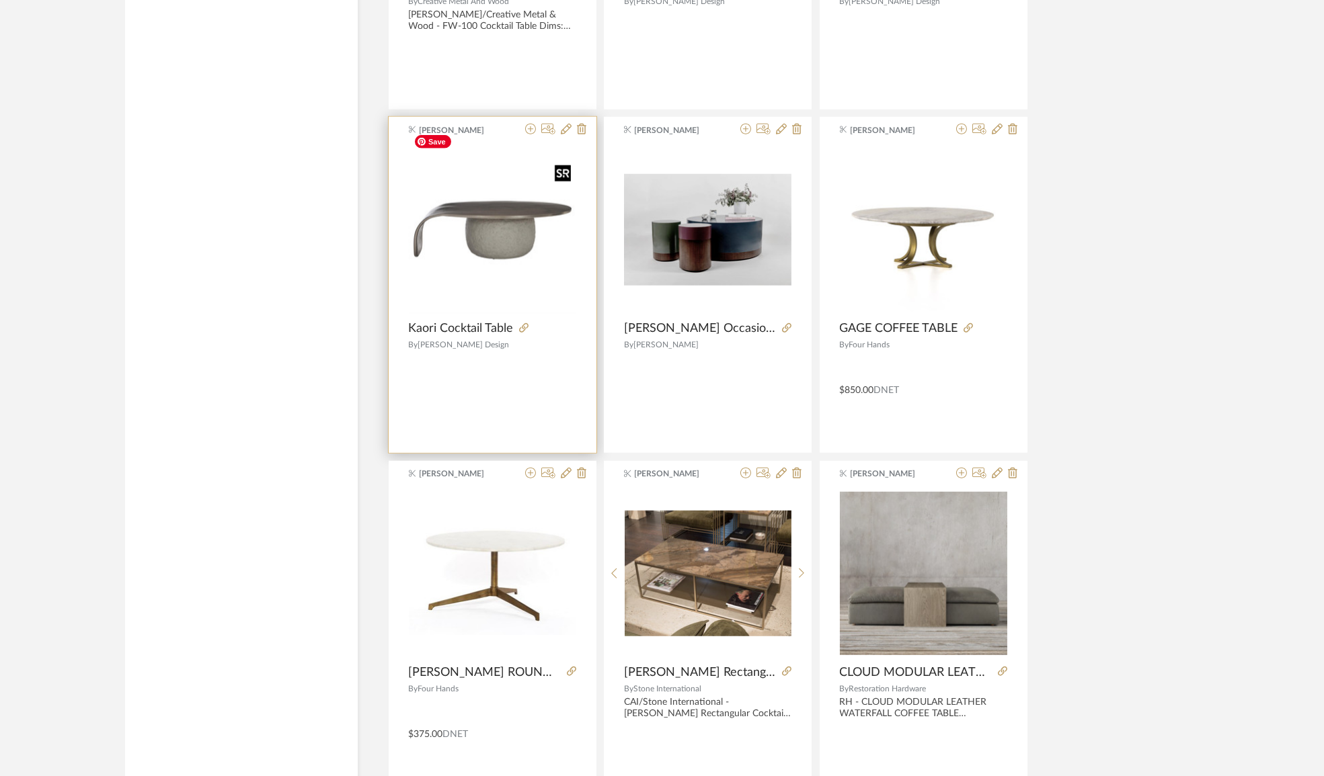
click at [498, 222] on img "0" at bounding box center [492, 230] width 167 height 167
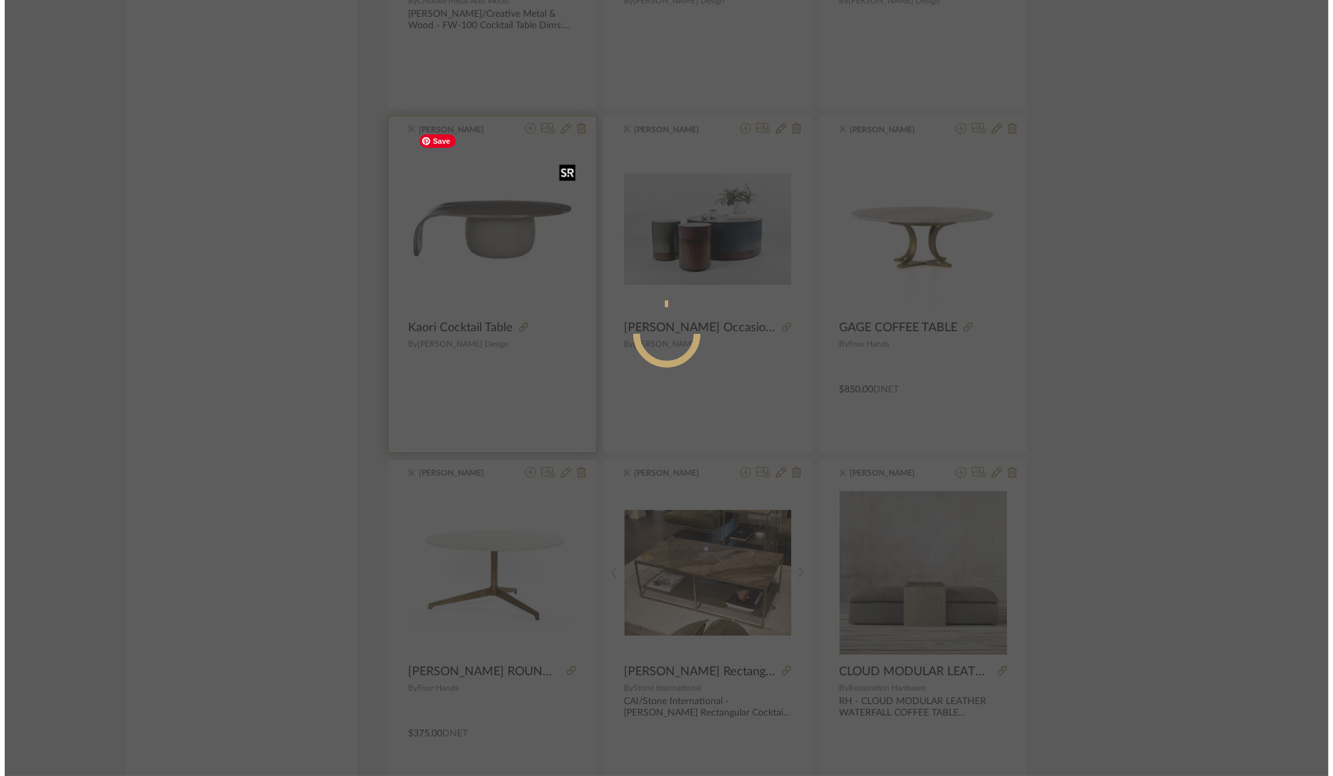
scroll to position [0, 0]
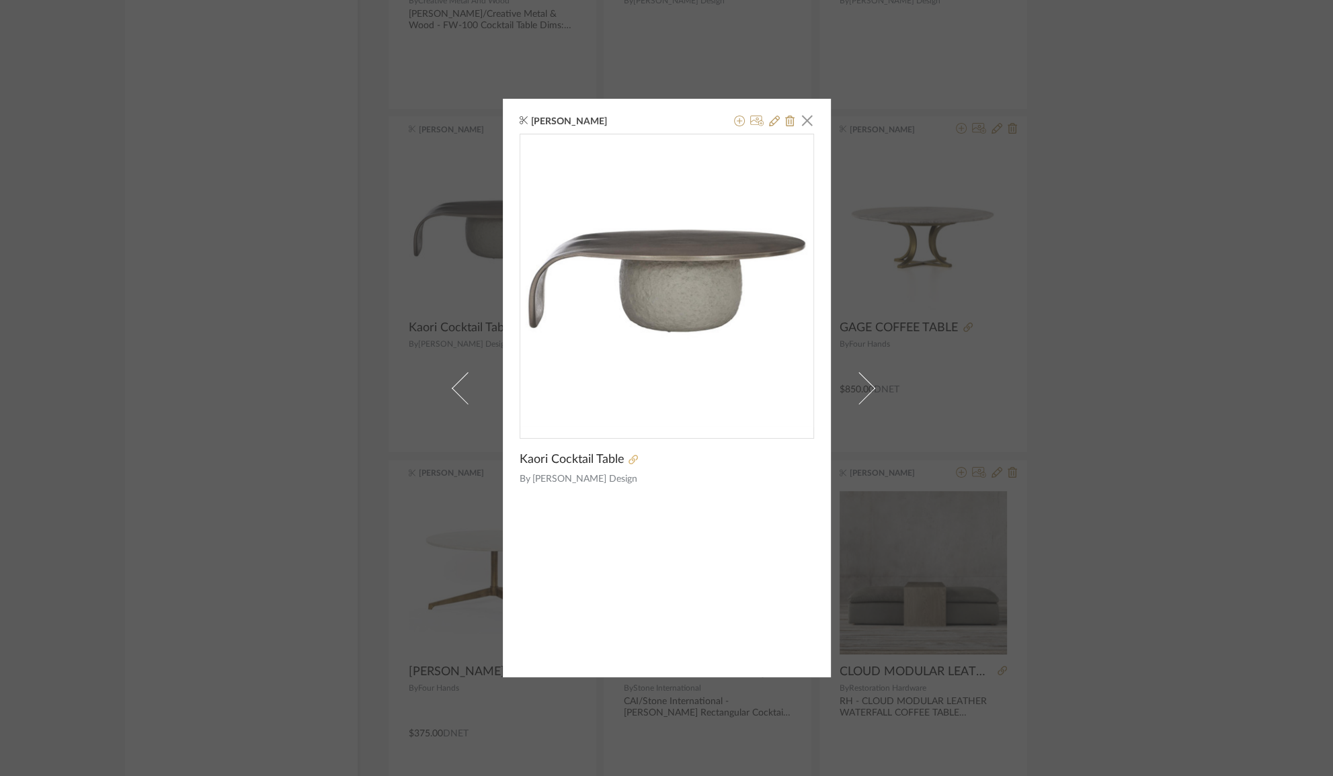
click at [629, 460] on icon at bounding box center [633, 459] width 9 height 9
click at [196, 583] on div "[PERSON_NAME] × Kaori Cocktail Table By [PERSON_NAME] Design" at bounding box center [666, 388] width 1333 height 776
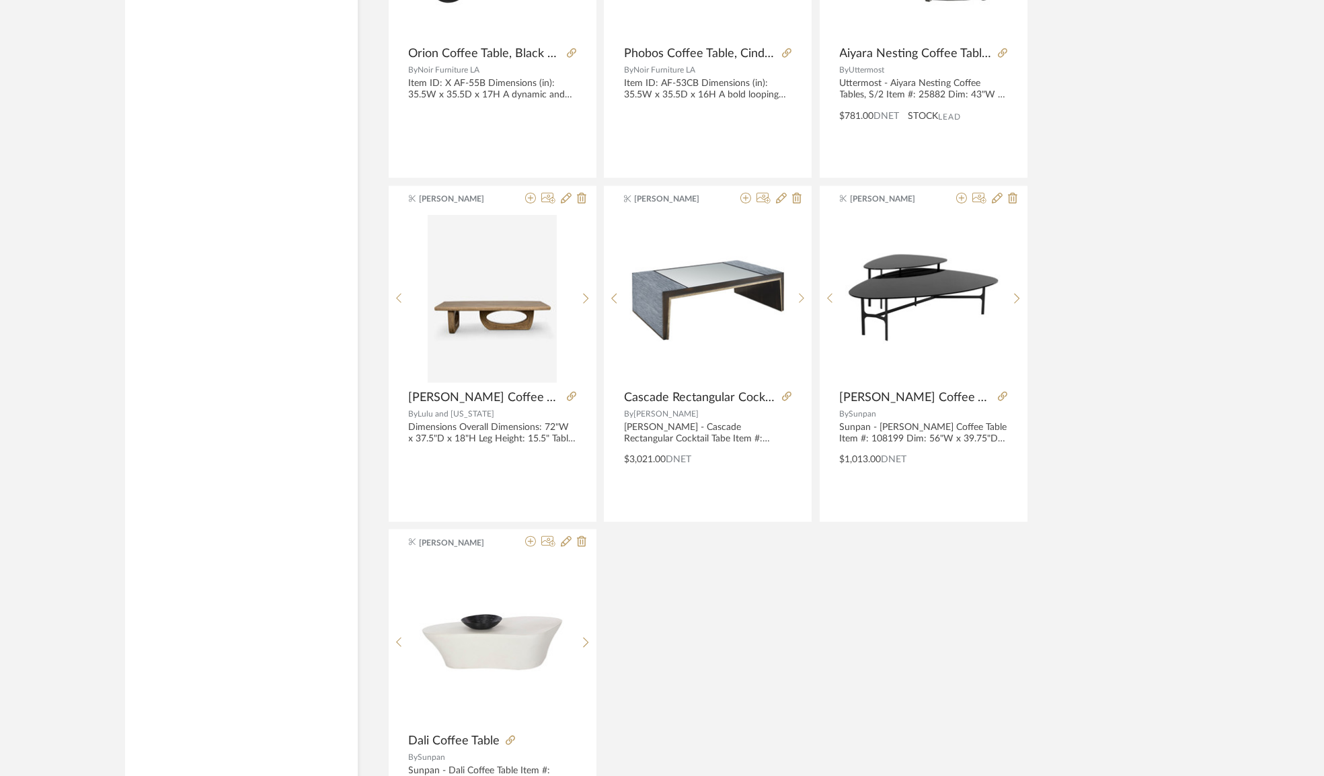
scroll to position [48826, 0]
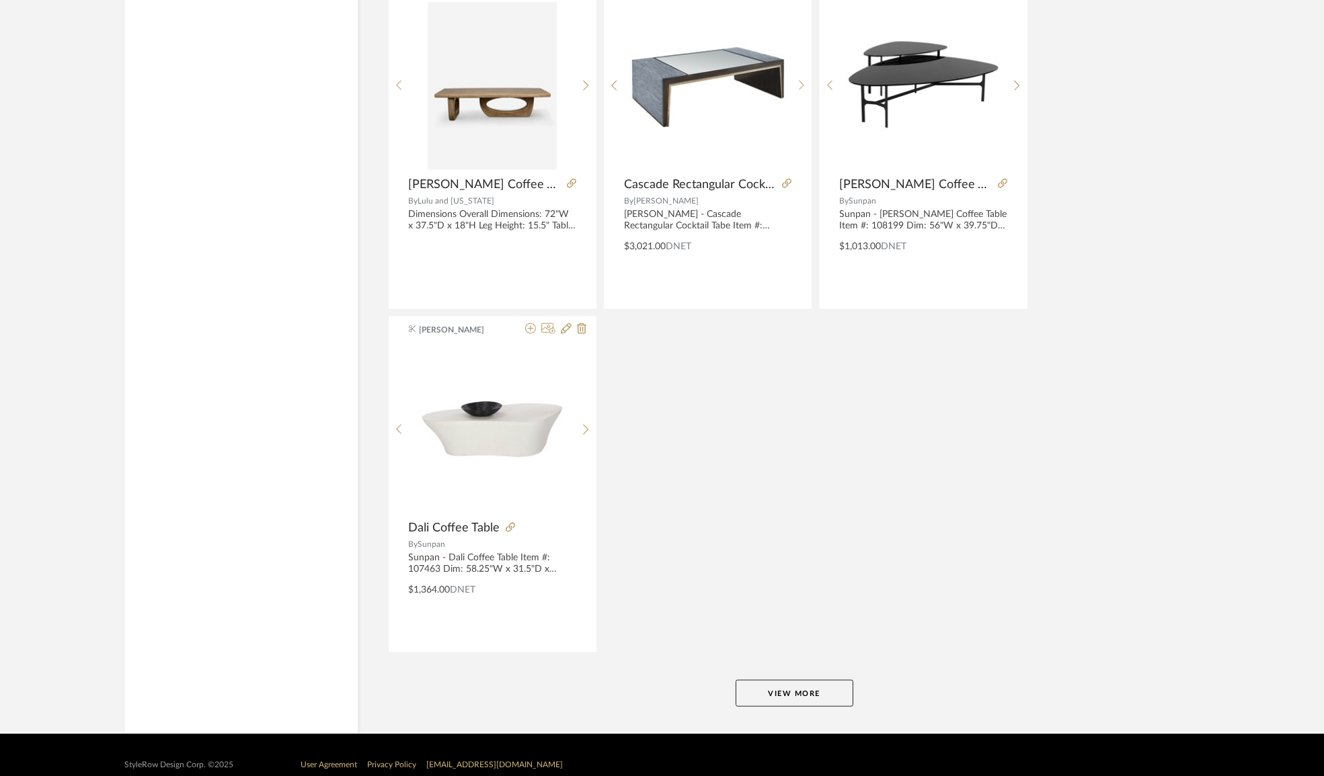
click at [760, 680] on button "View More" at bounding box center [794, 693] width 118 height 27
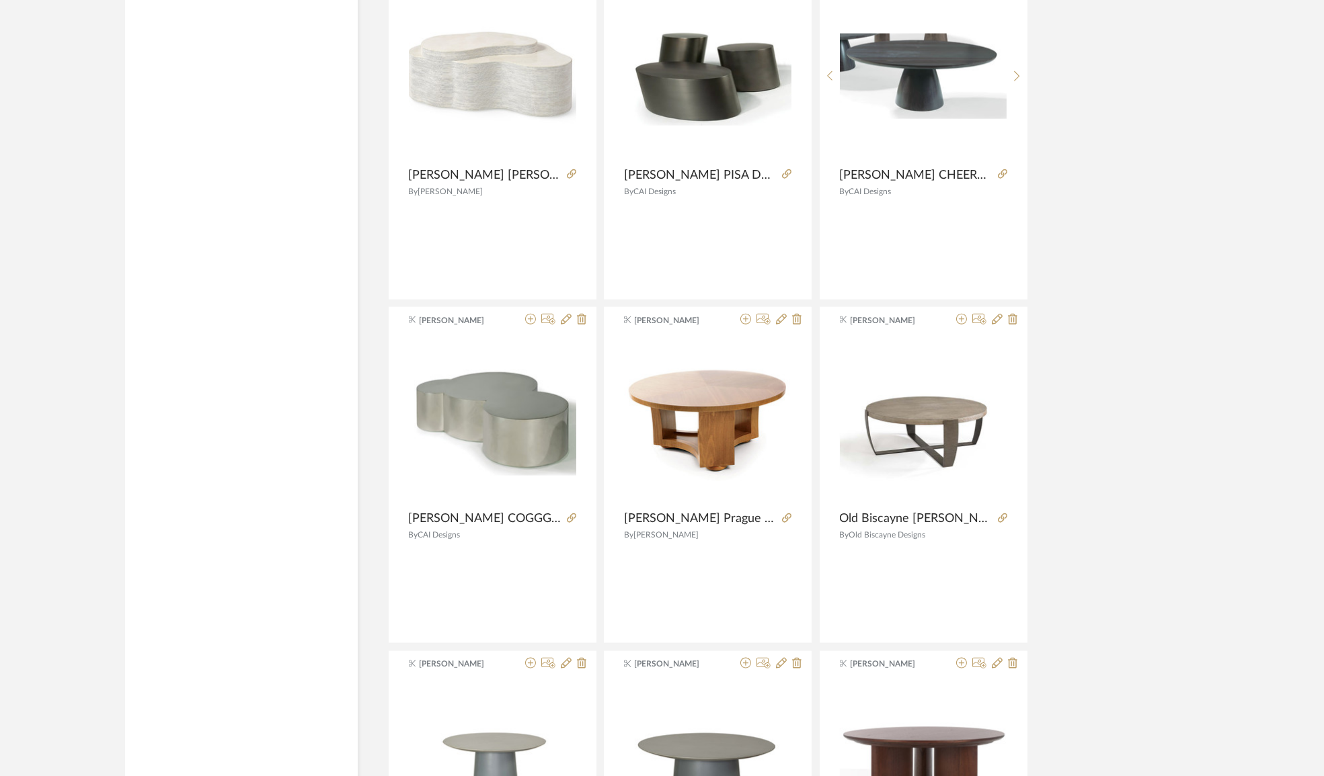
scroll to position [0, 0]
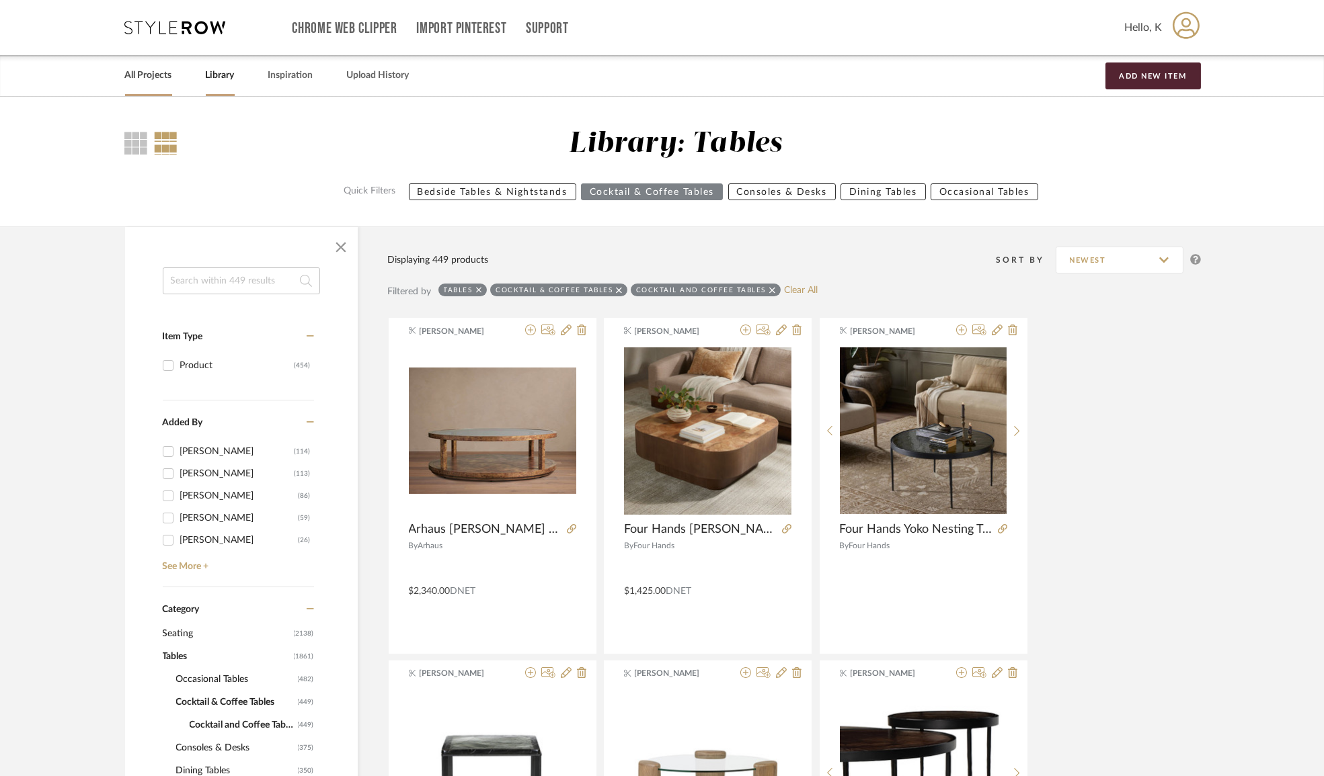
click at [148, 81] on link "All Projects" at bounding box center [148, 76] width 47 height 18
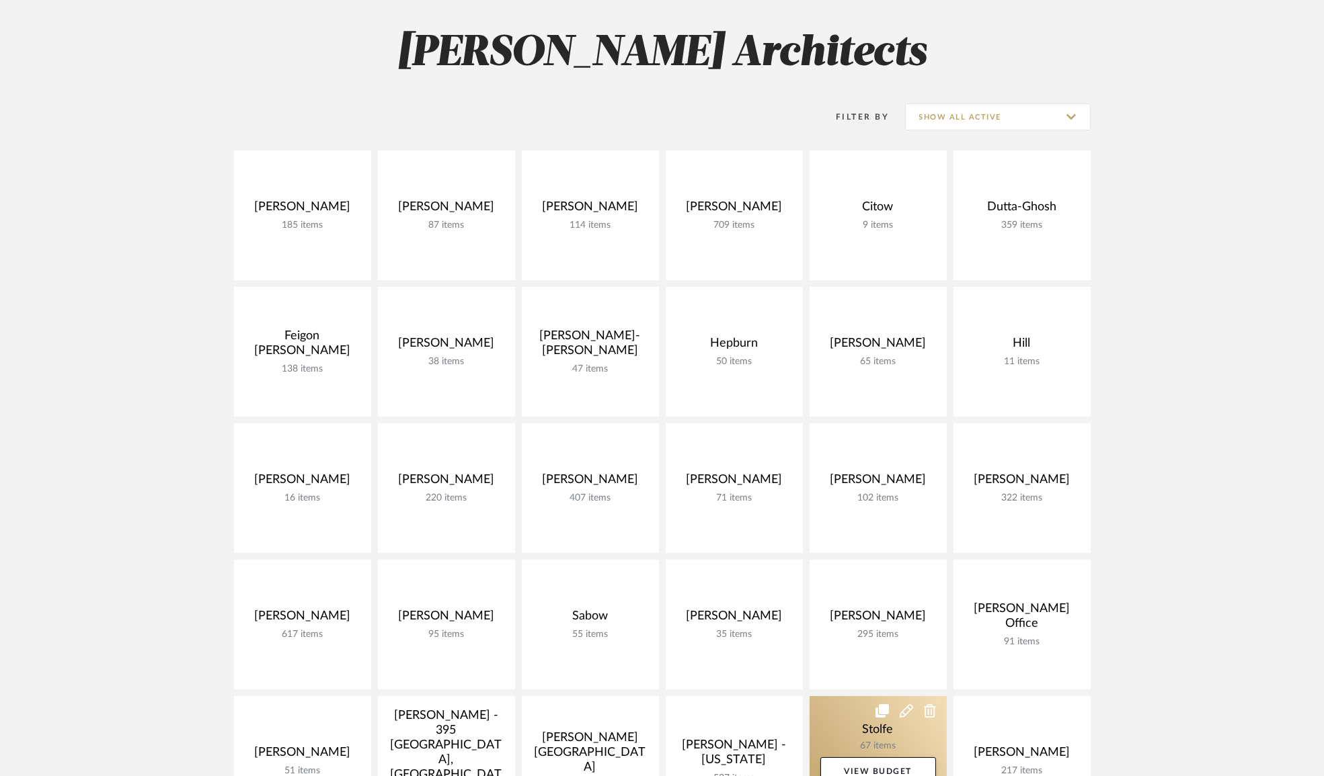
scroll to position [305, 0]
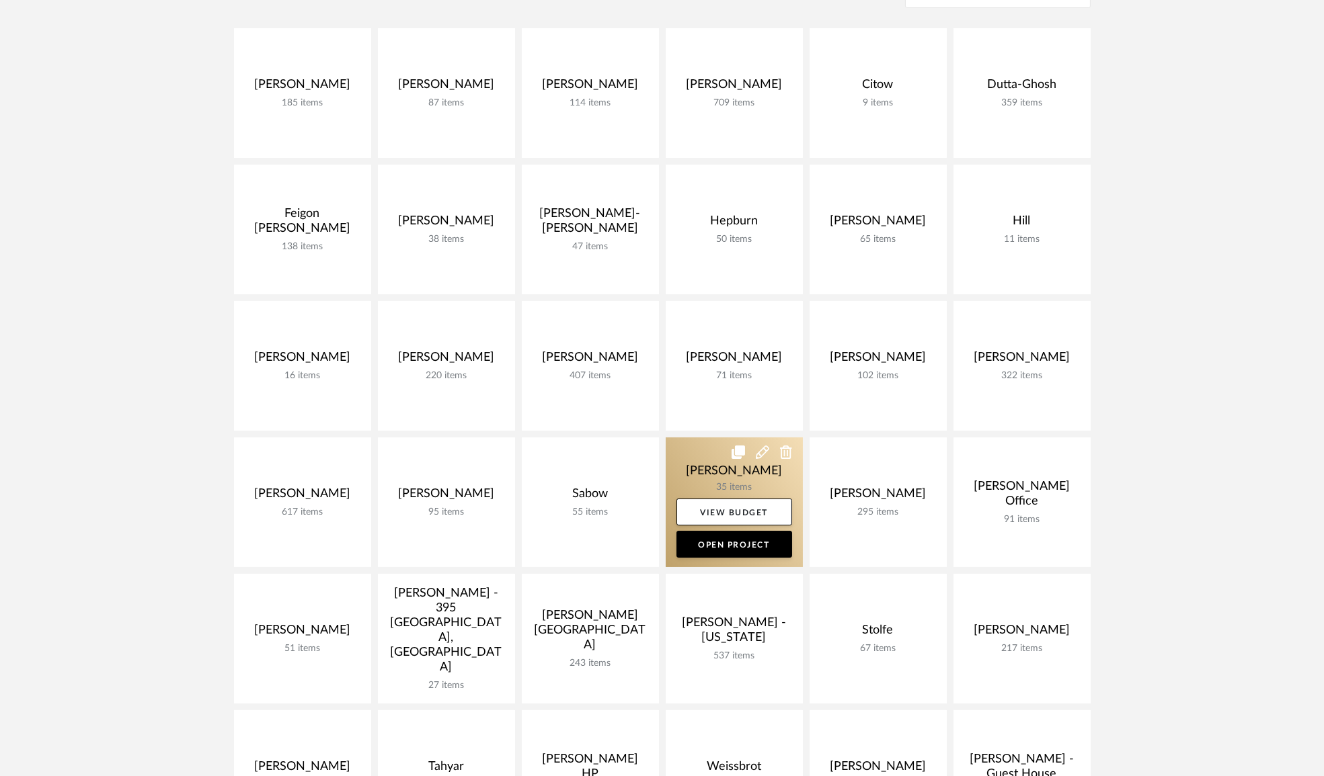
click at [737, 471] on link at bounding box center [734, 503] width 137 height 130
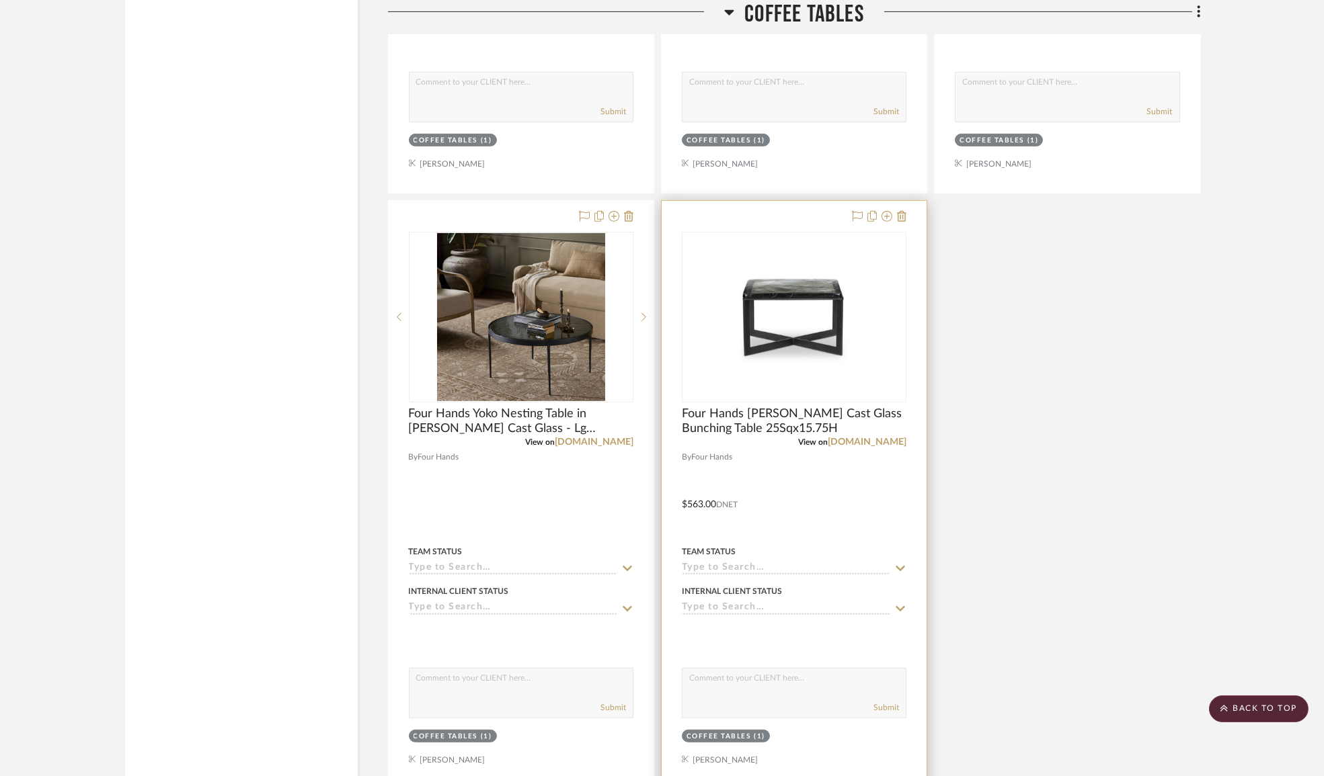
scroll to position [2200, 0]
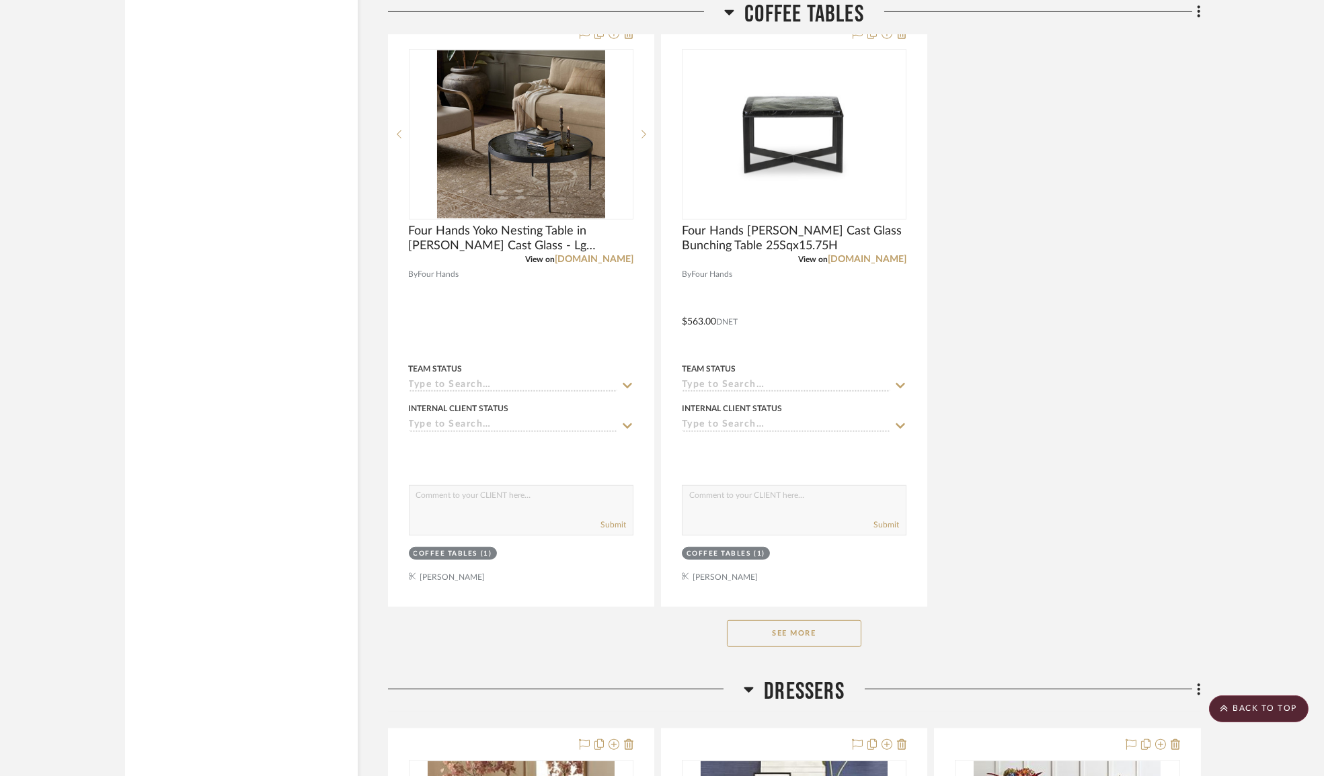
click at [785, 643] on button "See More" at bounding box center [794, 633] width 134 height 27
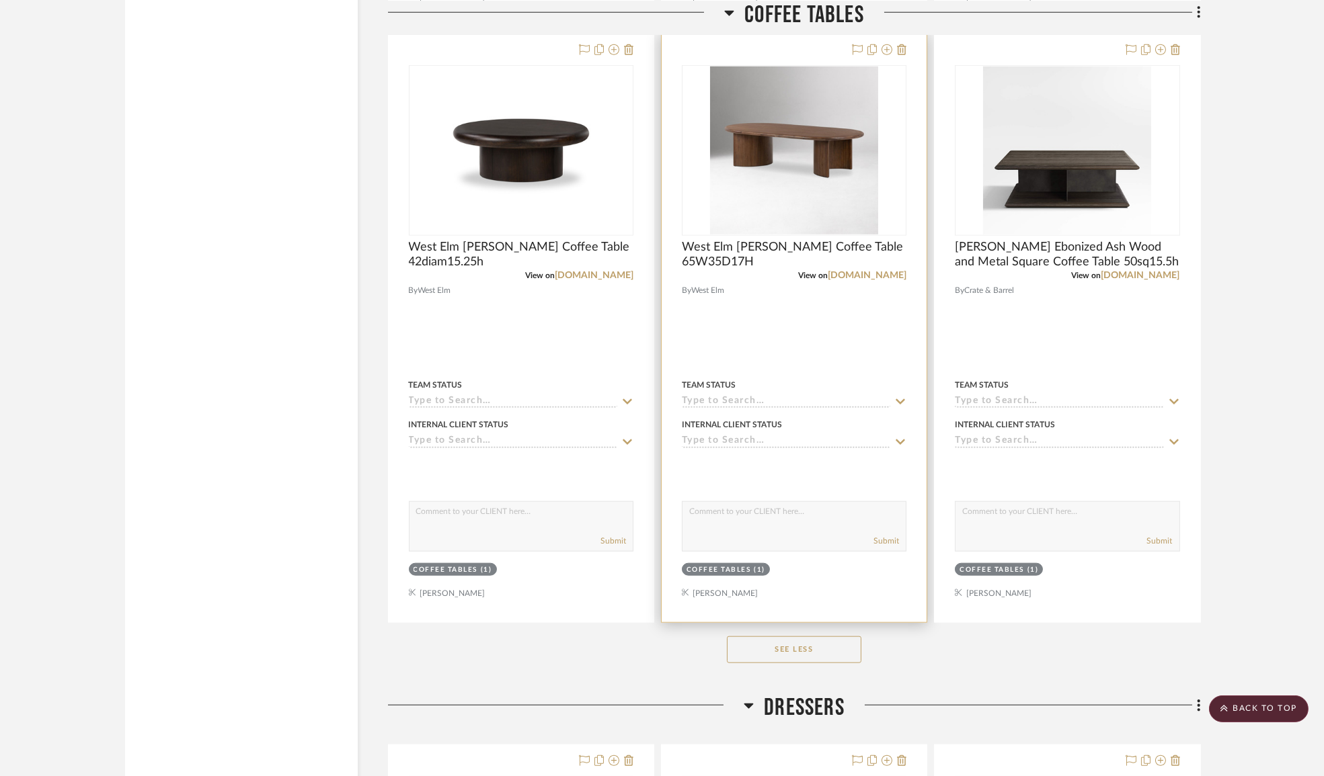
scroll to position [3544, 0]
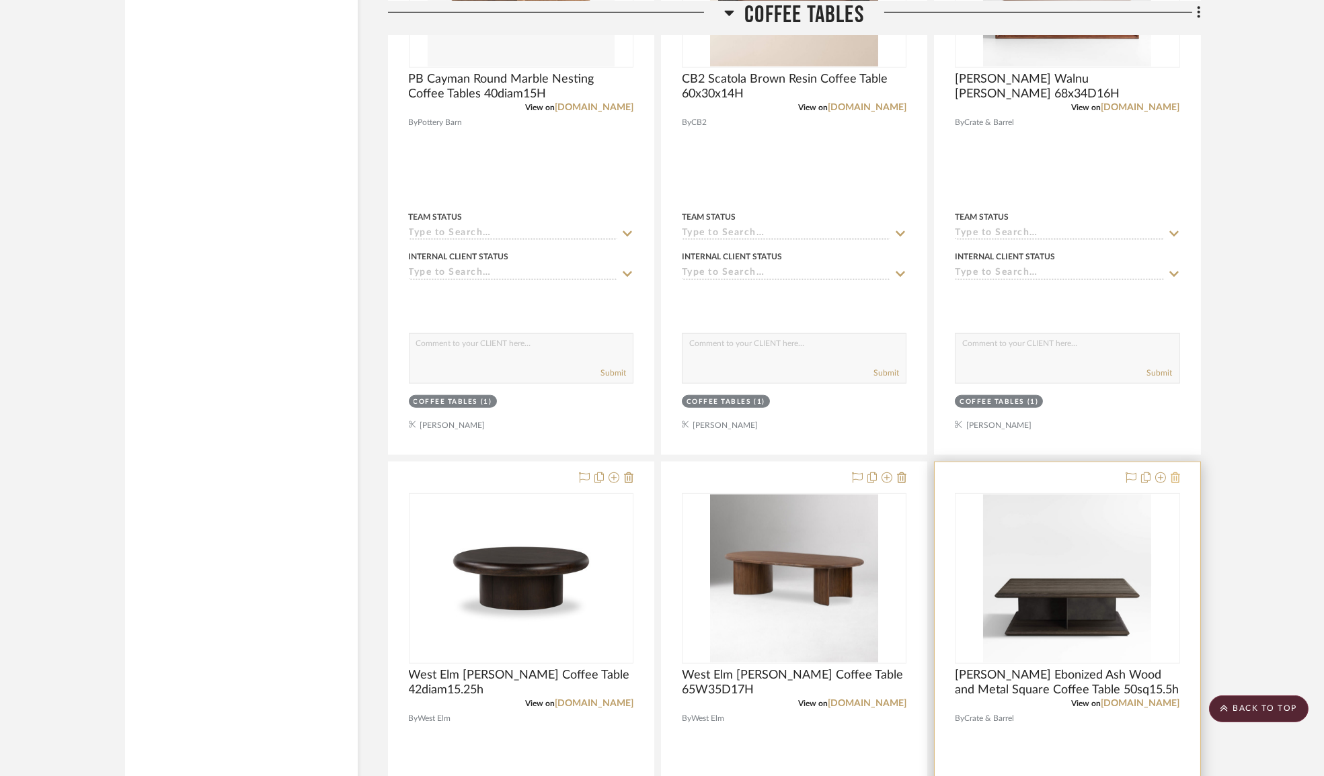
click at [1170, 483] on icon at bounding box center [1174, 478] width 9 height 11
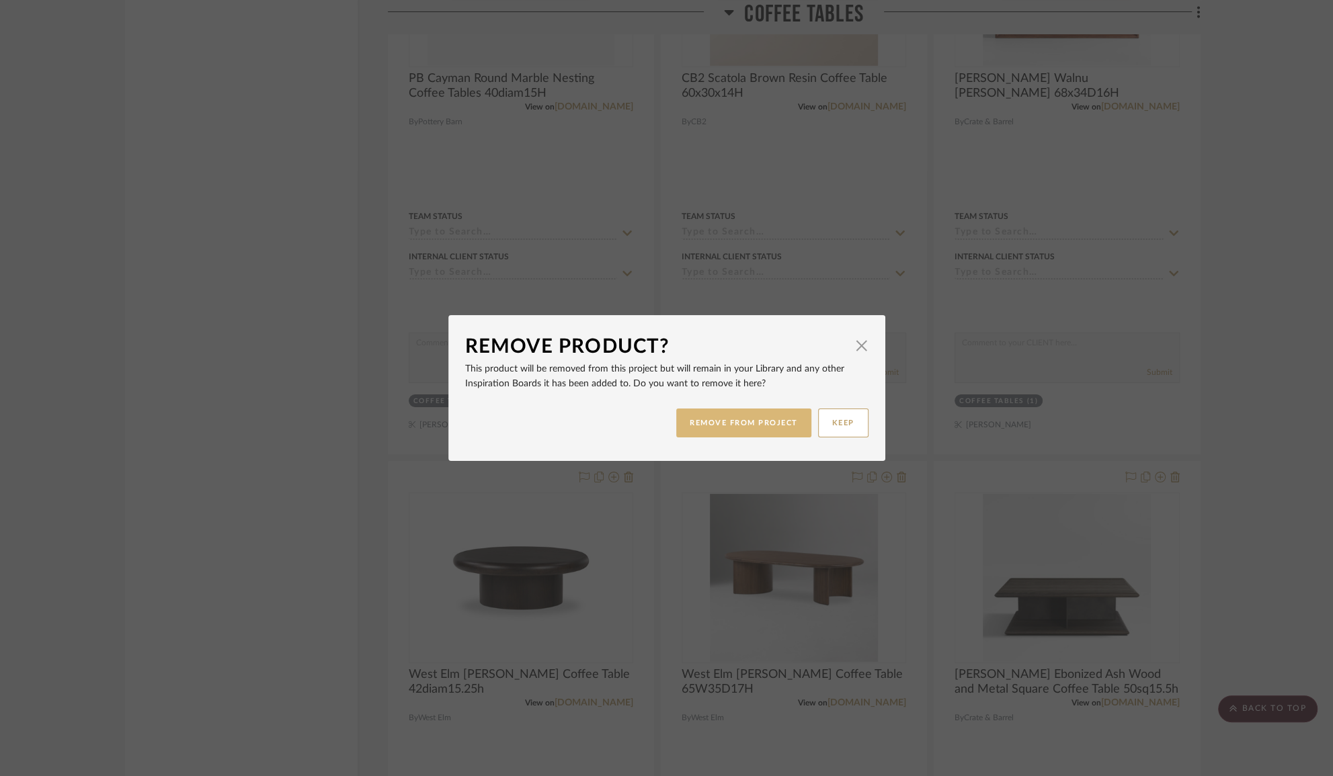
click at [738, 426] on button "REMOVE FROM PROJECT" at bounding box center [743, 423] width 135 height 29
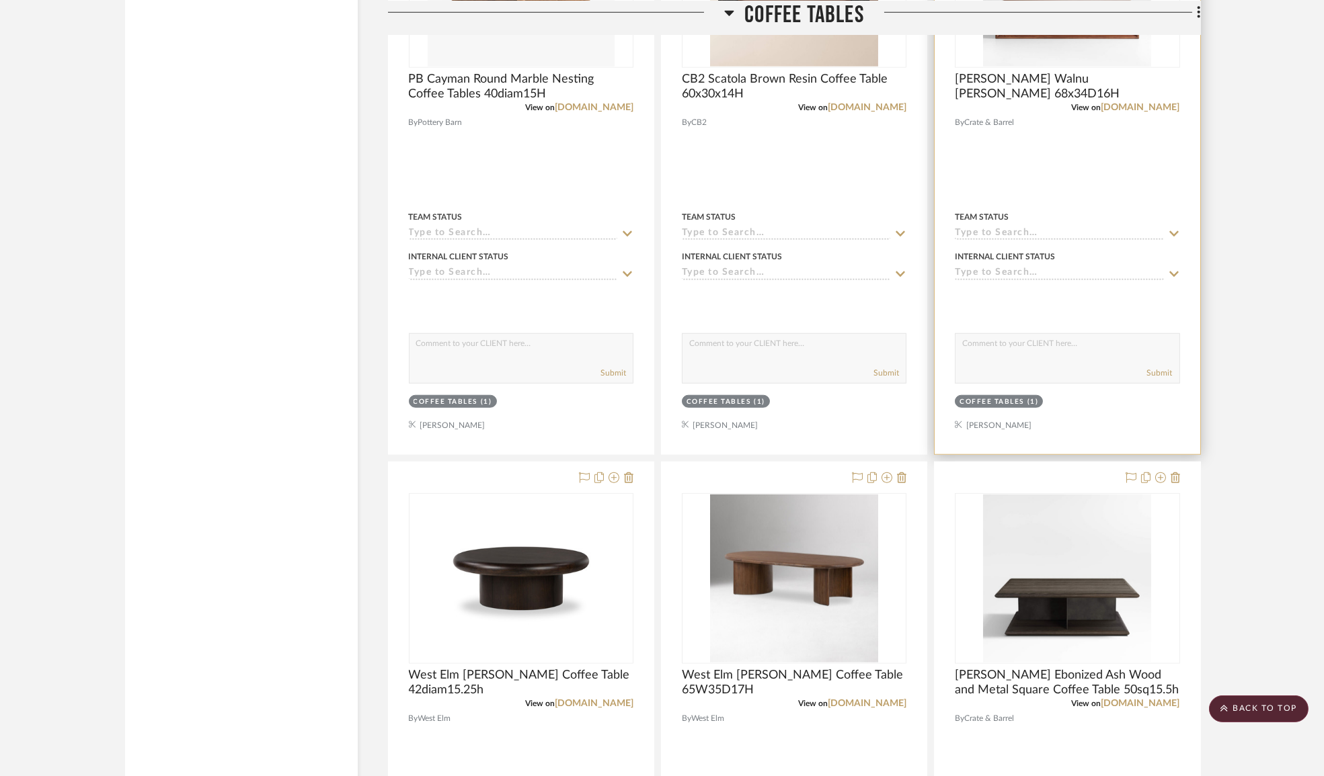
scroll to position [3178, 0]
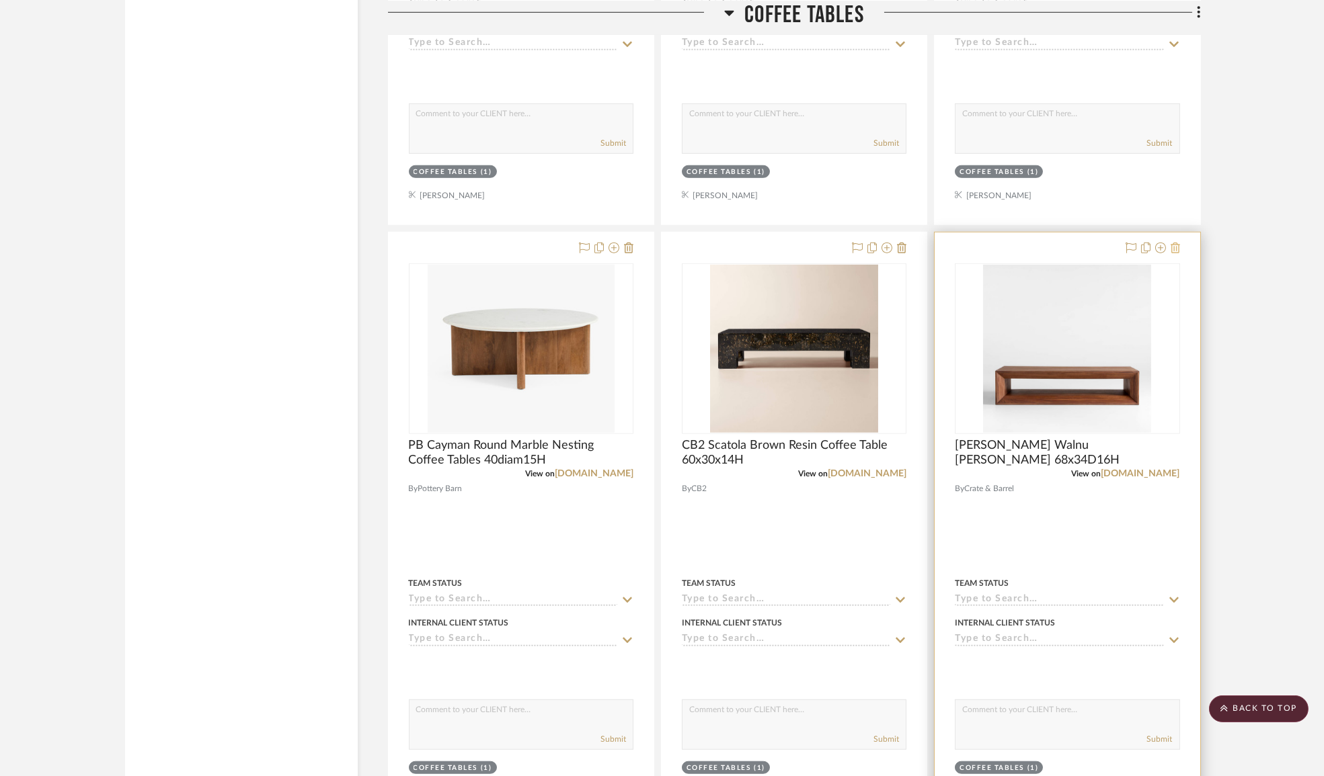
click at [1176, 249] on icon at bounding box center [1174, 248] width 9 height 11
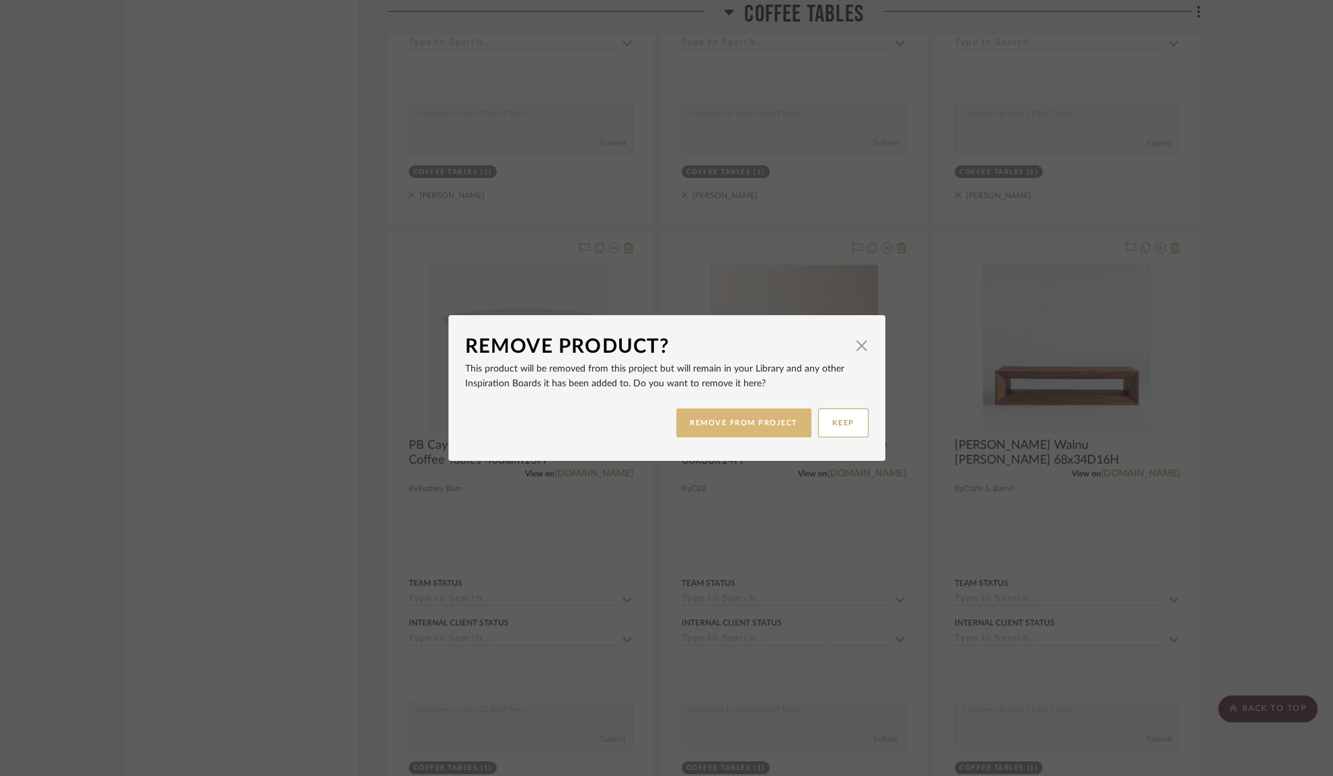
click at [711, 429] on button "REMOVE FROM PROJECT" at bounding box center [743, 423] width 135 height 29
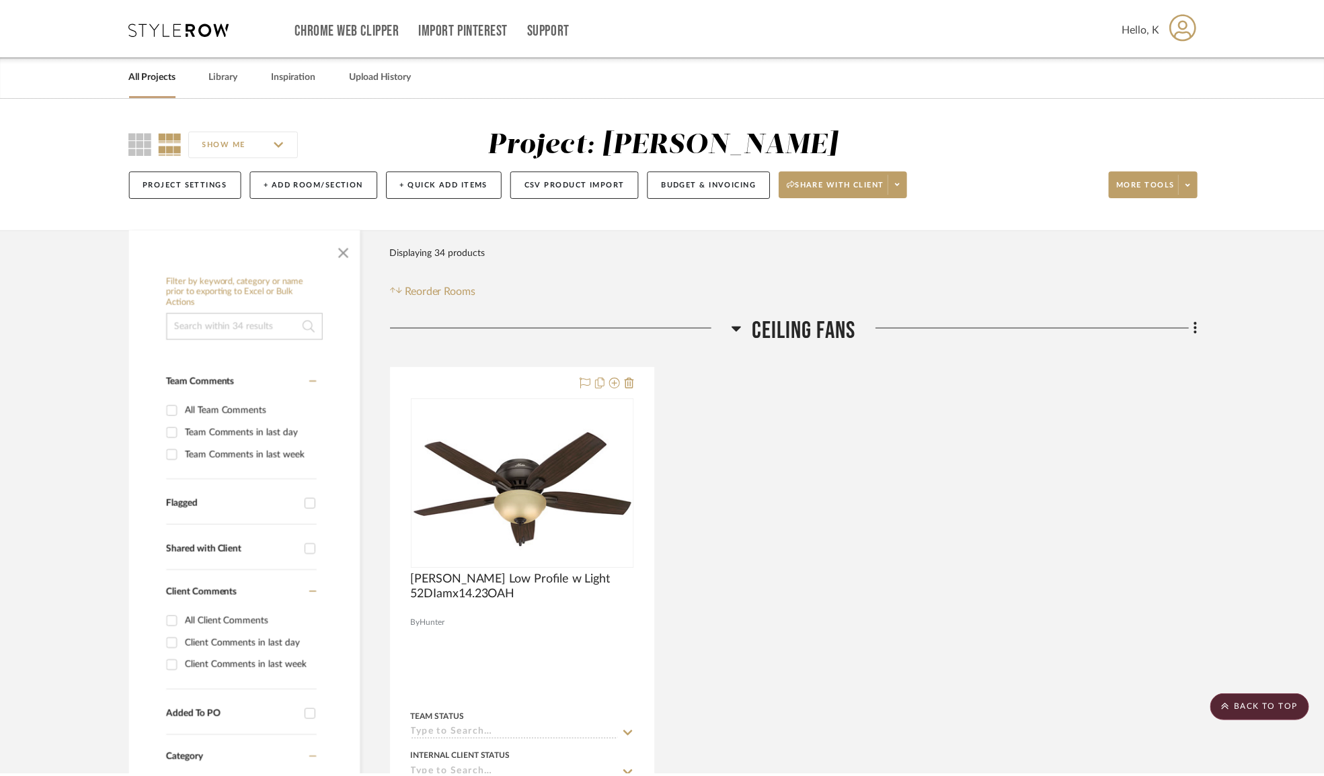
scroll to position [3178, 0]
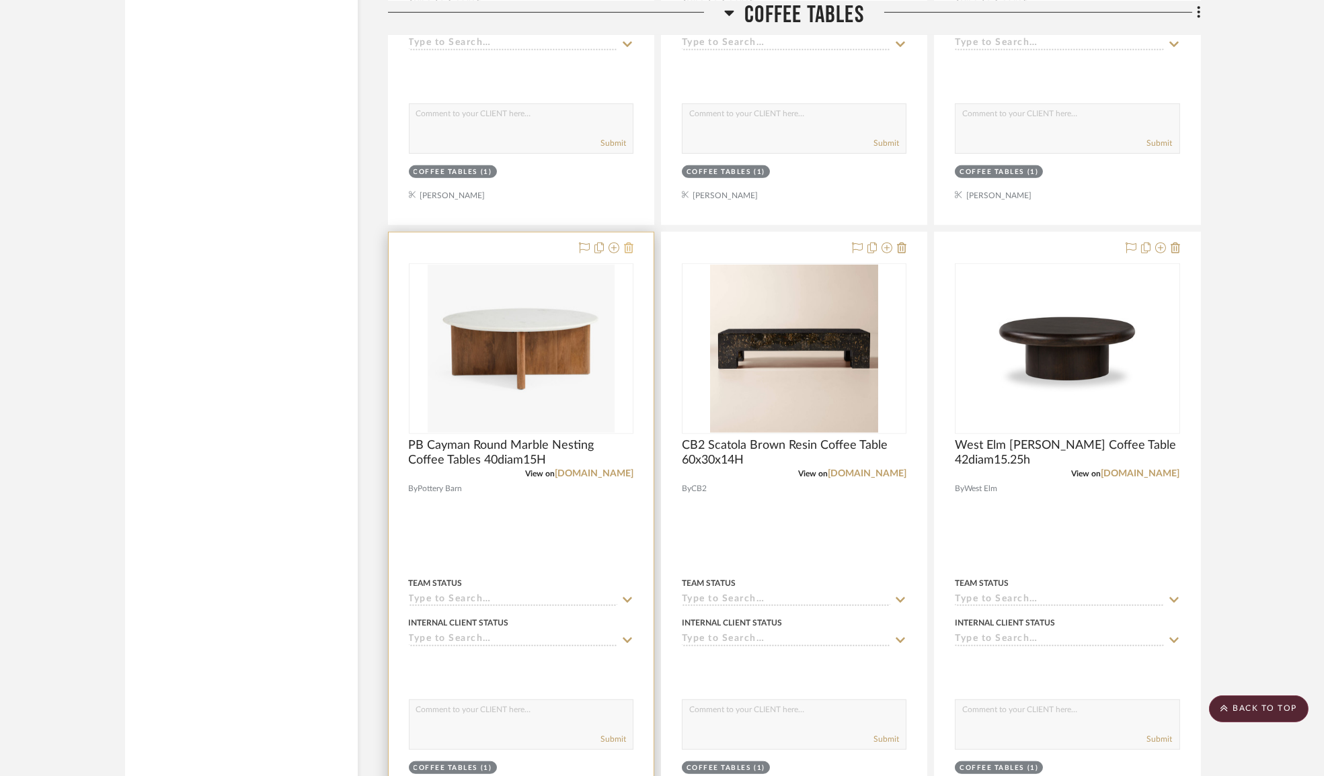
click at [628, 249] on icon at bounding box center [628, 248] width 9 height 11
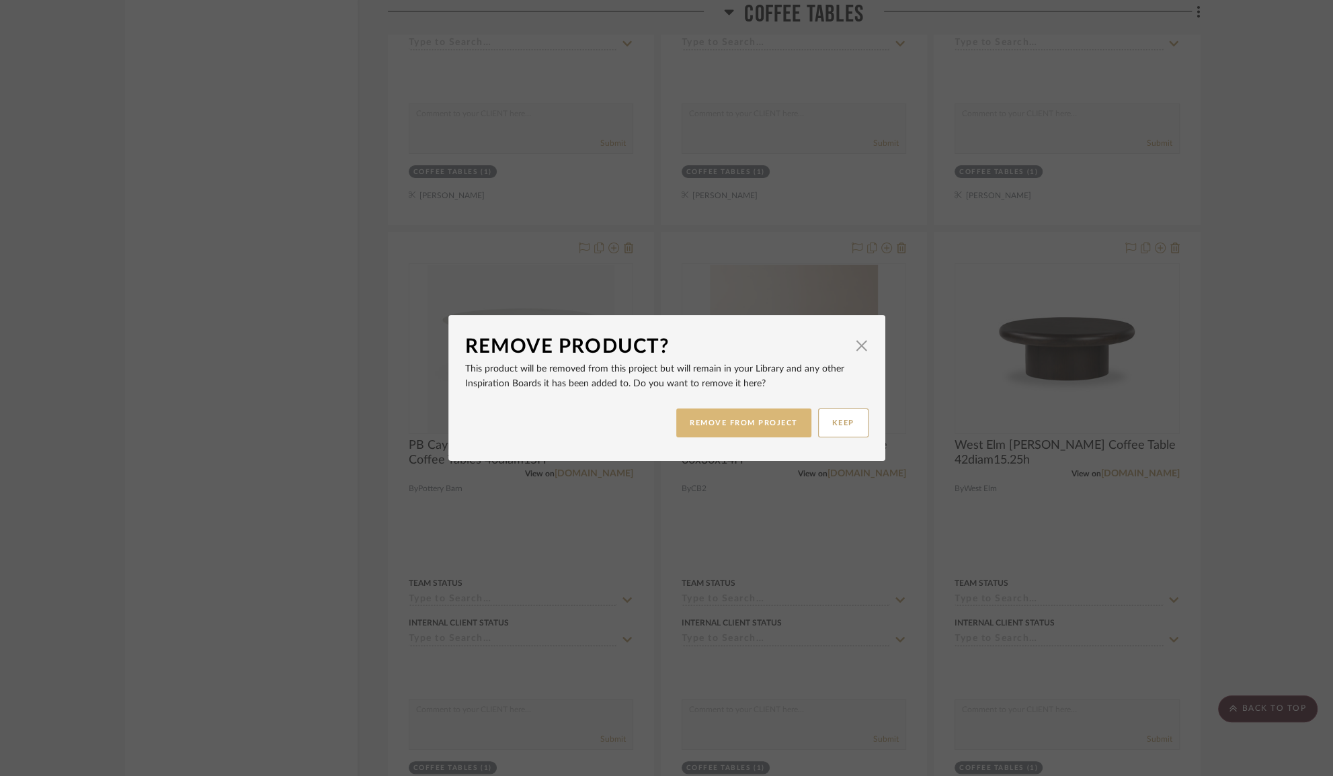
click at [688, 422] on button "REMOVE FROM PROJECT" at bounding box center [743, 423] width 135 height 29
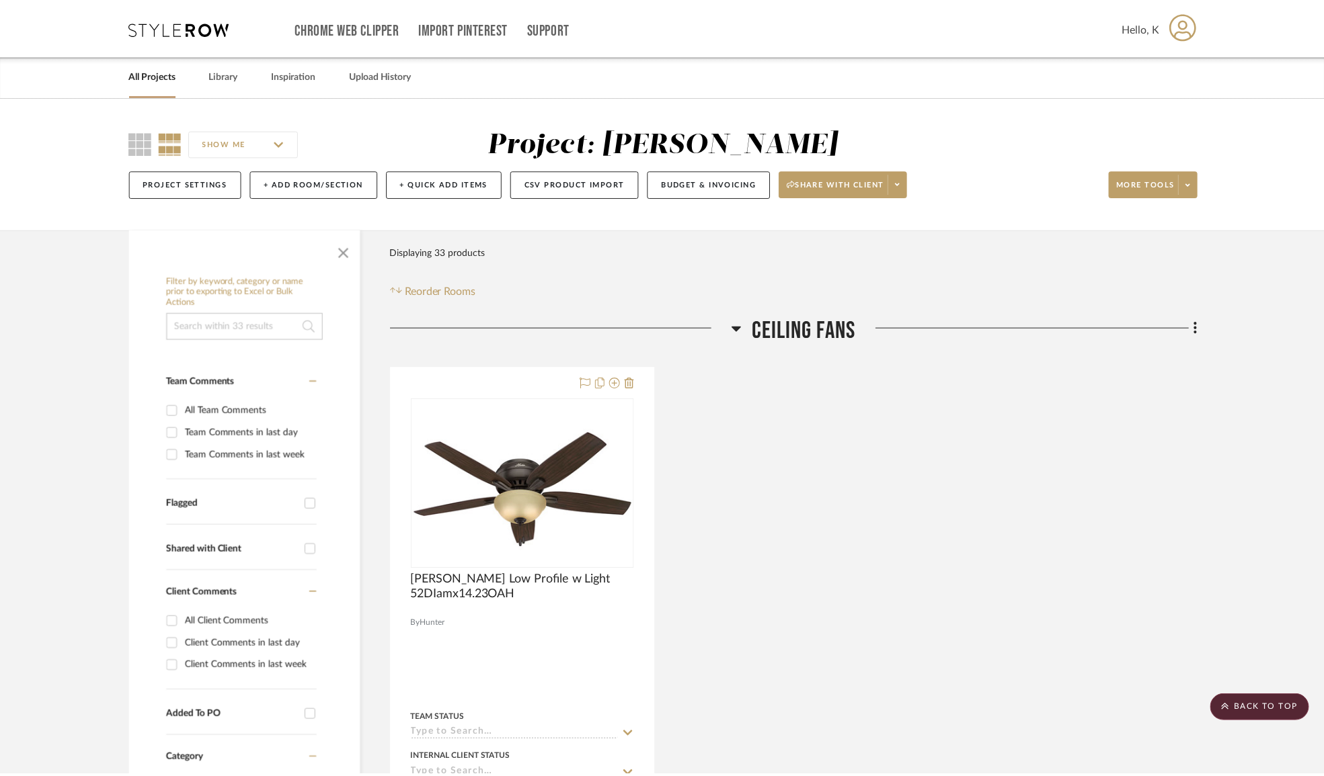
scroll to position [3178, 0]
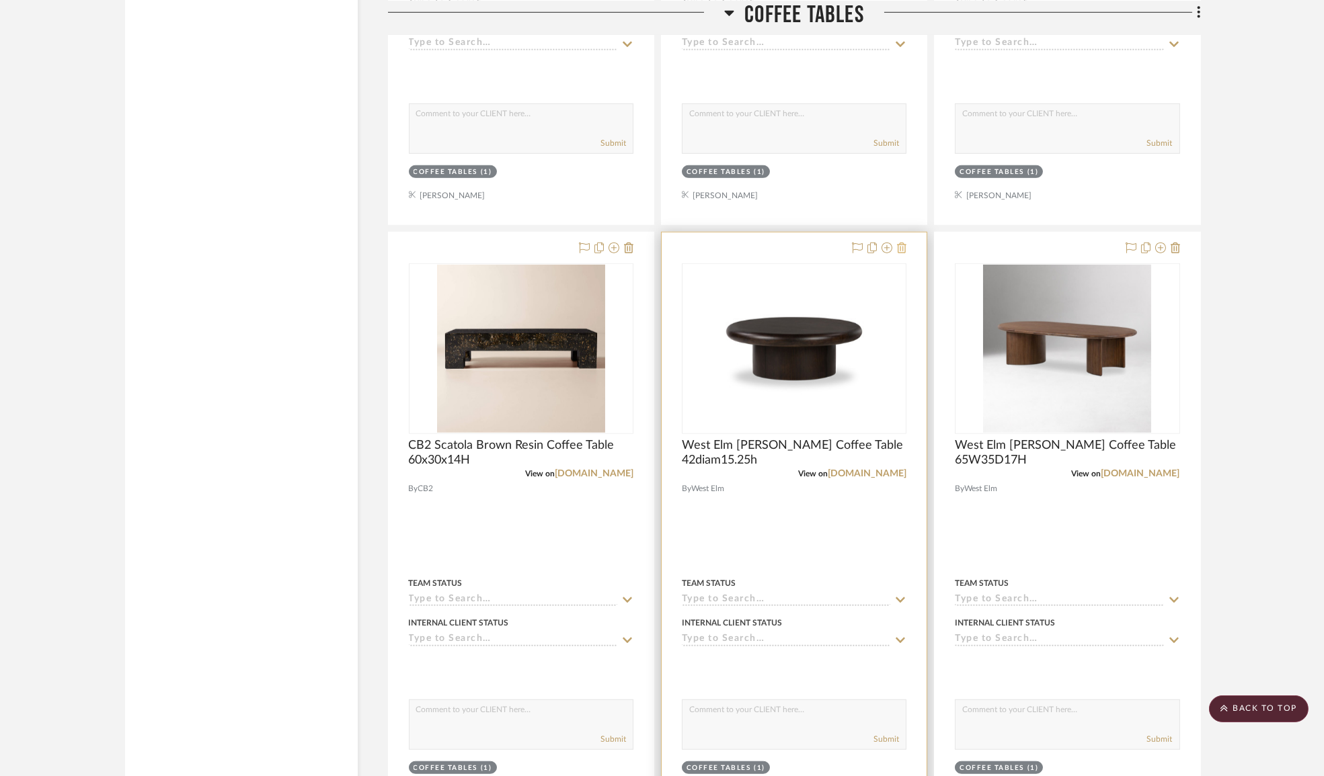
click at [903, 248] on icon at bounding box center [901, 248] width 9 height 11
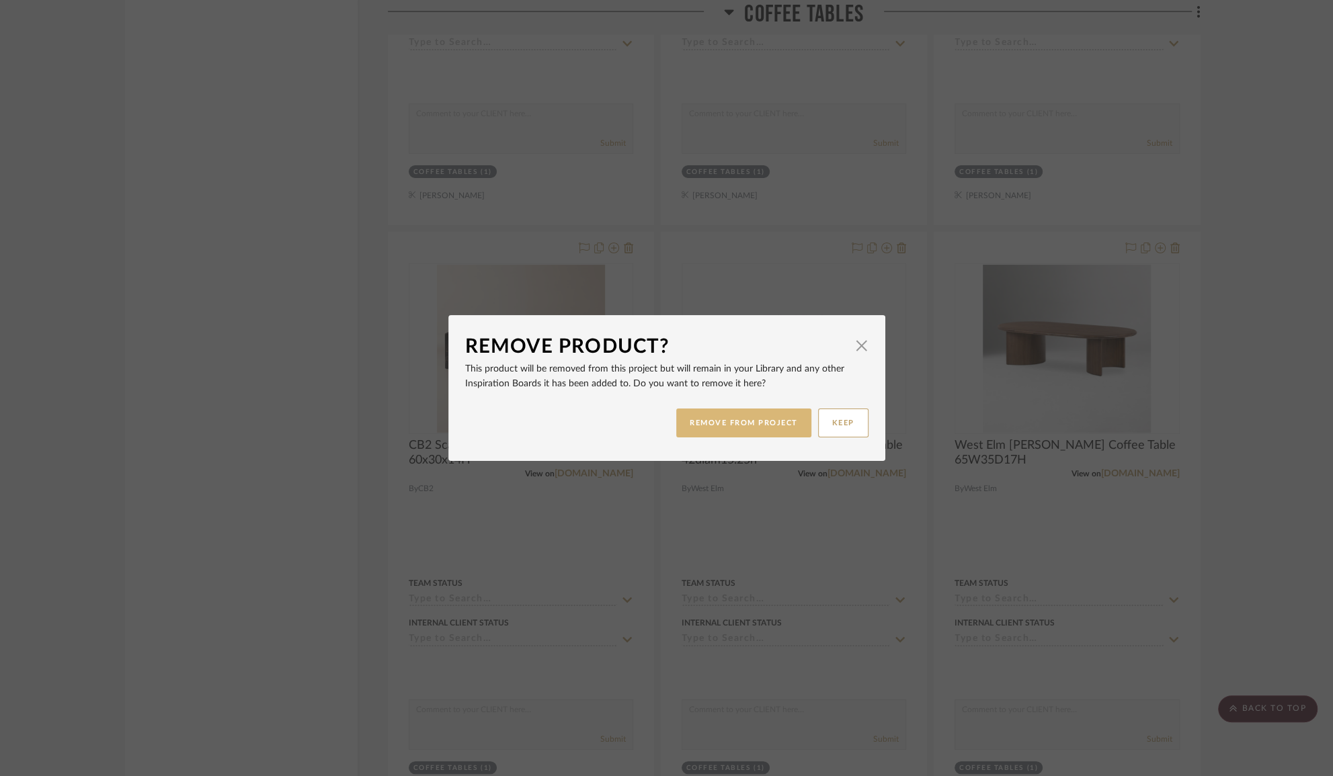
click at [707, 428] on button "REMOVE FROM PROJECT" at bounding box center [743, 423] width 135 height 29
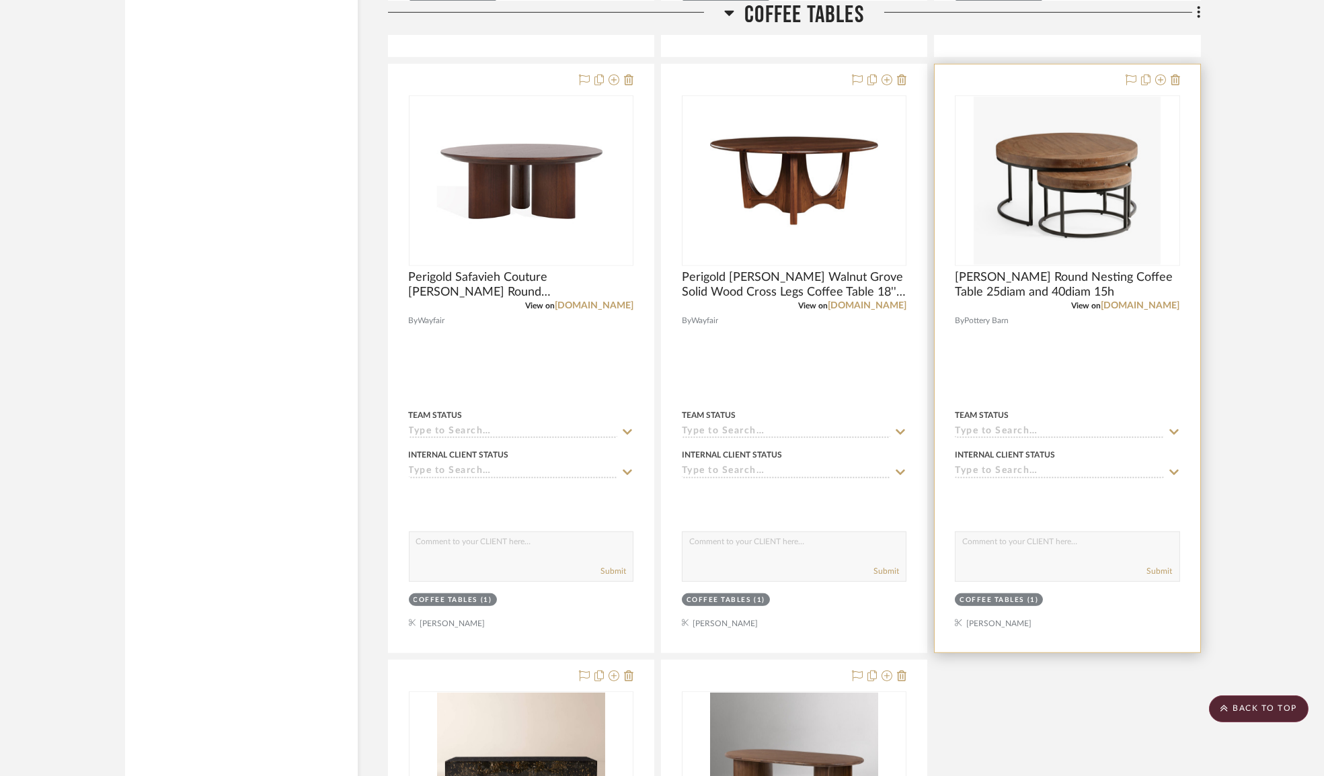
scroll to position [2689, 0]
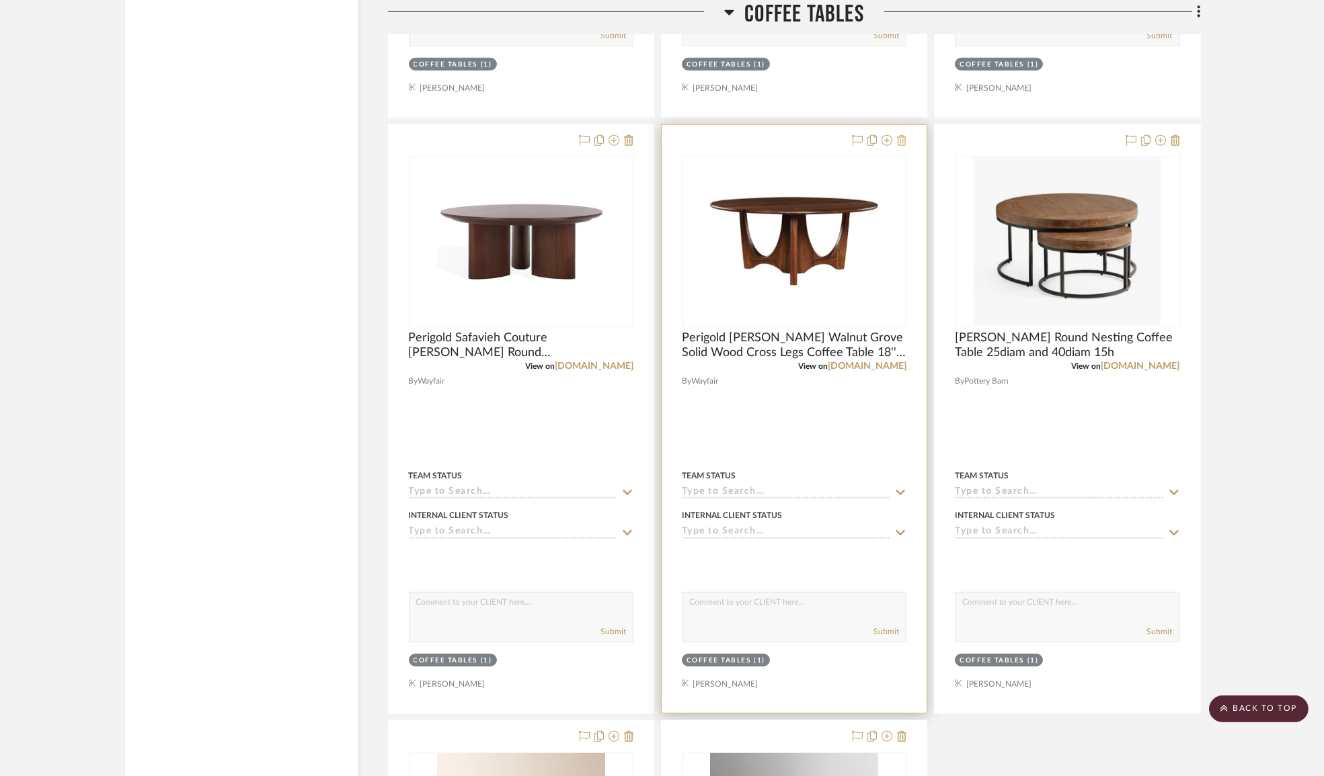
click at [905, 140] on icon at bounding box center [901, 140] width 9 height 11
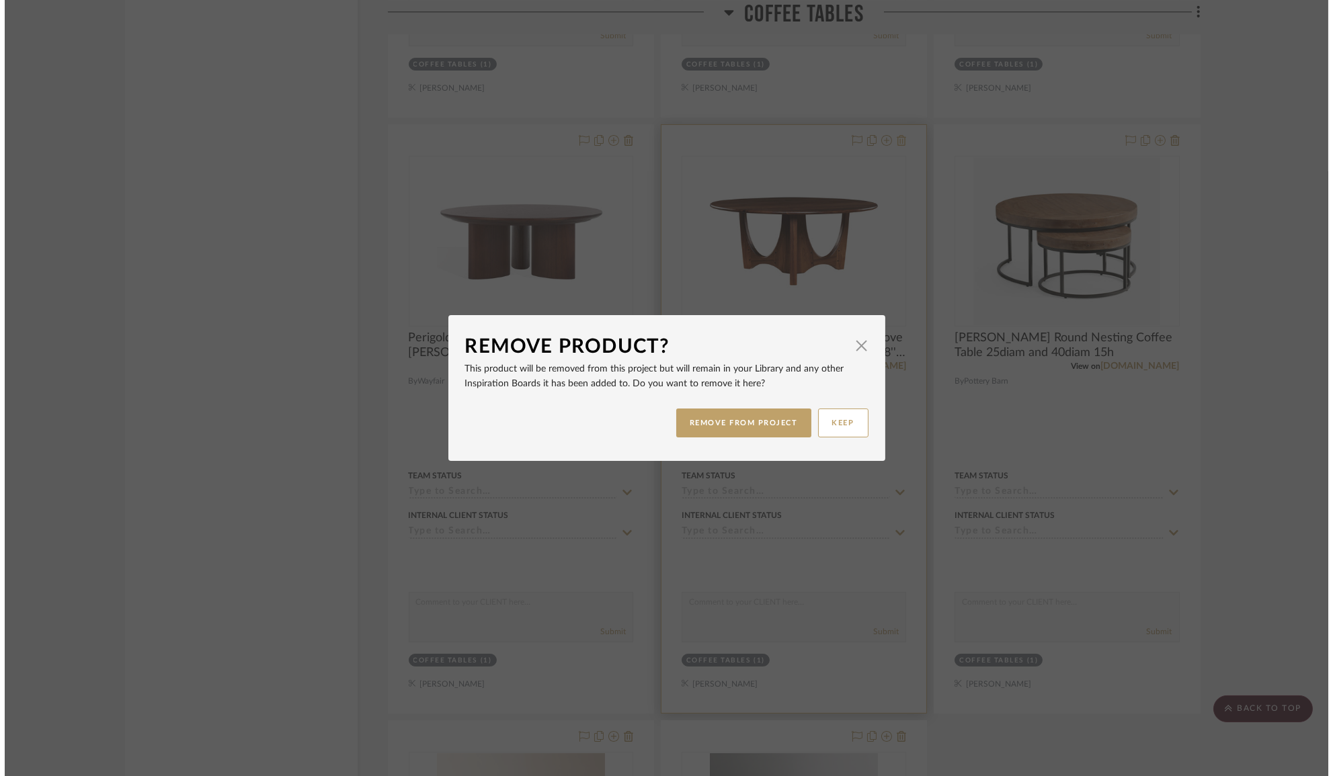
scroll to position [0, 0]
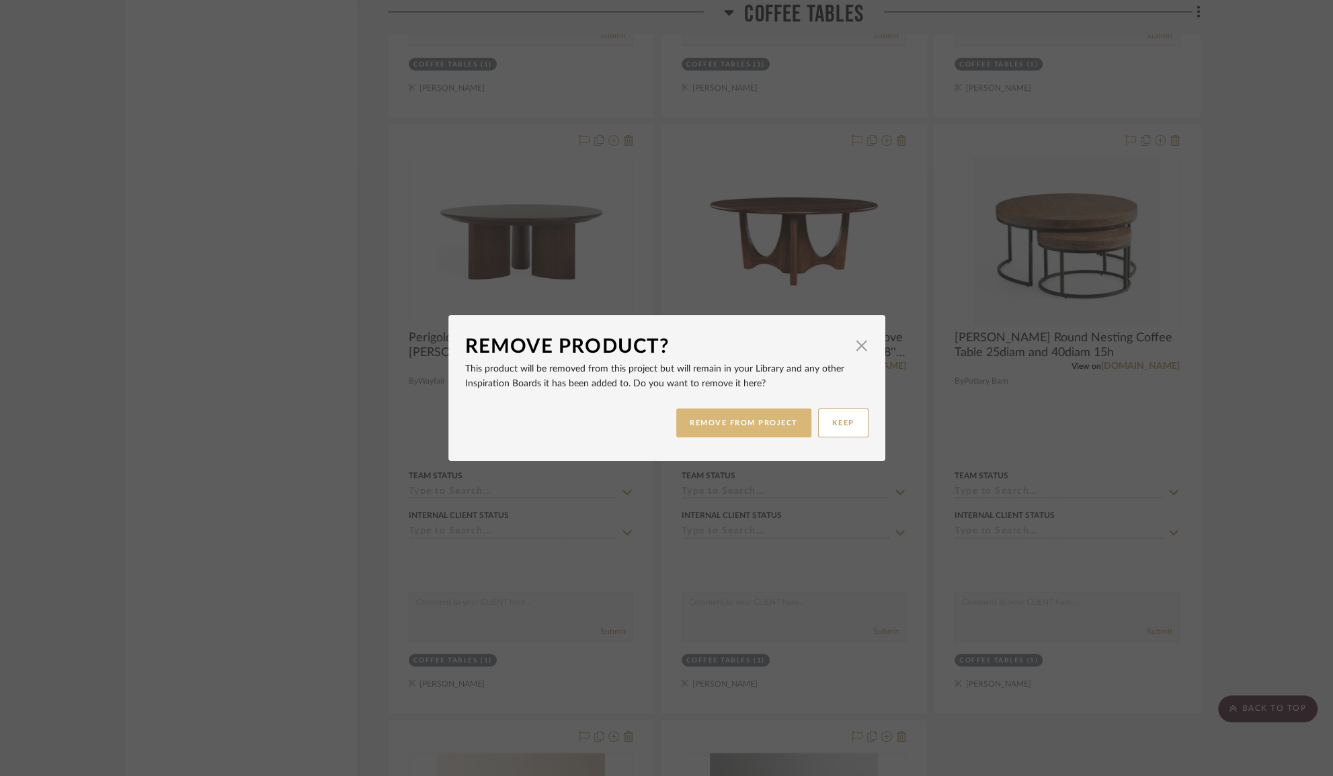
click at [726, 426] on button "REMOVE FROM PROJECT" at bounding box center [743, 423] width 135 height 29
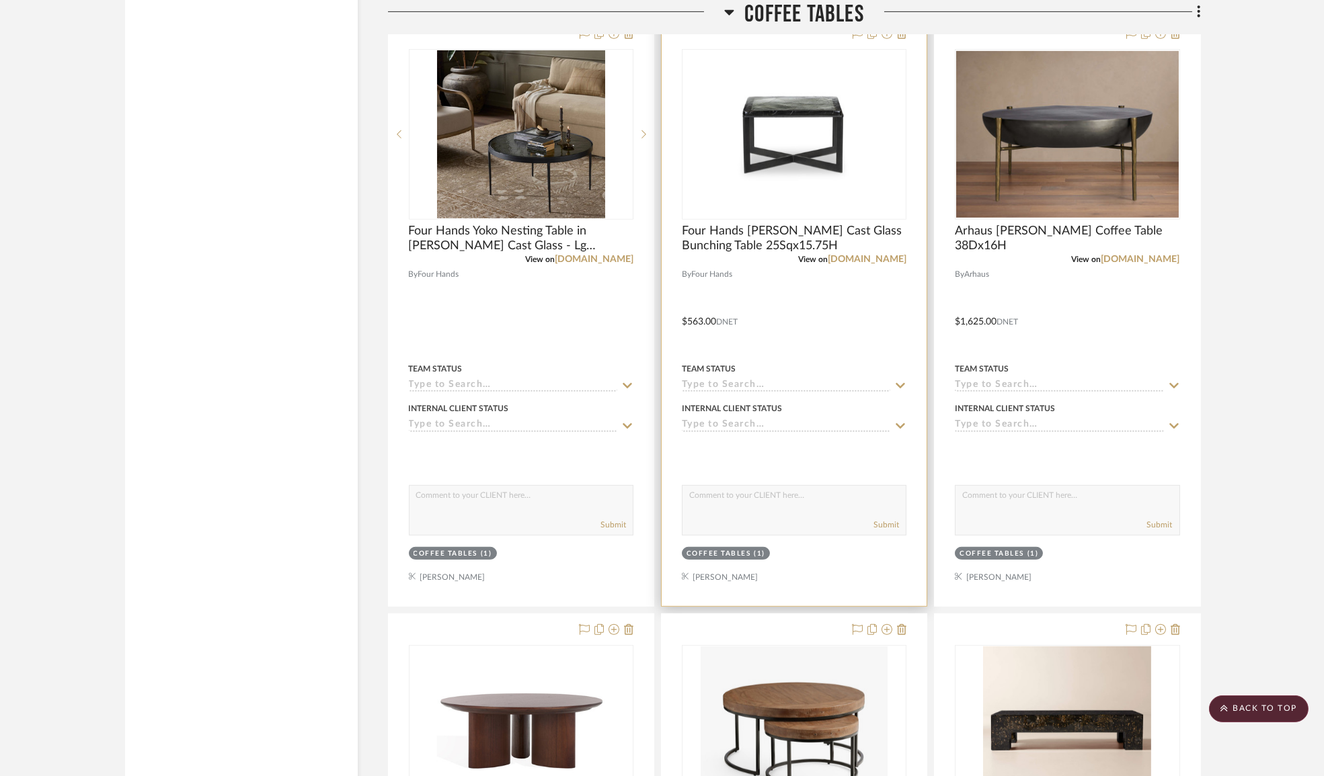
scroll to position [2077, 0]
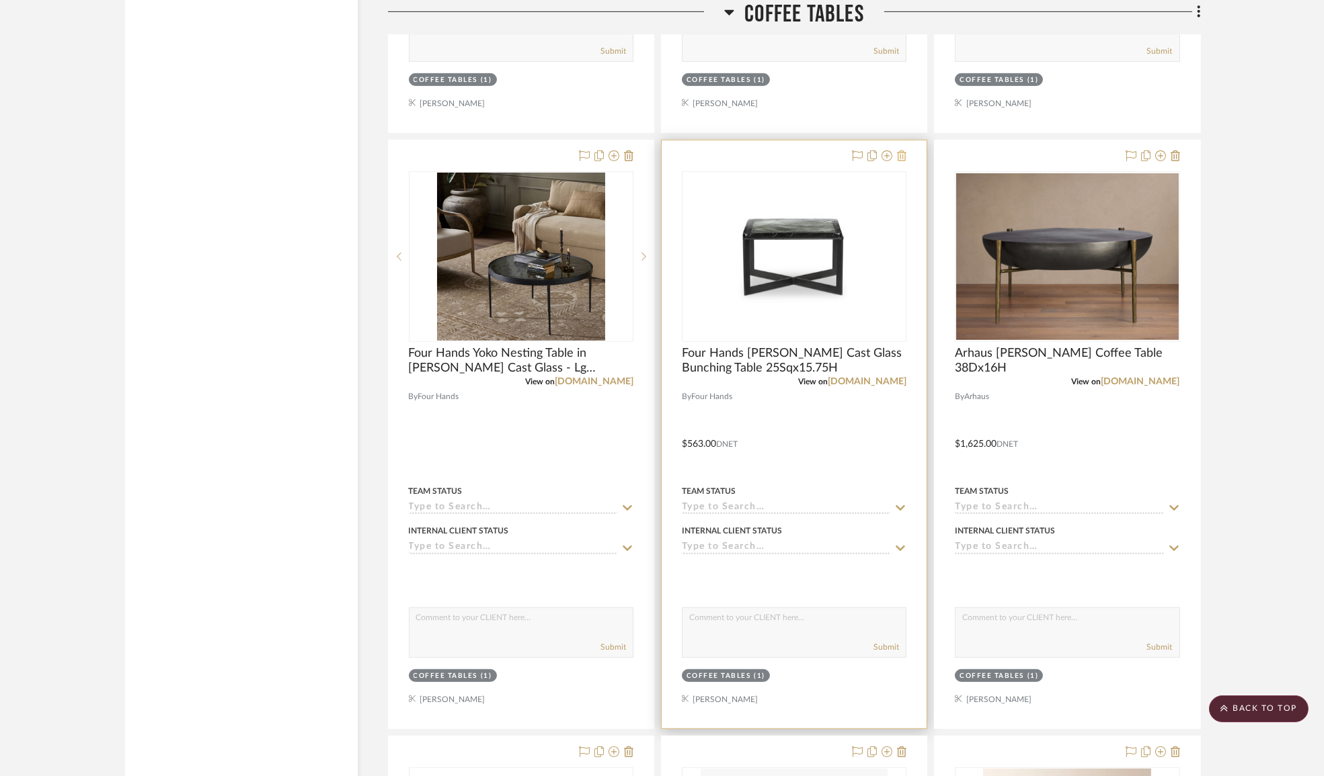
click at [905, 159] on icon at bounding box center [901, 156] width 9 height 11
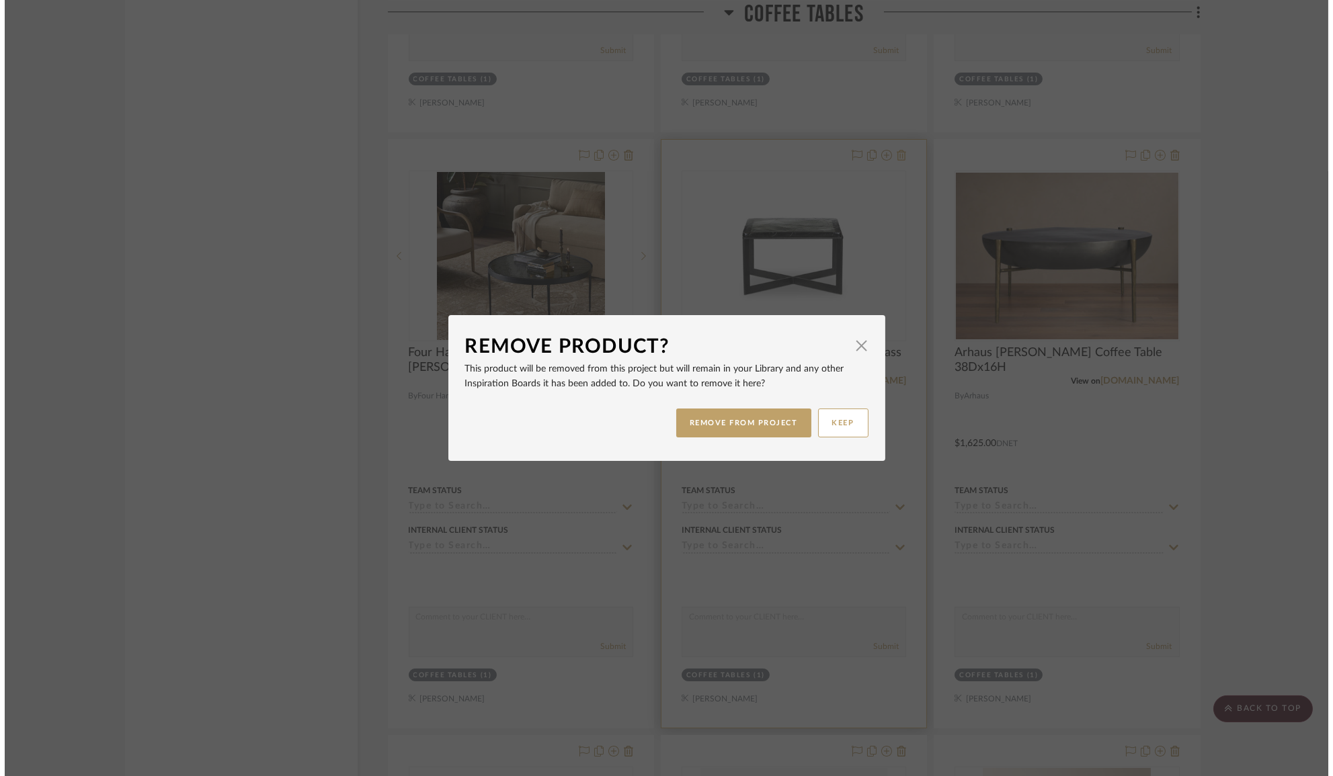
scroll to position [0, 0]
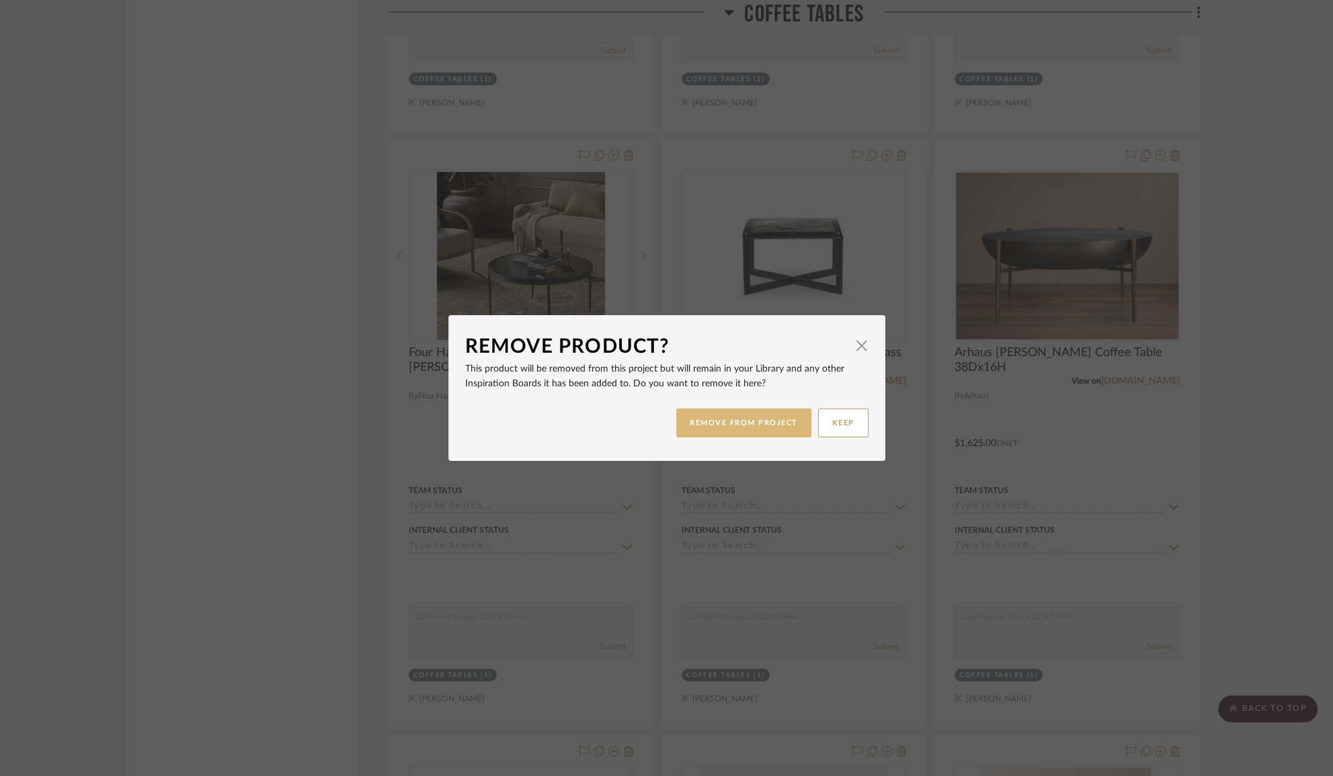
click at [774, 422] on button "REMOVE FROM PROJECT" at bounding box center [743, 423] width 135 height 29
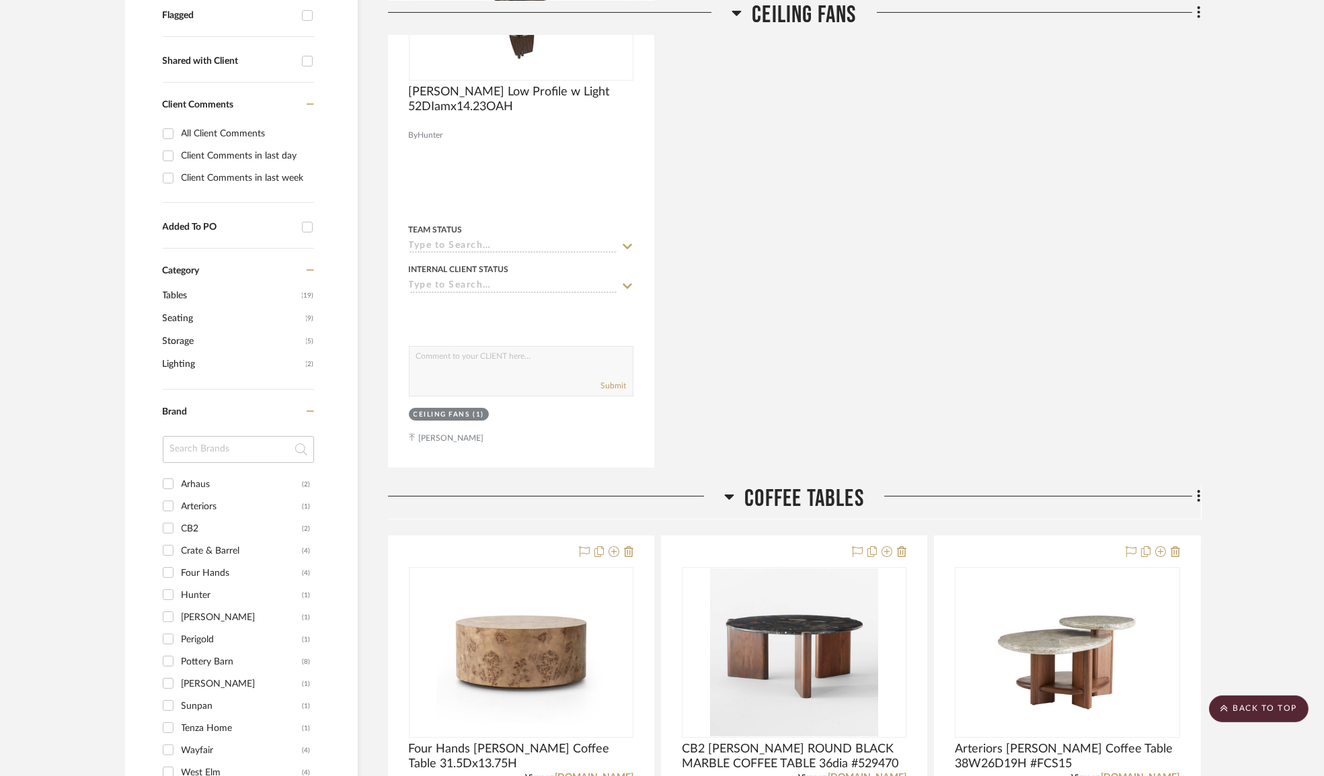
scroll to position [183, 0]
